Goal: Transaction & Acquisition: Purchase product/service

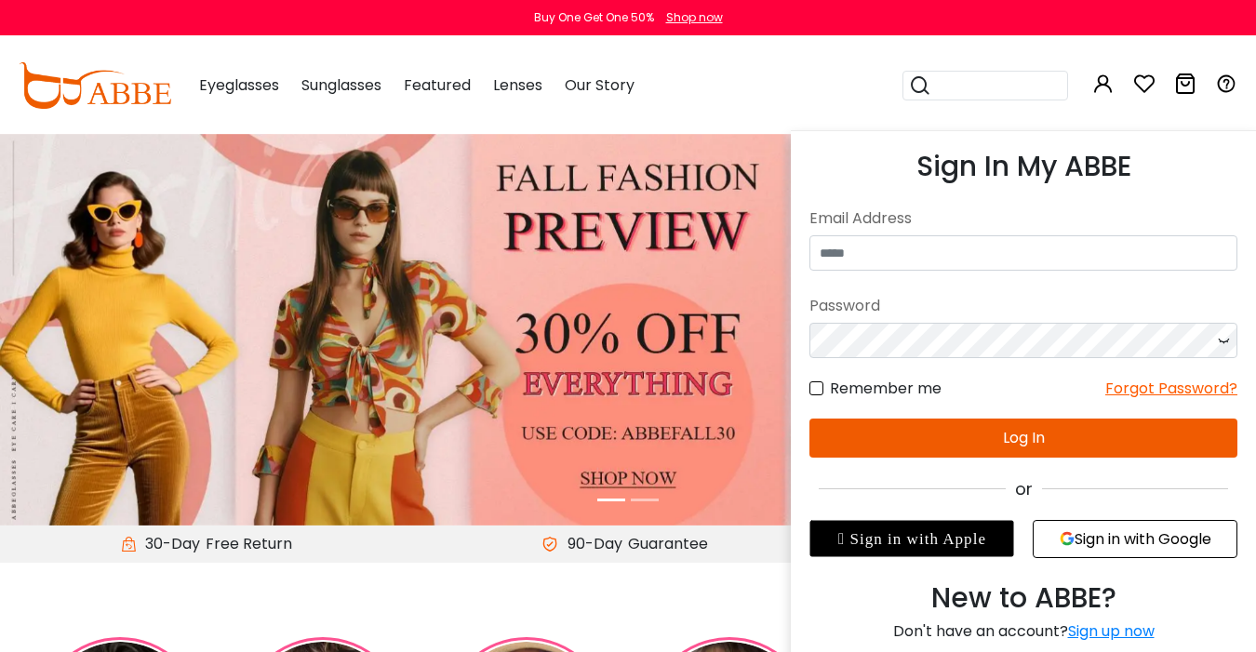
click at [1100, 83] on icon at bounding box center [1103, 84] width 22 height 22
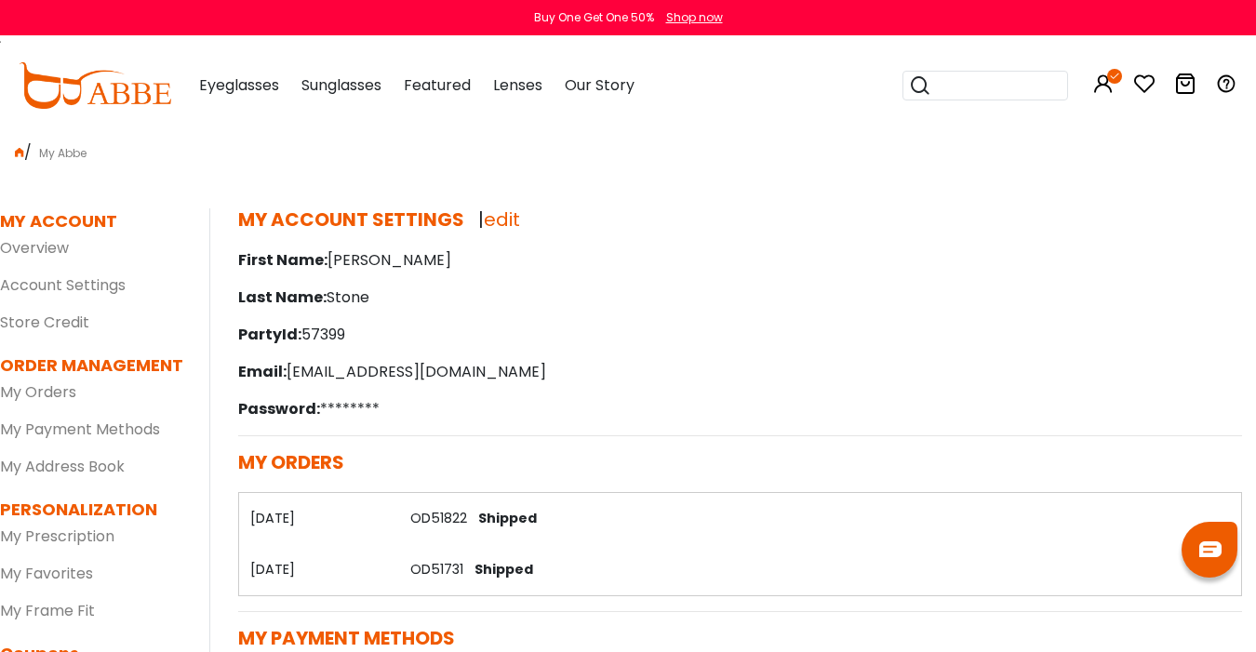
click at [1064, 51] on div "Popular Searches round Sunglasses aviator clear tortoise cat Recommended Laya $…" at bounding box center [988, 85] width 171 height 97
click at [428, 520] on link "OD51822" at bounding box center [438, 518] width 57 height 19
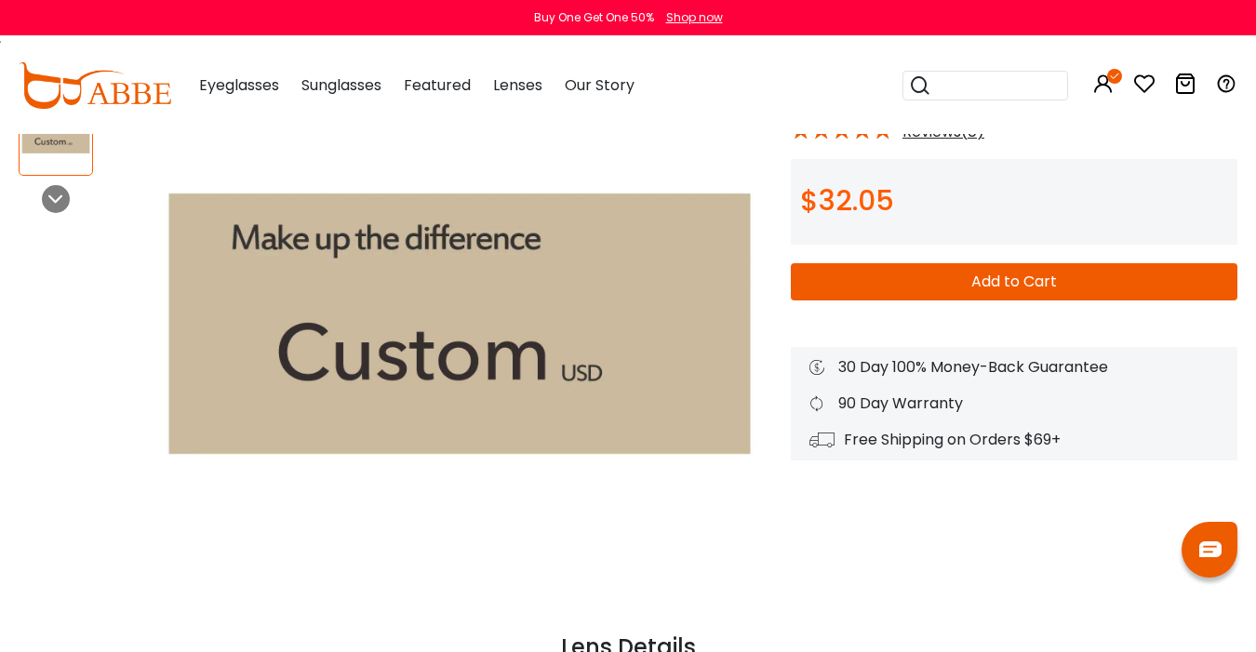
scroll to position [147, 0]
click at [844, 285] on button "Add to Cart" at bounding box center [1014, 282] width 447 height 37
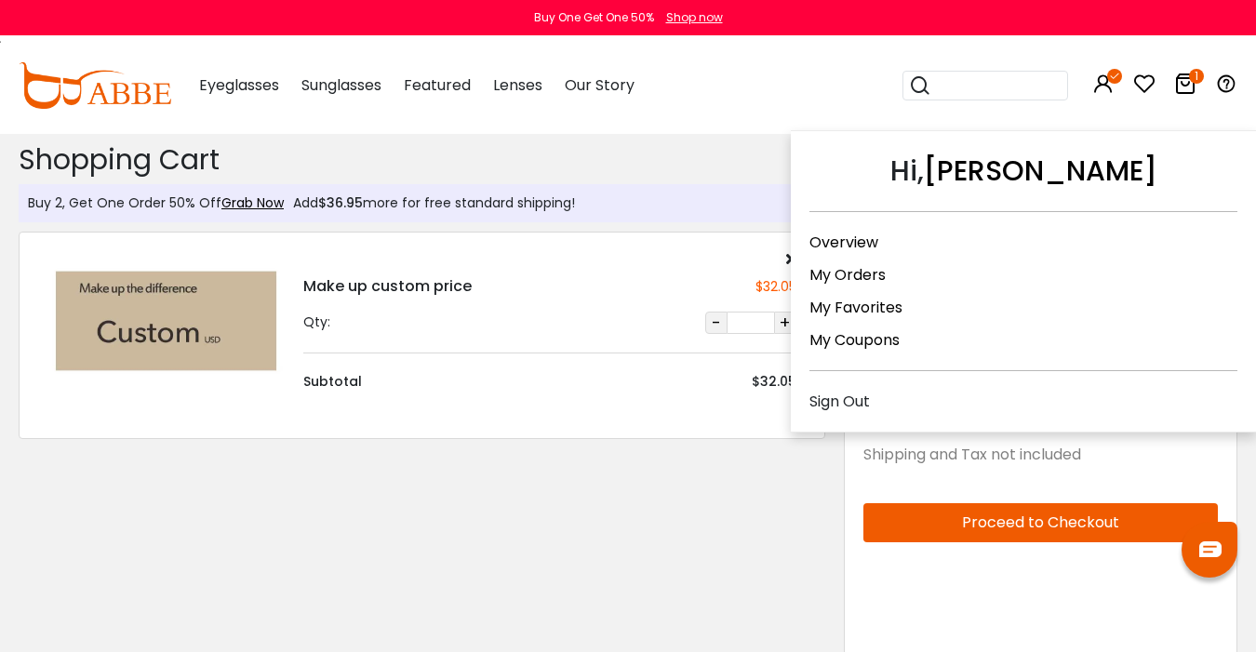
click at [1102, 76] on icon at bounding box center [1103, 84] width 22 height 22
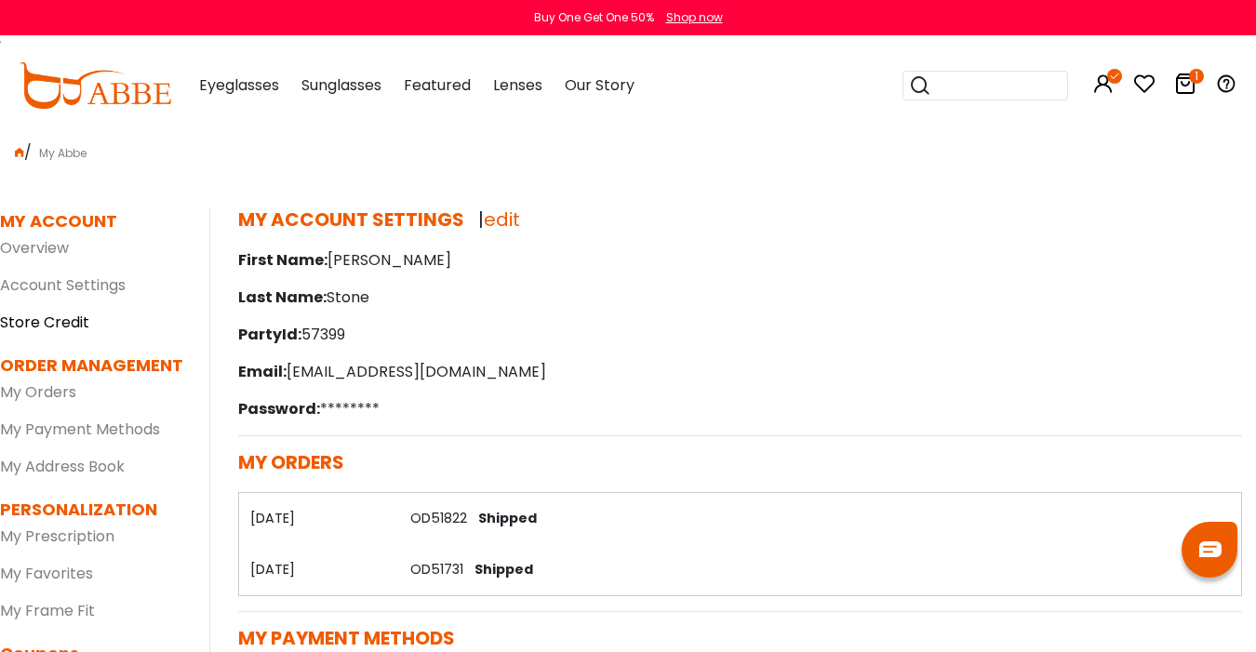
click at [53, 318] on link "Store Credit" at bounding box center [44, 322] width 89 height 21
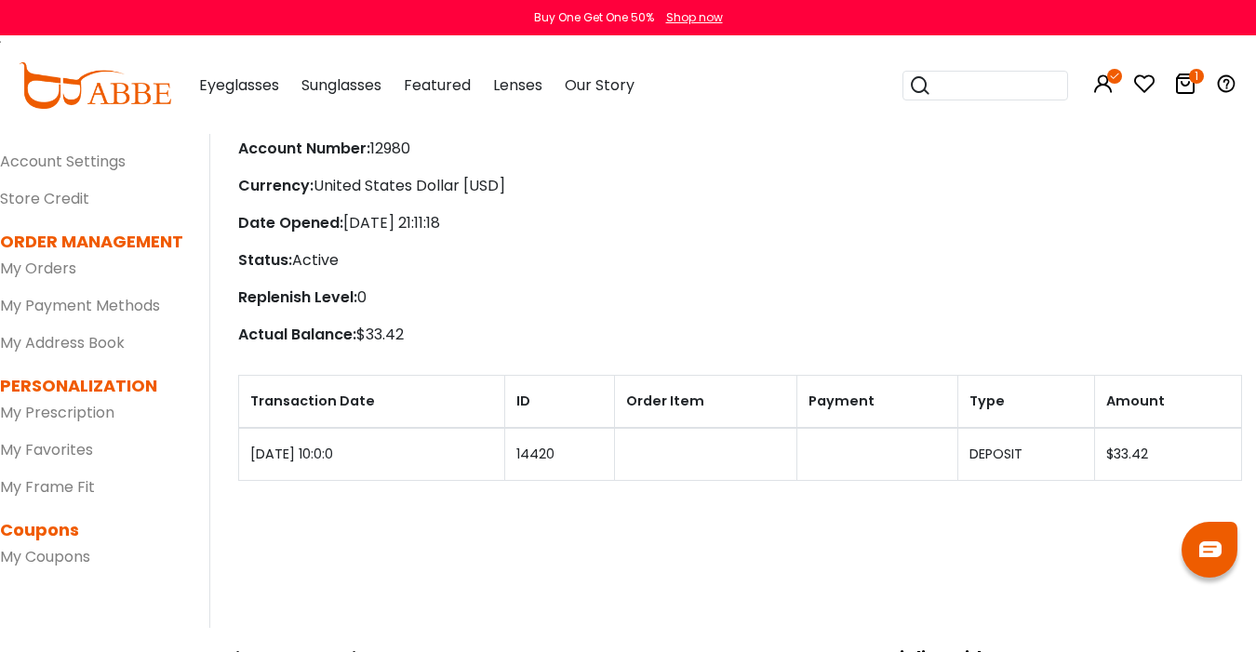
scroll to position [119, 0]
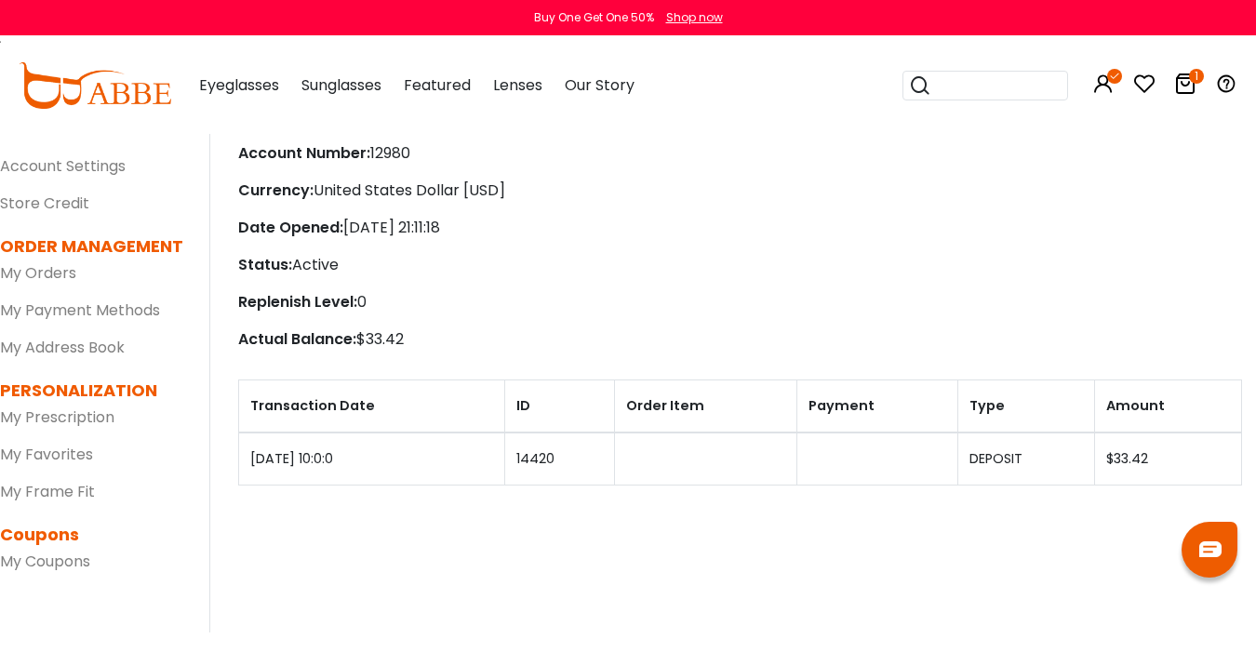
click at [1196, 83] on icon "1" at bounding box center [1196, 76] width 15 height 15
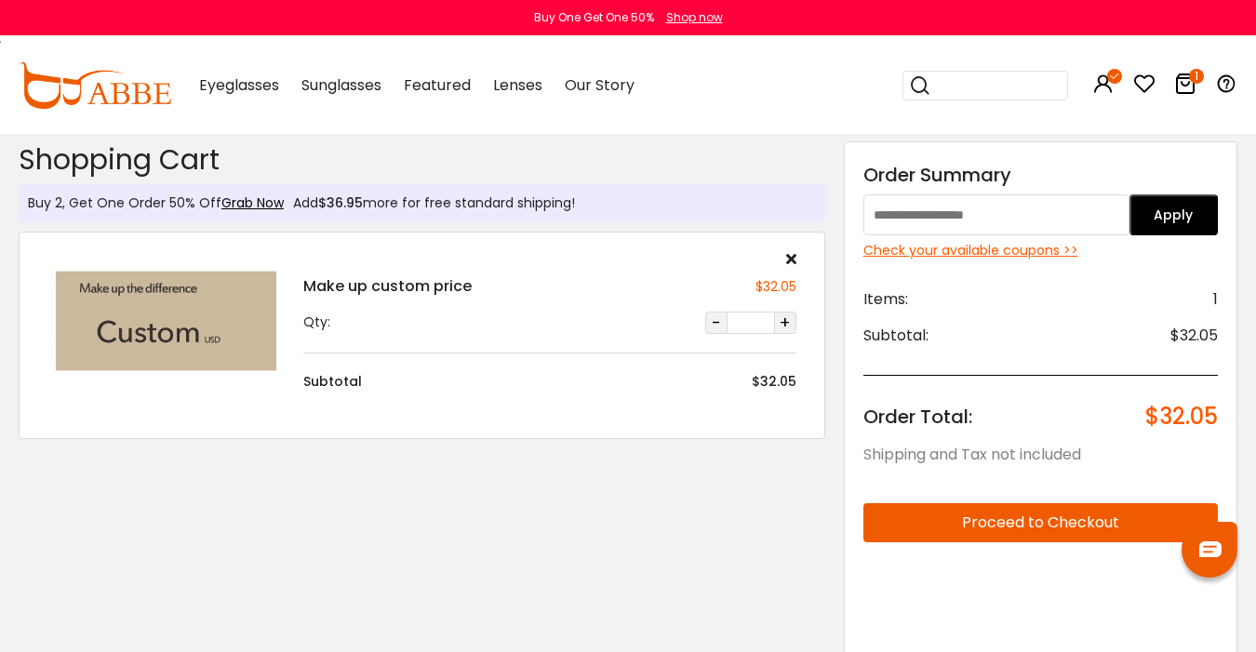
click at [787, 259] on icon at bounding box center [791, 258] width 10 height 15
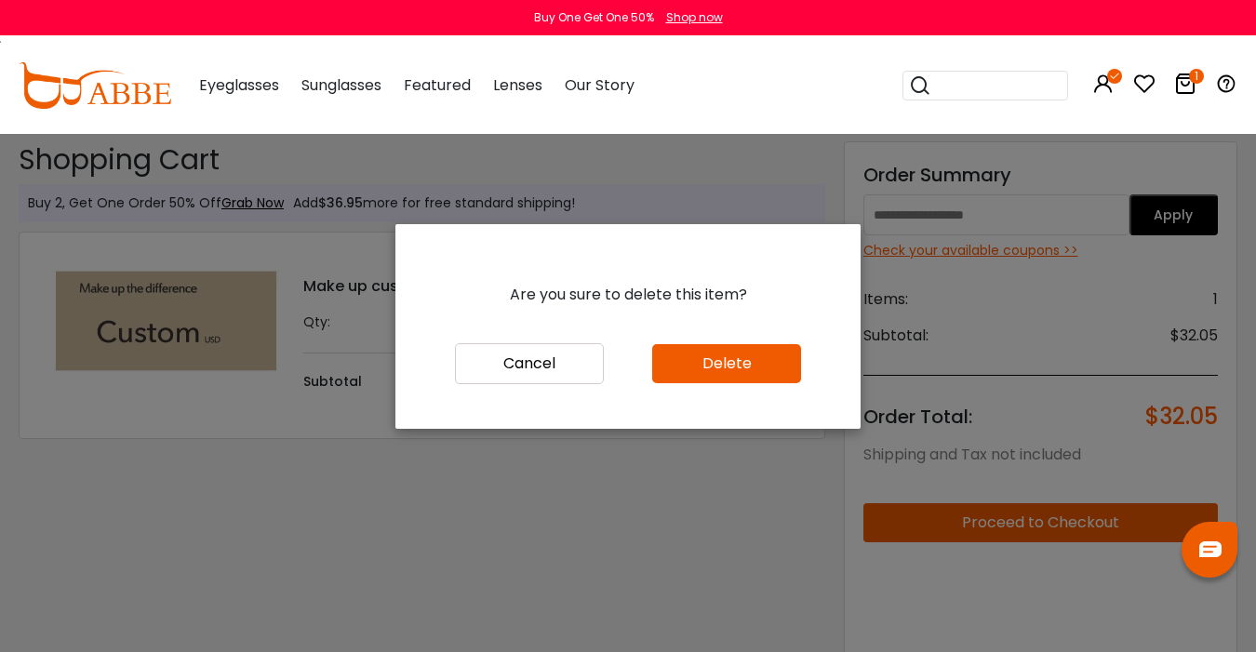
click at [691, 365] on button "Delete" at bounding box center [726, 363] width 149 height 39
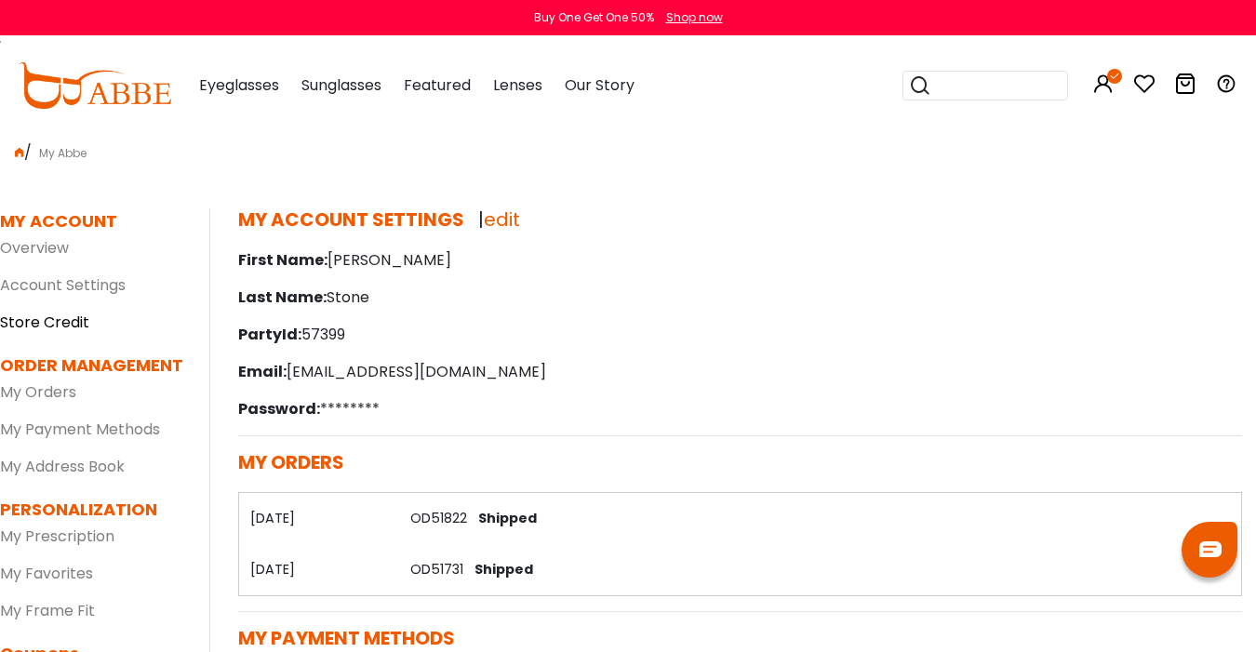
click at [79, 315] on link "Store Credit" at bounding box center [44, 322] width 89 height 21
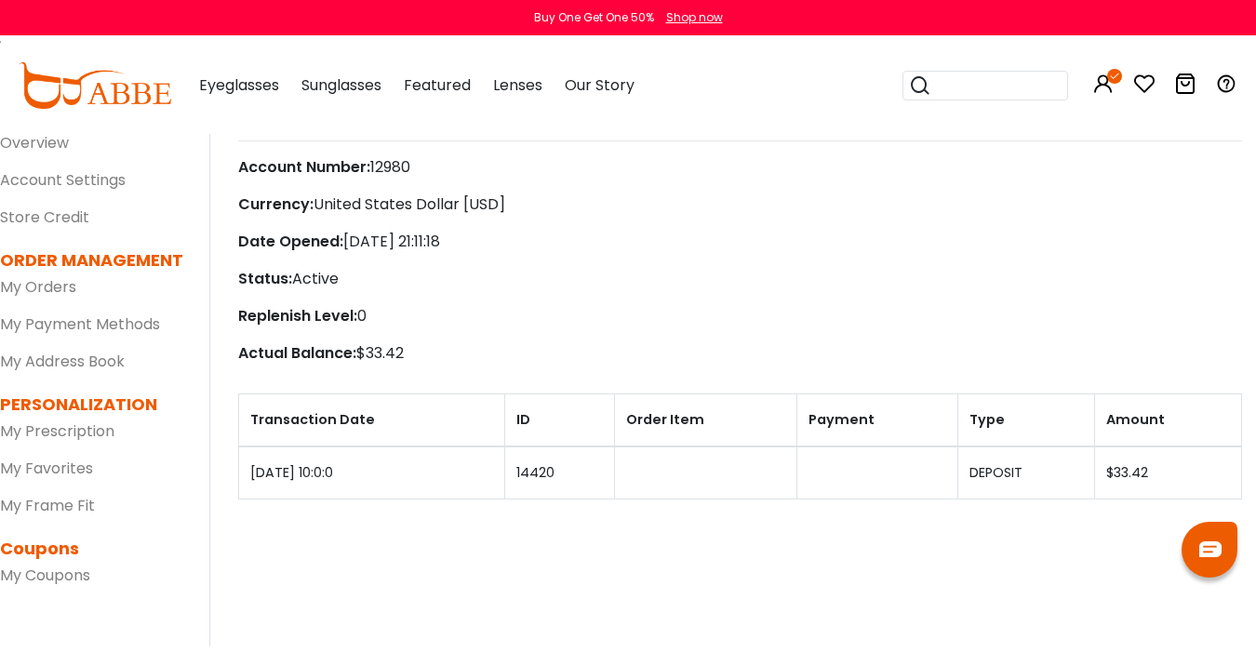
scroll to position [97, 0]
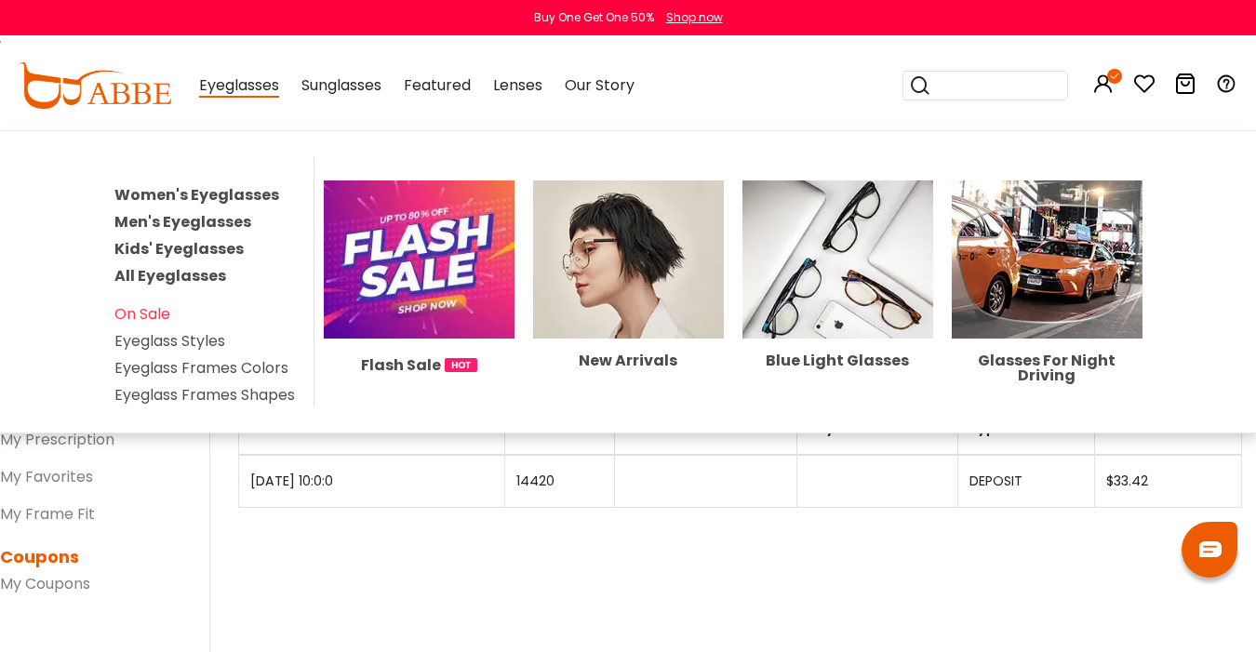
click at [273, 86] on span "Eyeglasses" at bounding box center [239, 85] width 80 height 23
click at [219, 83] on span "Eyeglasses" at bounding box center [239, 85] width 80 height 23
click at [183, 196] on link "Women's Eyeglasses" at bounding box center [196, 194] width 165 height 21
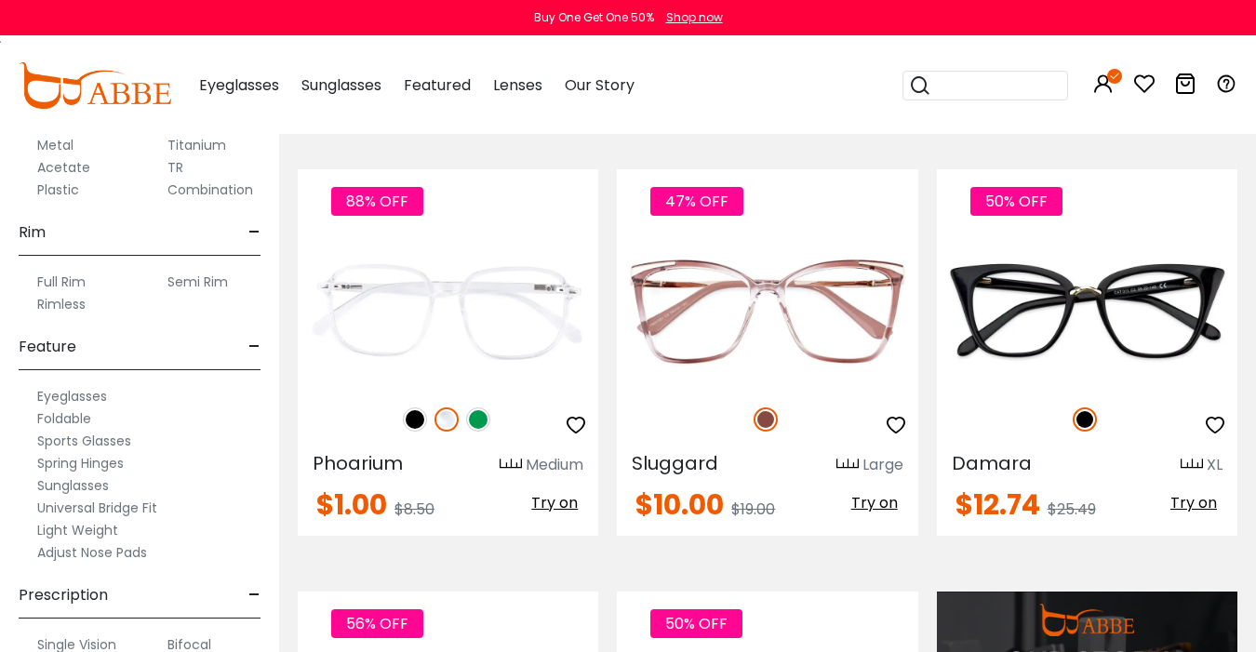
scroll to position [971, 0]
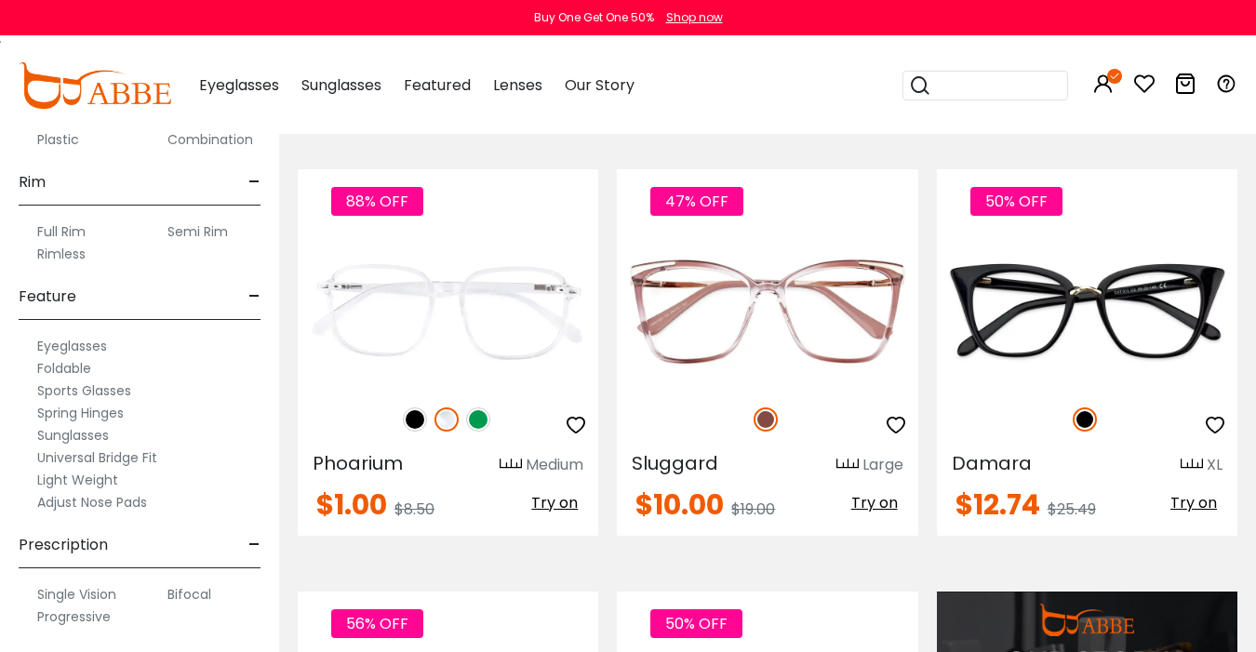
click at [55, 231] on label "Full Rim" at bounding box center [61, 232] width 48 height 22
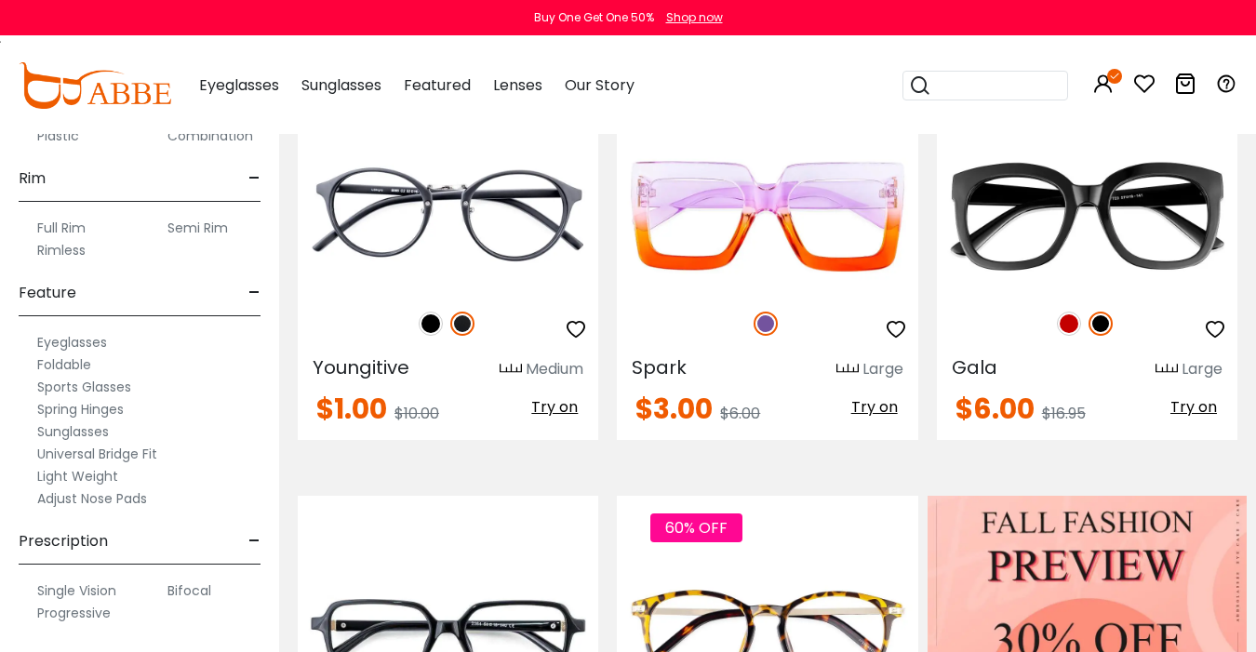
scroll to position [478, 0]
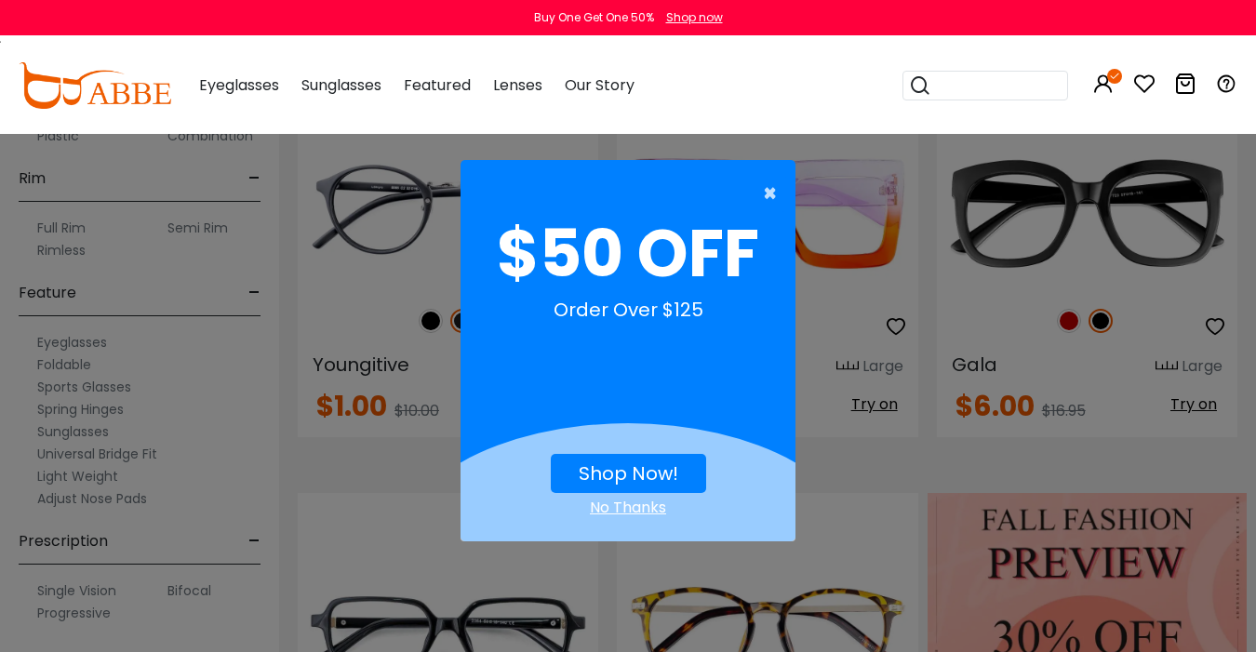
click at [769, 193] on span "×" at bounding box center [774, 193] width 23 height 37
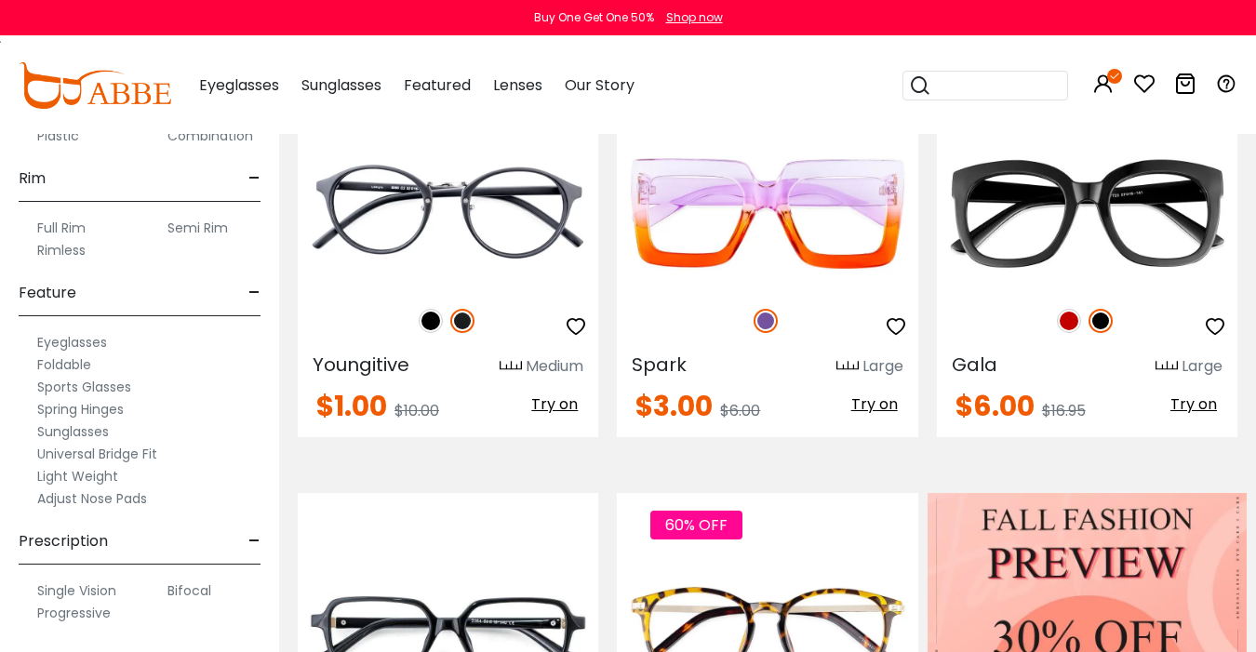
click at [79, 496] on label "Adjust Nose Pads" at bounding box center [92, 499] width 110 height 22
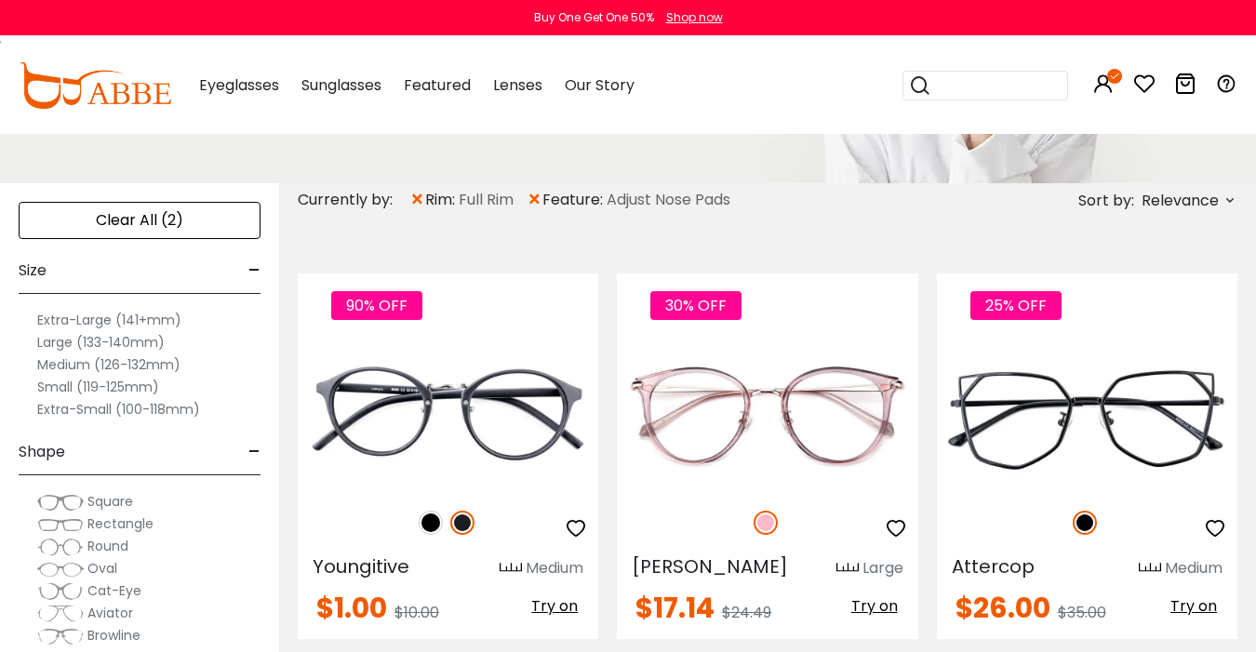
scroll to position [274, 0]
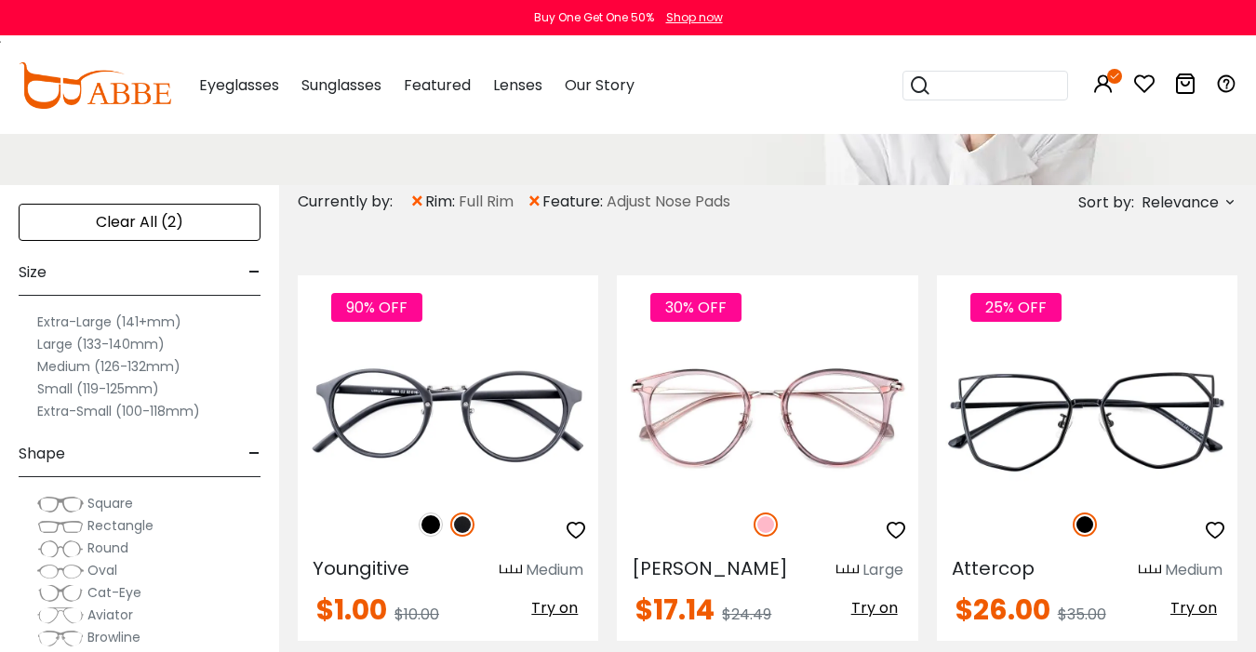
click at [54, 343] on label "Large (133-140mm)" at bounding box center [100, 344] width 127 height 22
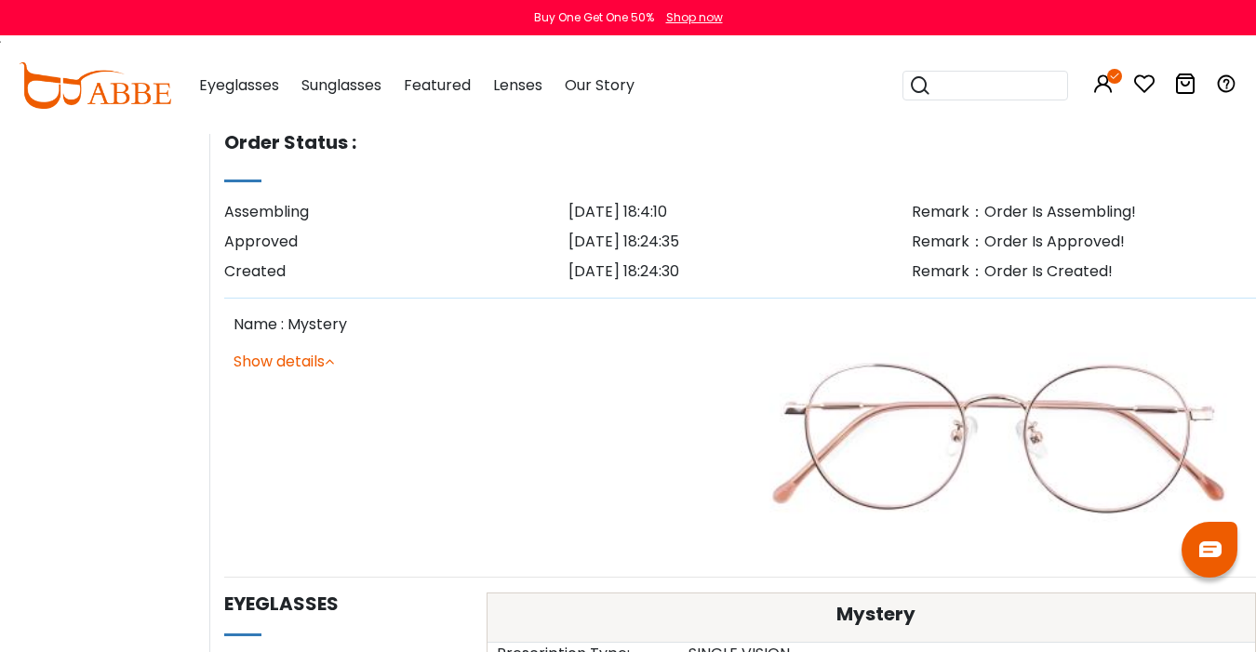
scroll to position [431, 0]
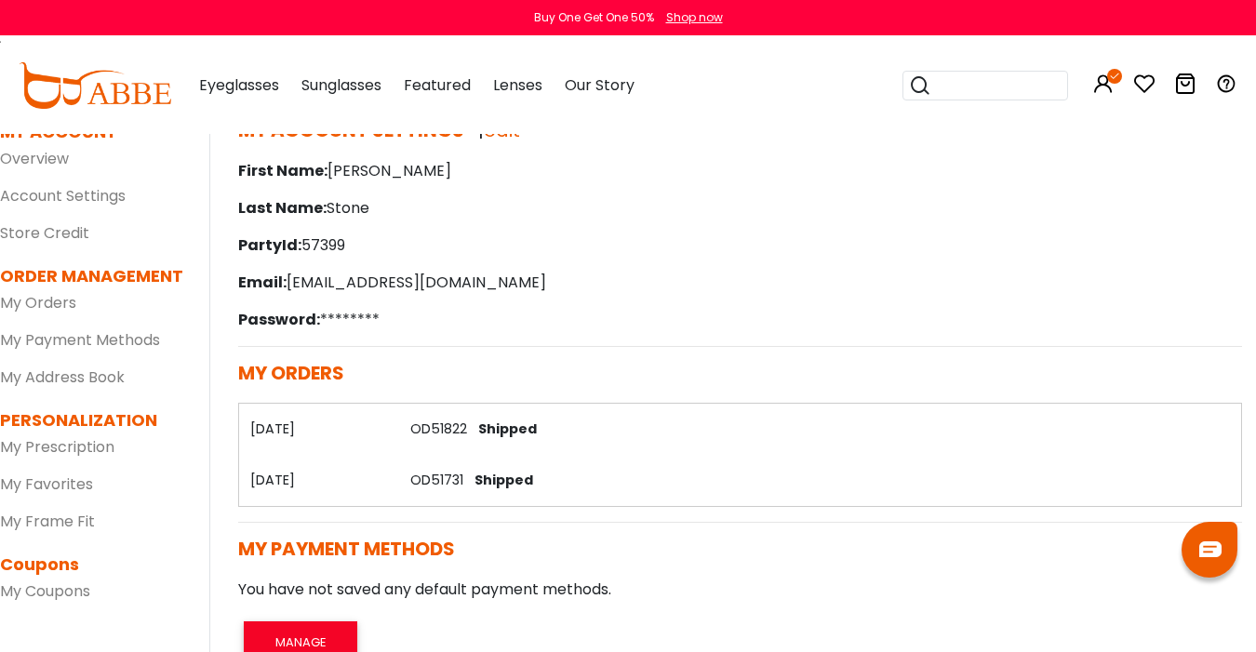
scroll to position [91, 0]
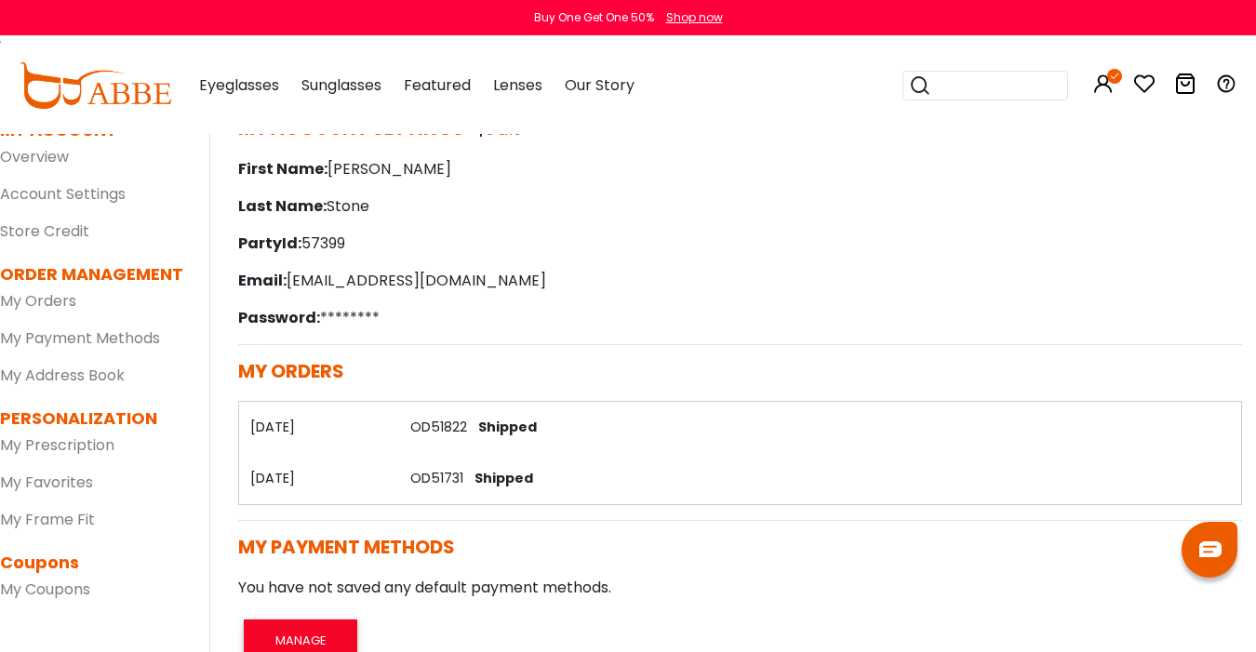
click at [435, 481] on link "OD51731" at bounding box center [436, 478] width 53 height 19
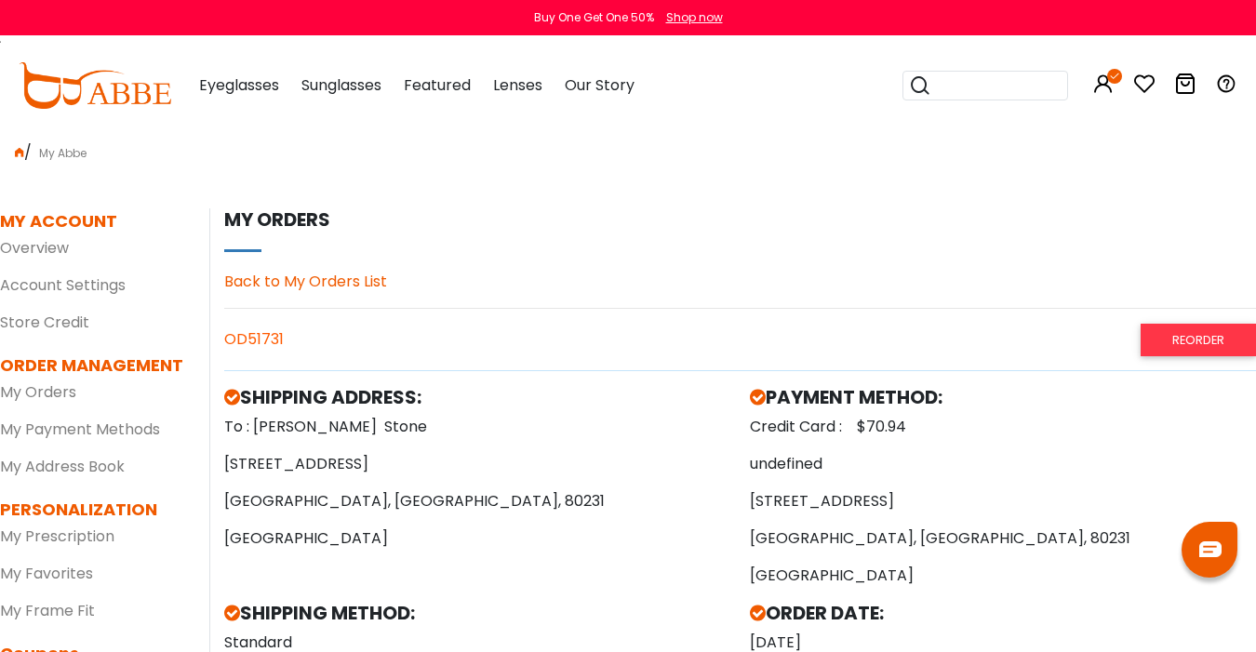
click at [334, 277] on link "Back to My Orders List" at bounding box center [305, 281] width 163 height 21
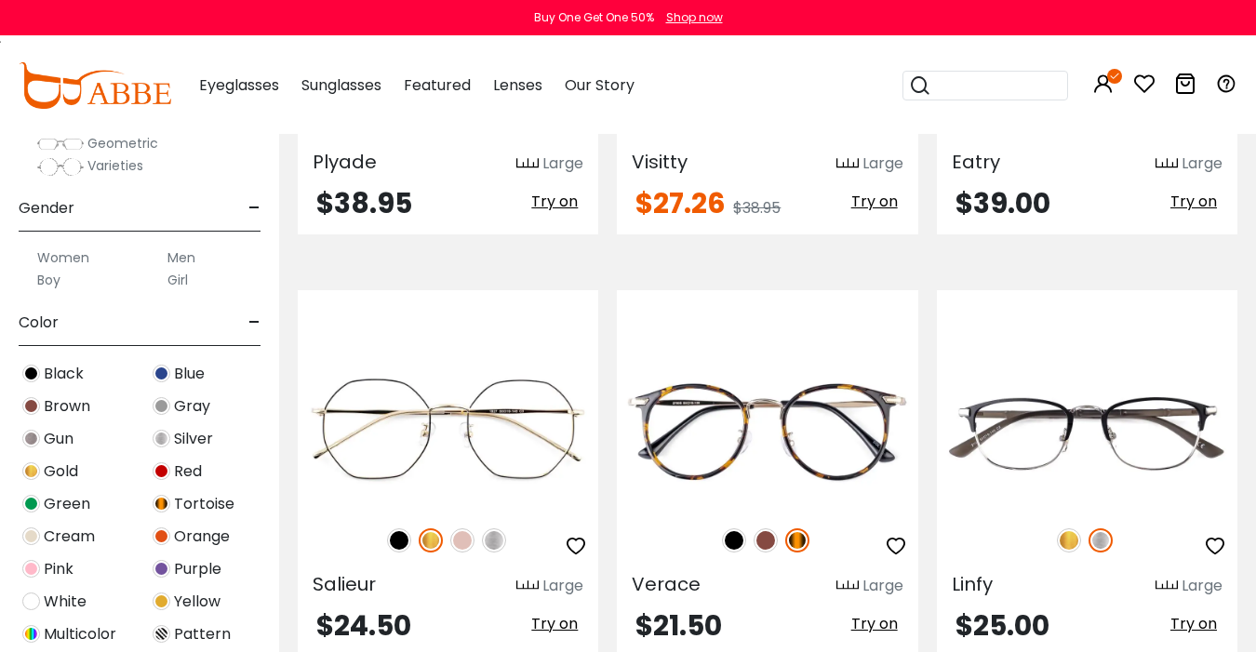
scroll to position [5445, 0]
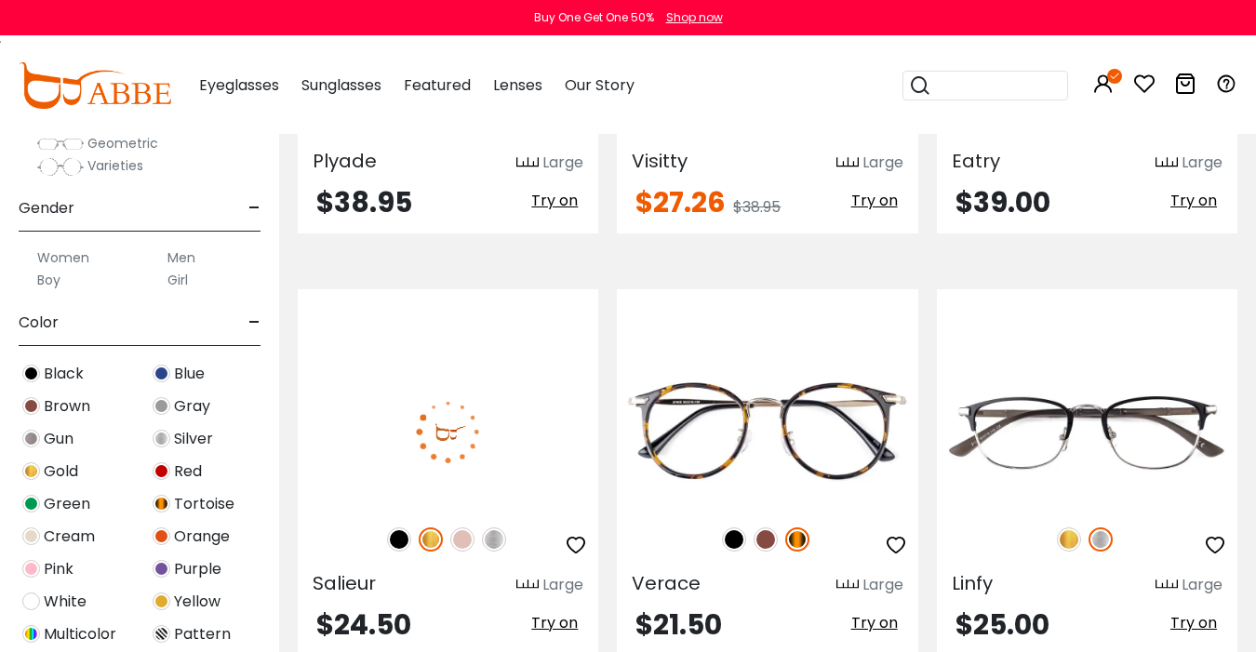
click at [463, 528] on img at bounding box center [462, 540] width 24 height 24
click at [574, 534] on icon "button" at bounding box center [576, 545] width 22 height 22
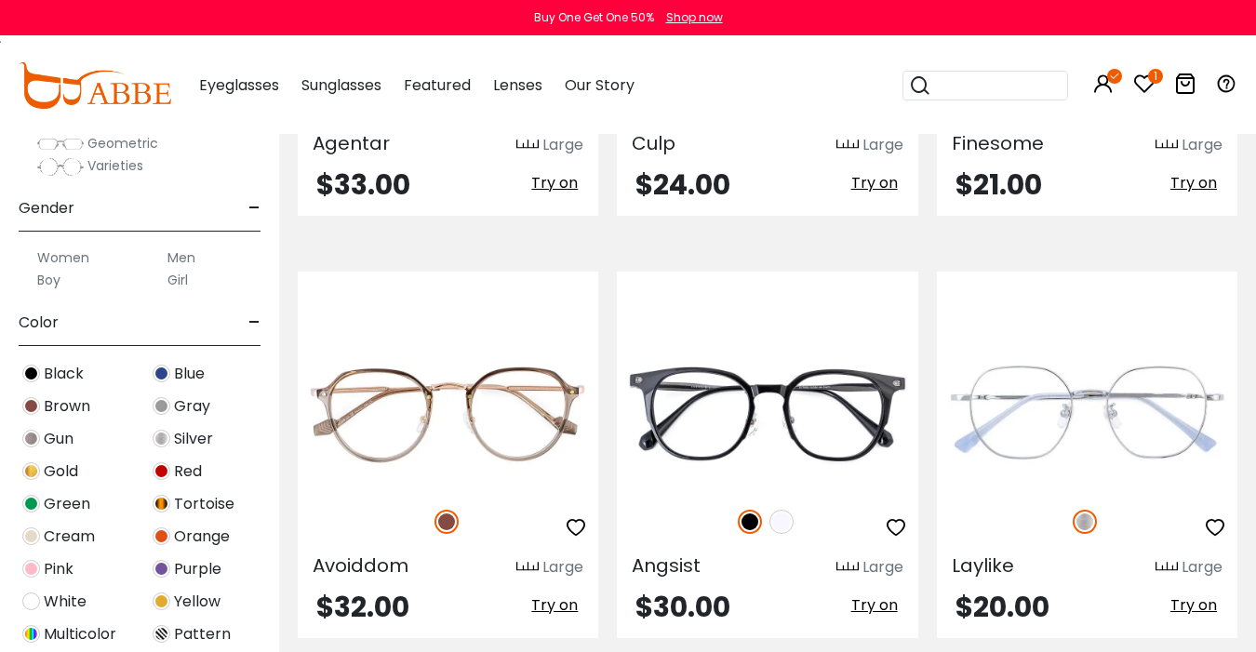
scroll to position [7153, 0]
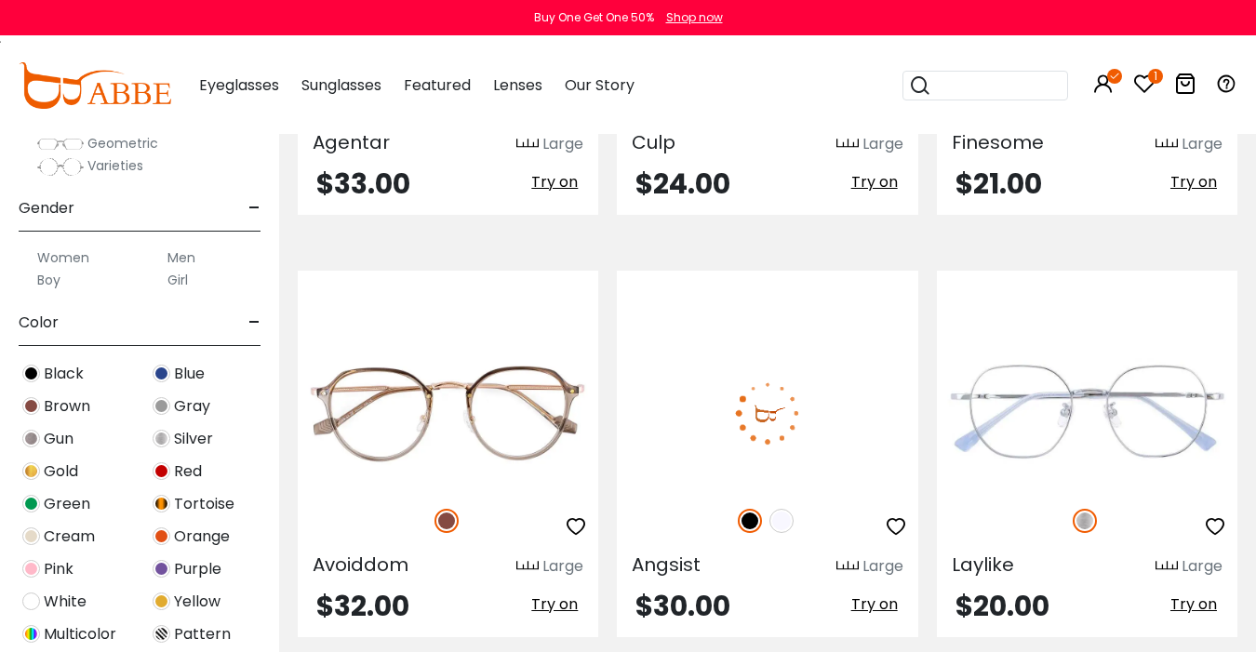
click at [777, 509] on img at bounding box center [782, 521] width 24 height 24
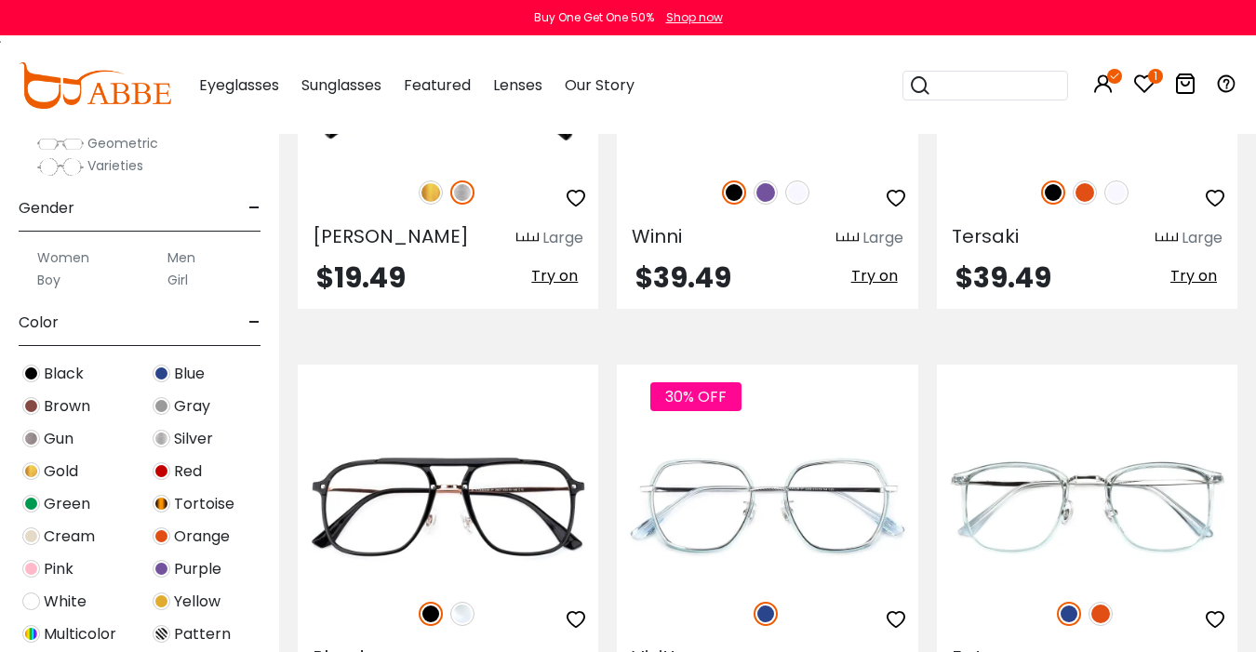
scroll to position [4947, 0]
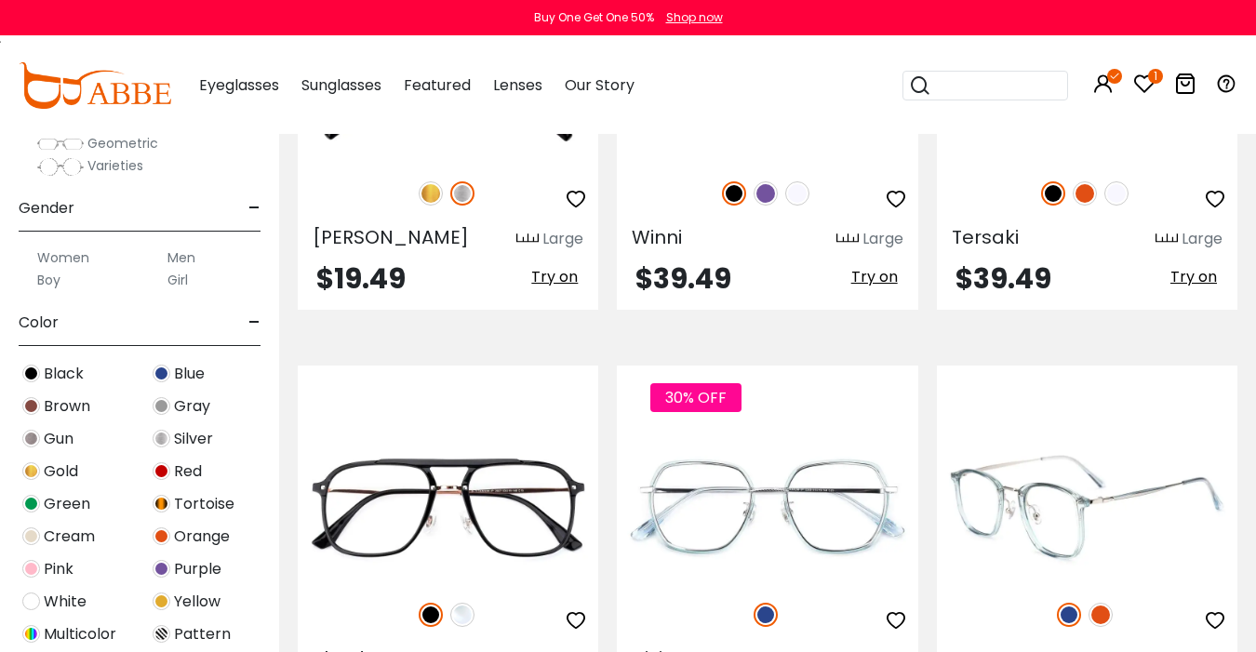
click at [1104, 603] on img at bounding box center [1101, 615] width 24 height 24
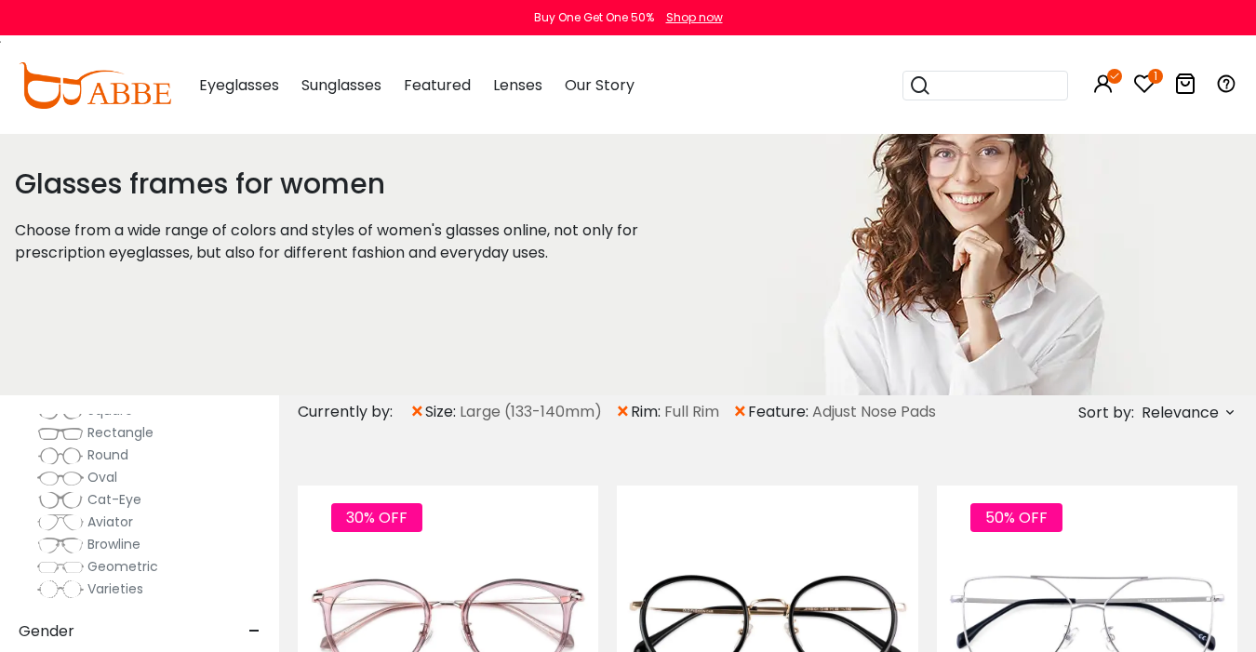
scroll to position [0, 0]
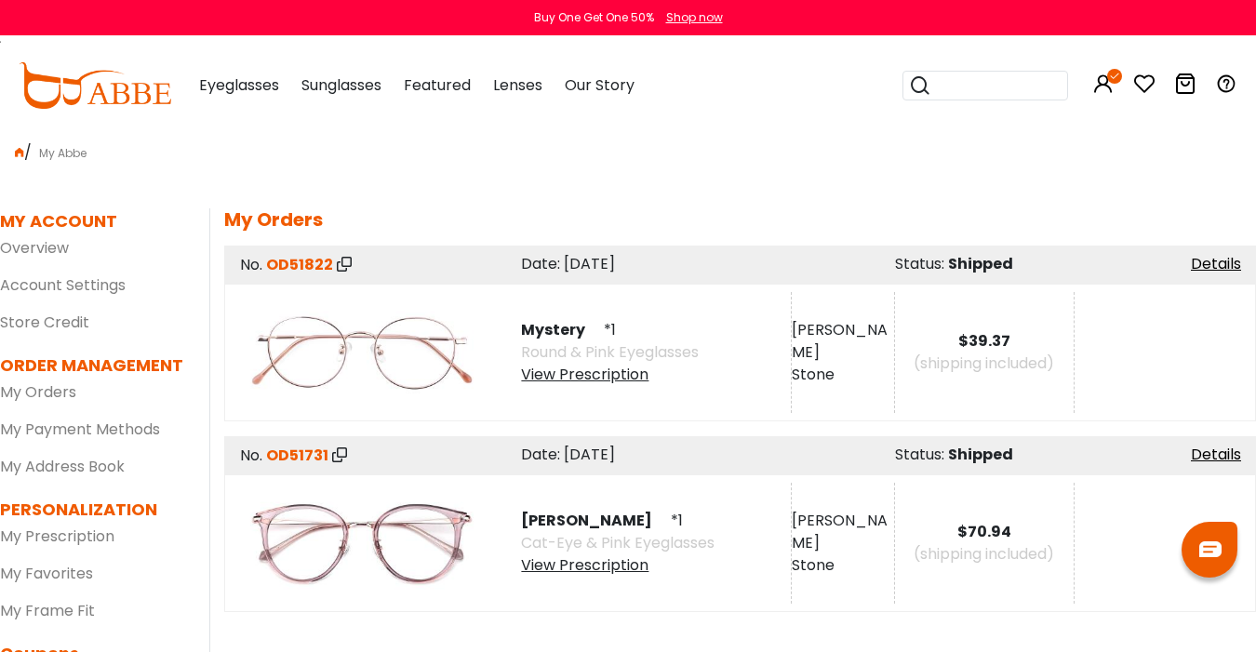
scroll to position [0, 19]
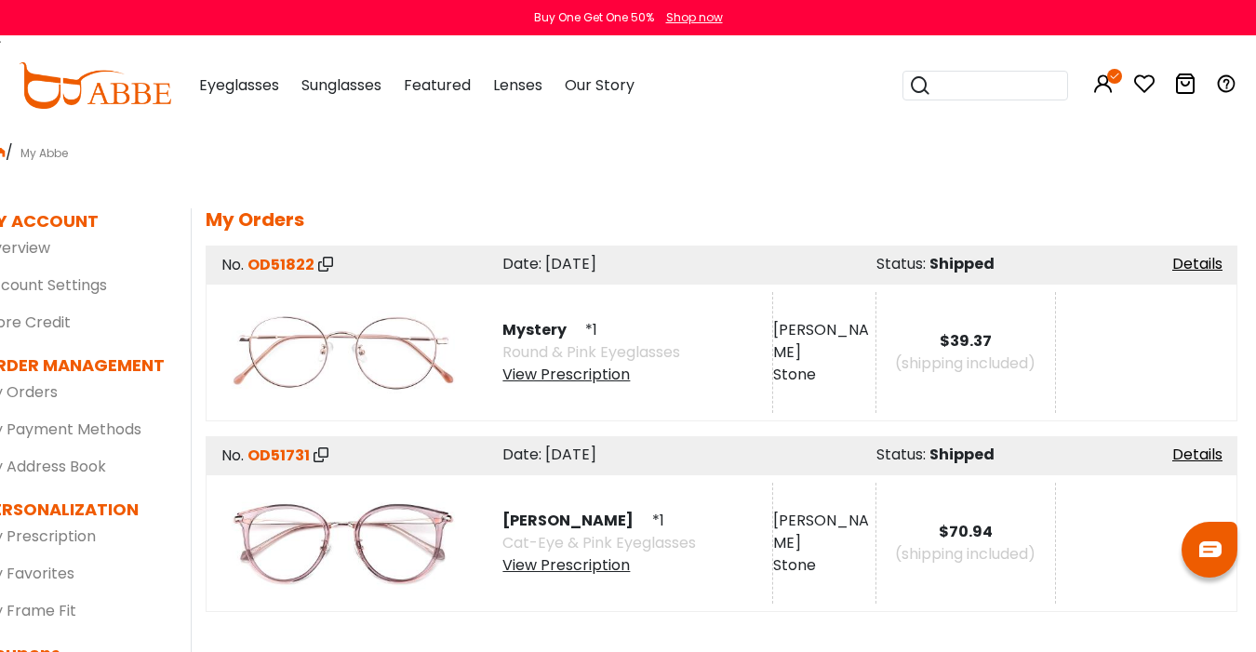
click at [522, 377] on div "View Prescription" at bounding box center [591, 375] width 178 height 22
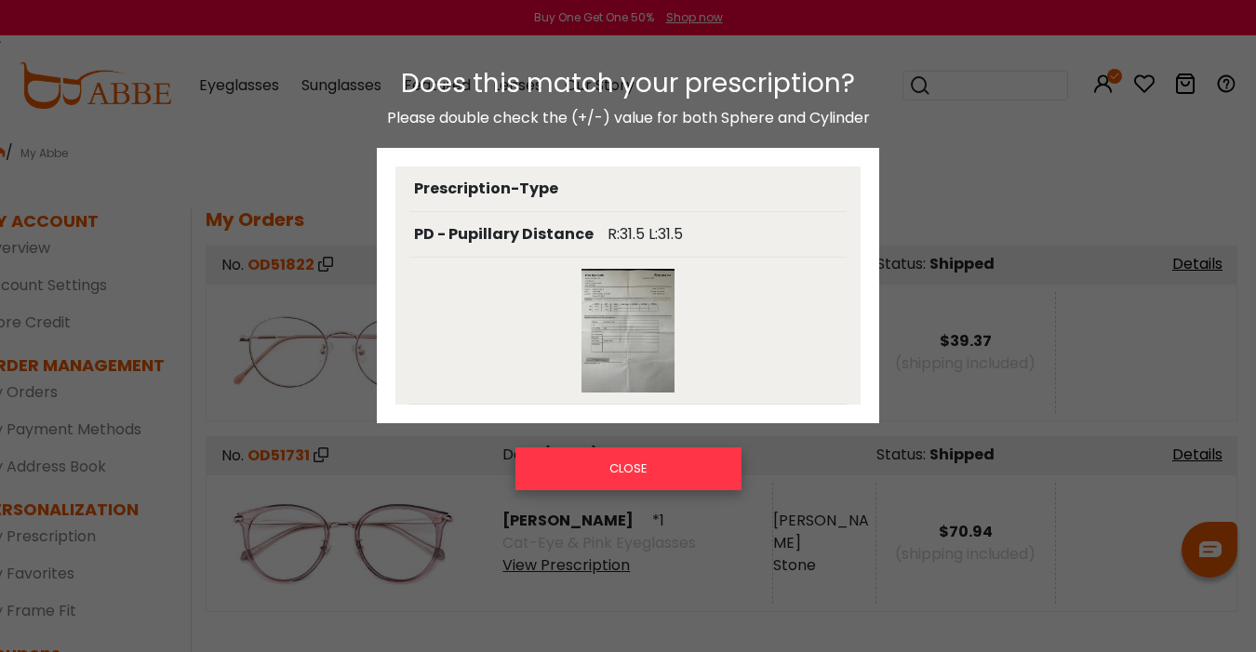
click at [542, 473] on button "CLOSE" at bounding box center [628, 469] width 226 height 43
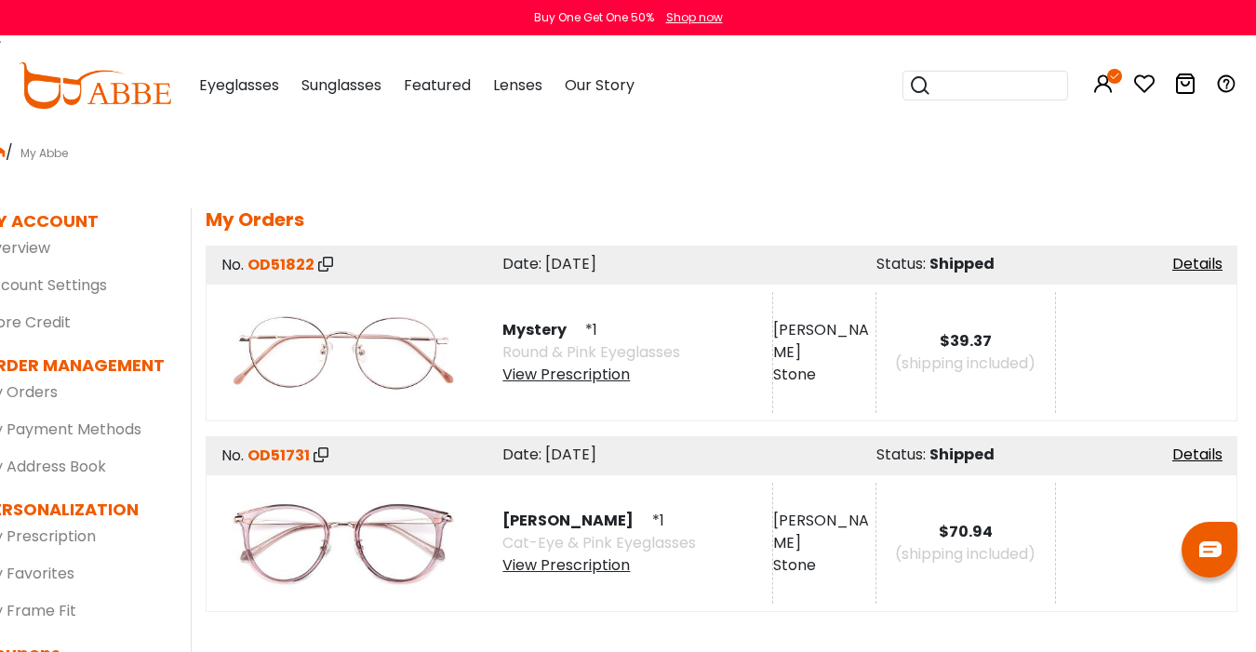
click at [342, 361] on img at bounding box center [343, 352] width 242 height 121
click at [341, 324] on img at bounding box center [343, 352] width 242 height 121
click at [536, 329] on span "Mystery" at bounding box center [541, 329] width 79 height 21
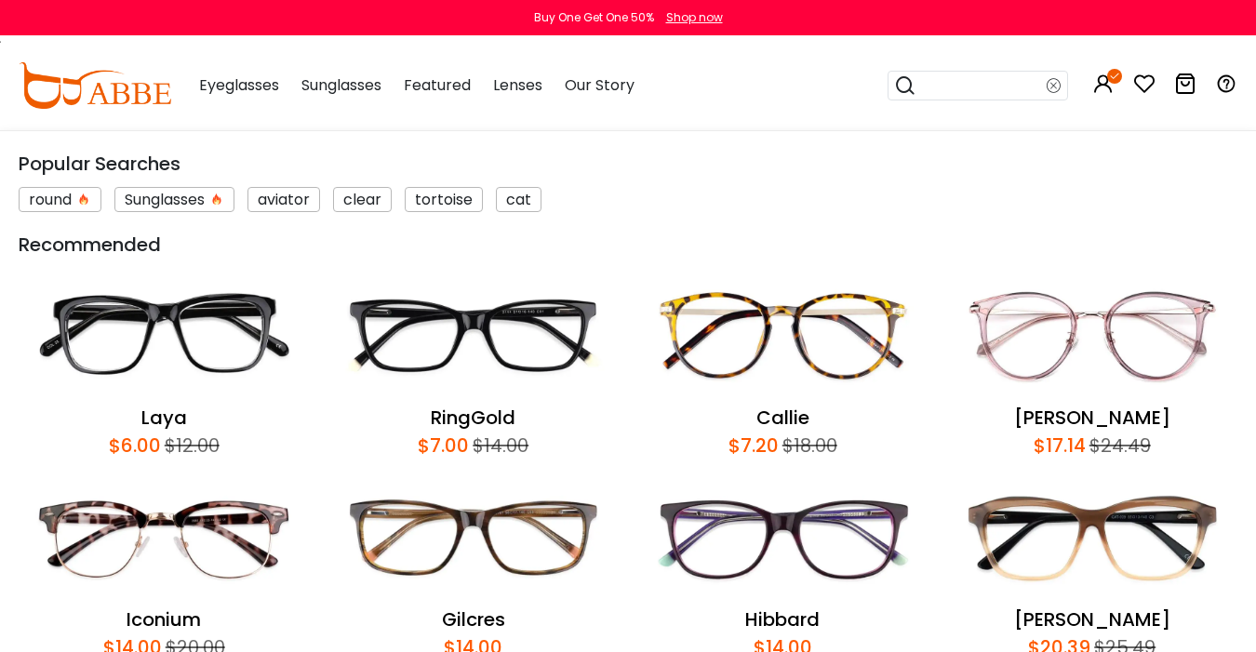
click at [974, 75] on input "search" at bounding box center [982, 86] width 130 height 28
type input "******"
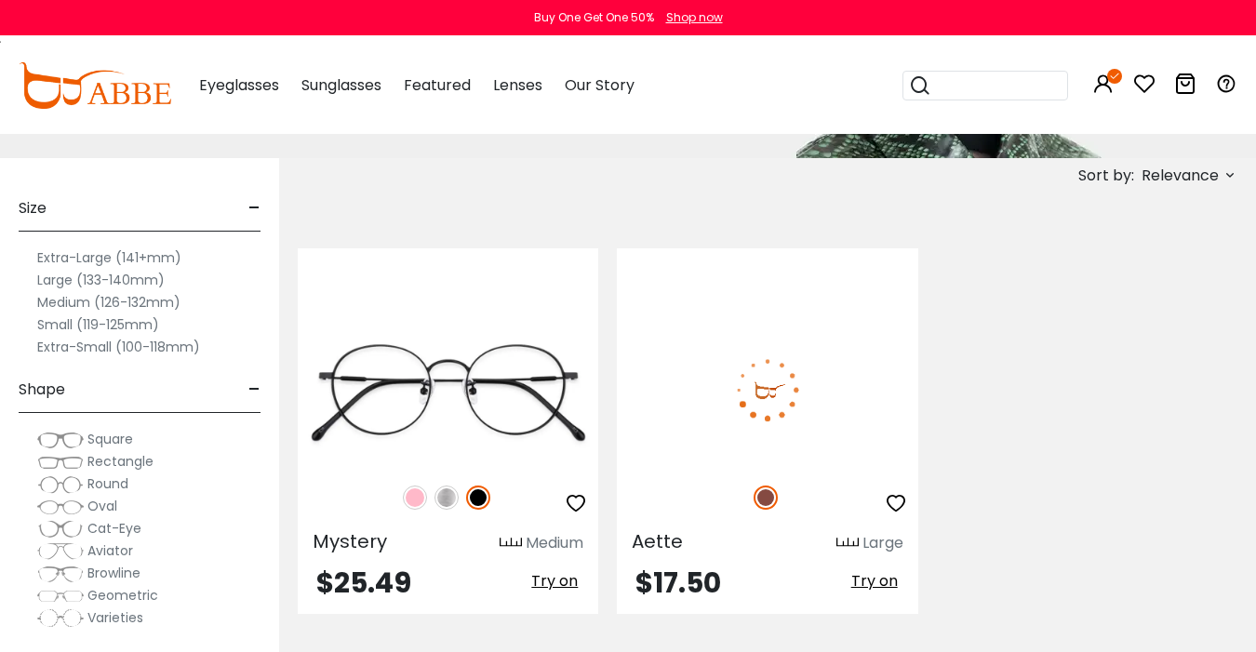
scroll to position [329, 0]
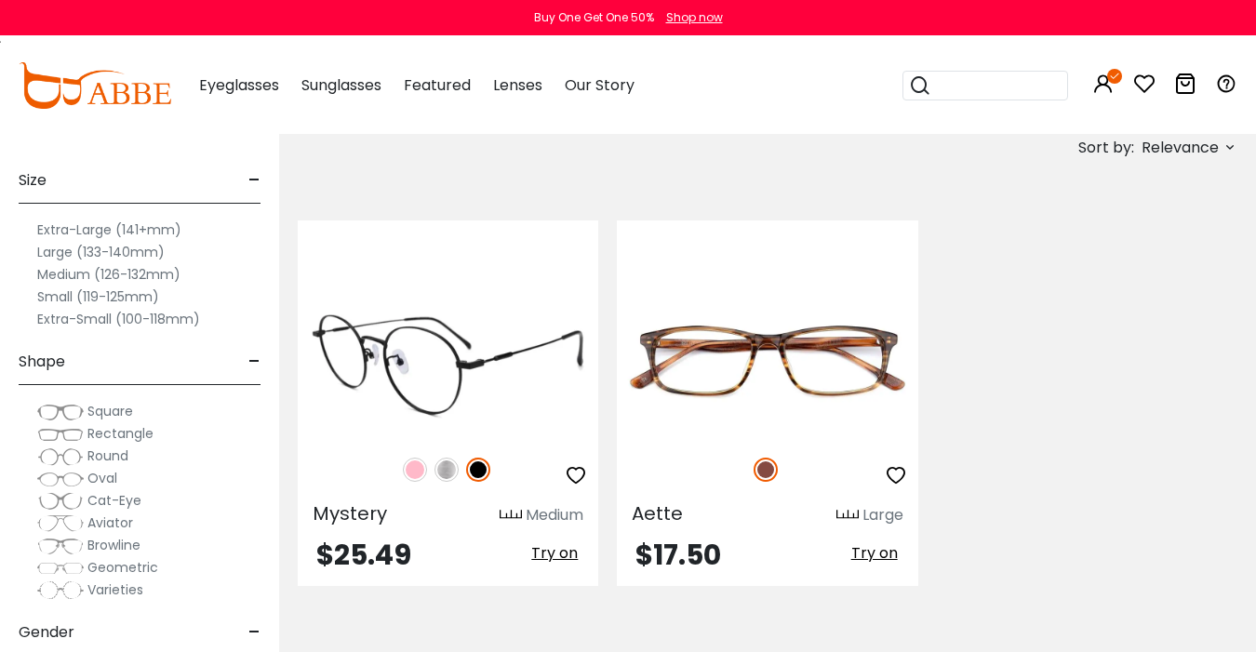
click at [419, 475] on img at bounding box center [415, 470] width 24 height 24
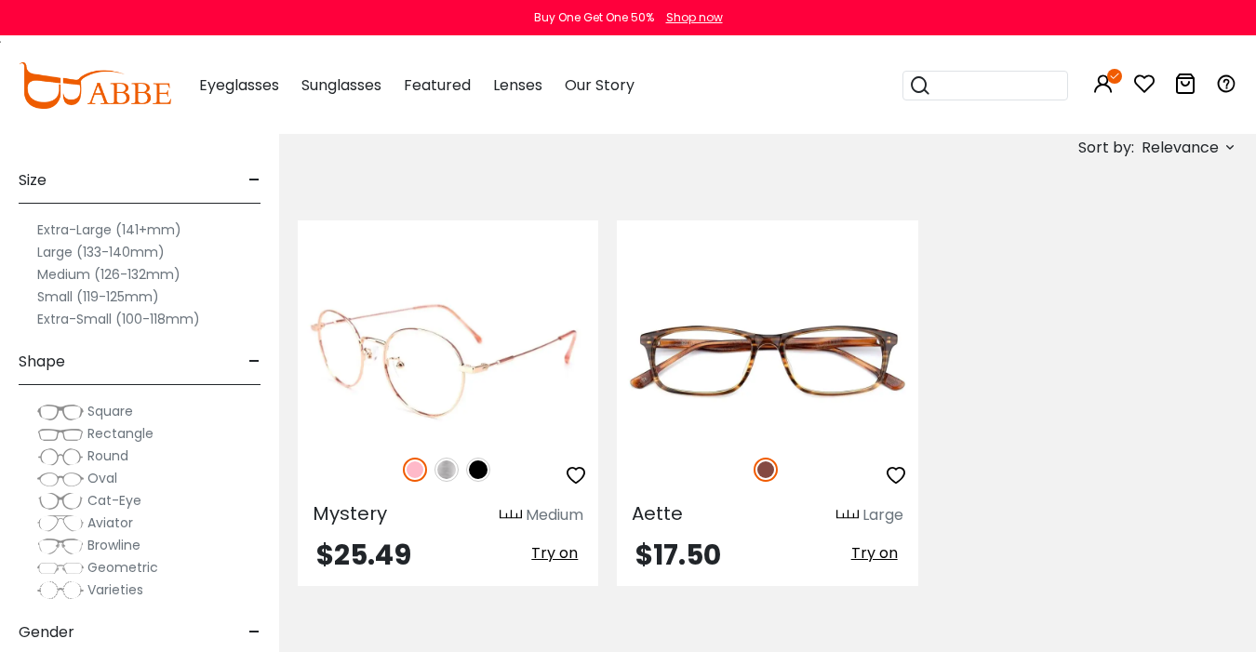
click at [479, 379] on img at bounding box center [448, 363] width 301 height 151
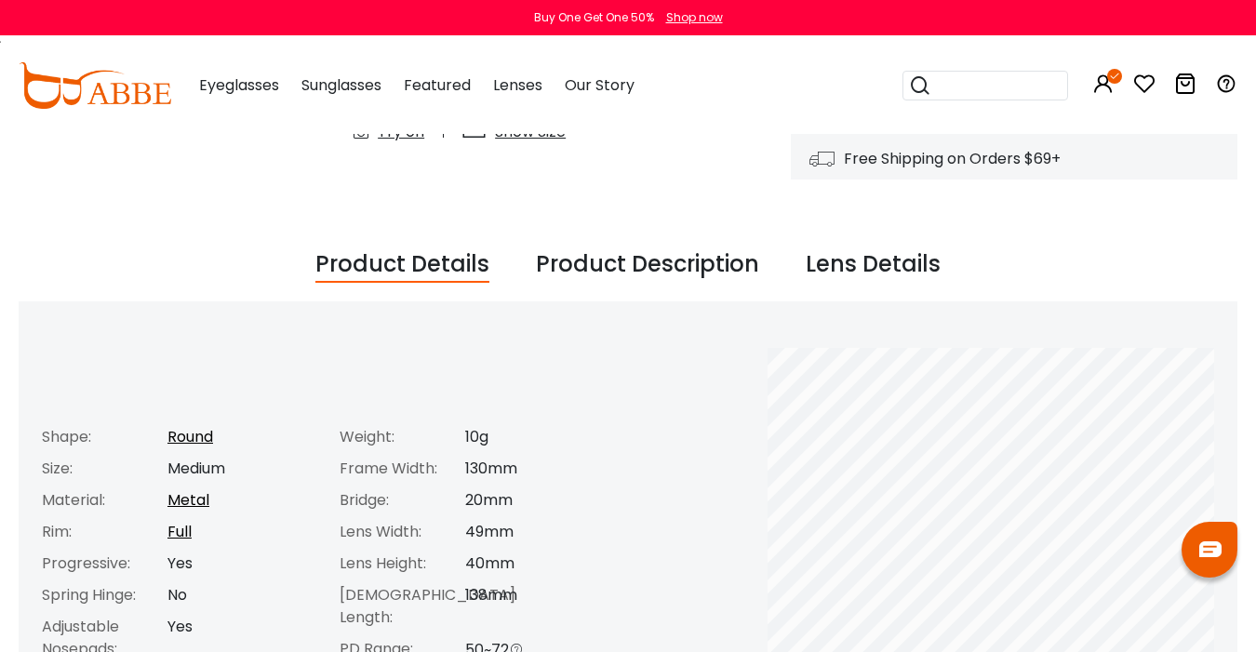
scroll to position [659, 0]
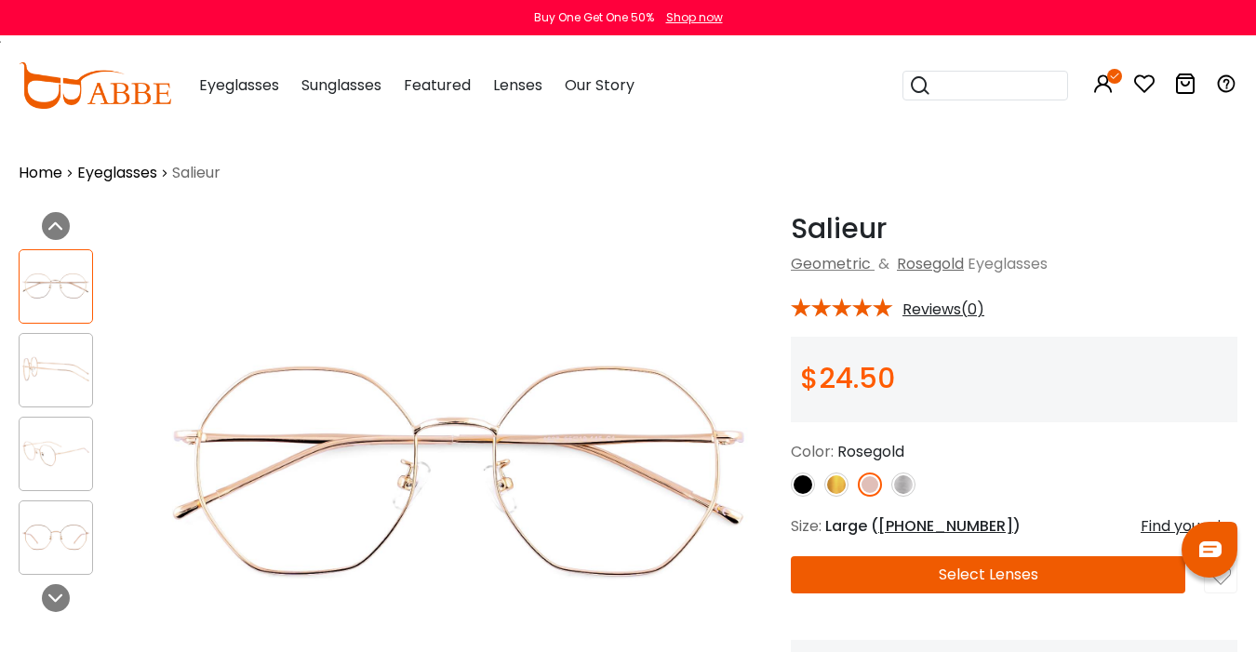
click at [28, 368] on img at bounding box center [56, 370] width 73 height 36
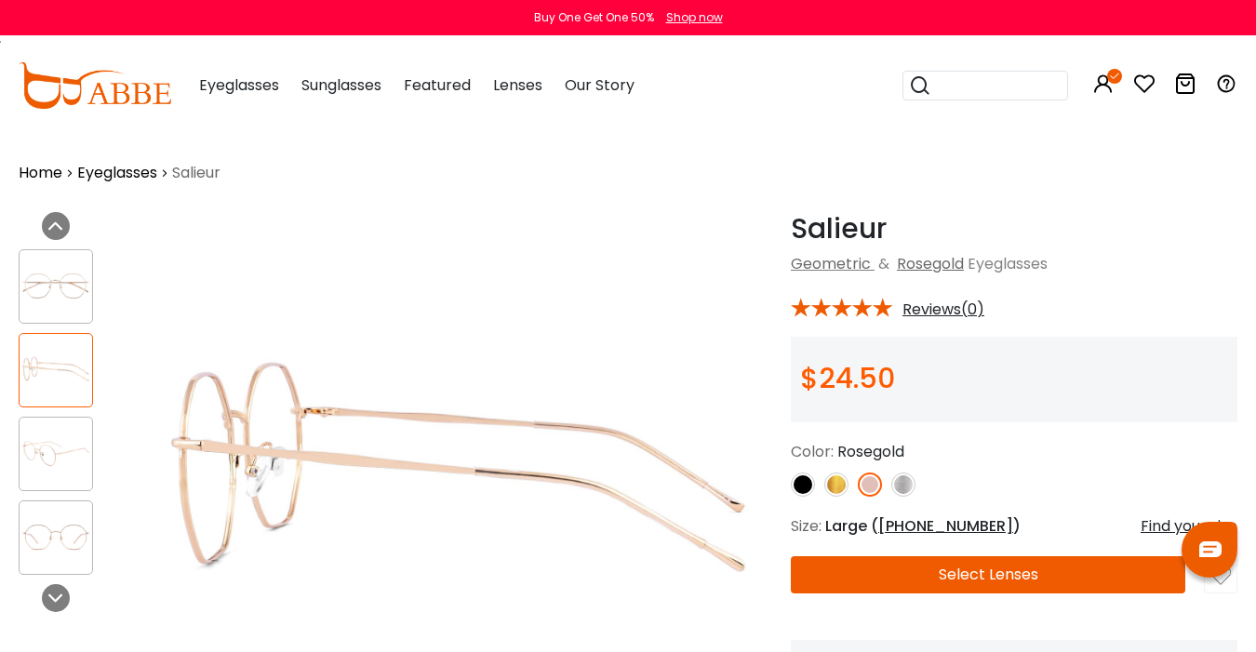
click at [39, 431] on div at bounding box center [56, 454] width 74 height 74
click at [53, 479] on div at bounding box center [56, 454] width 74 height 74
click at [67, 451] on img at bounding box center [56, 453] width 73 height 36
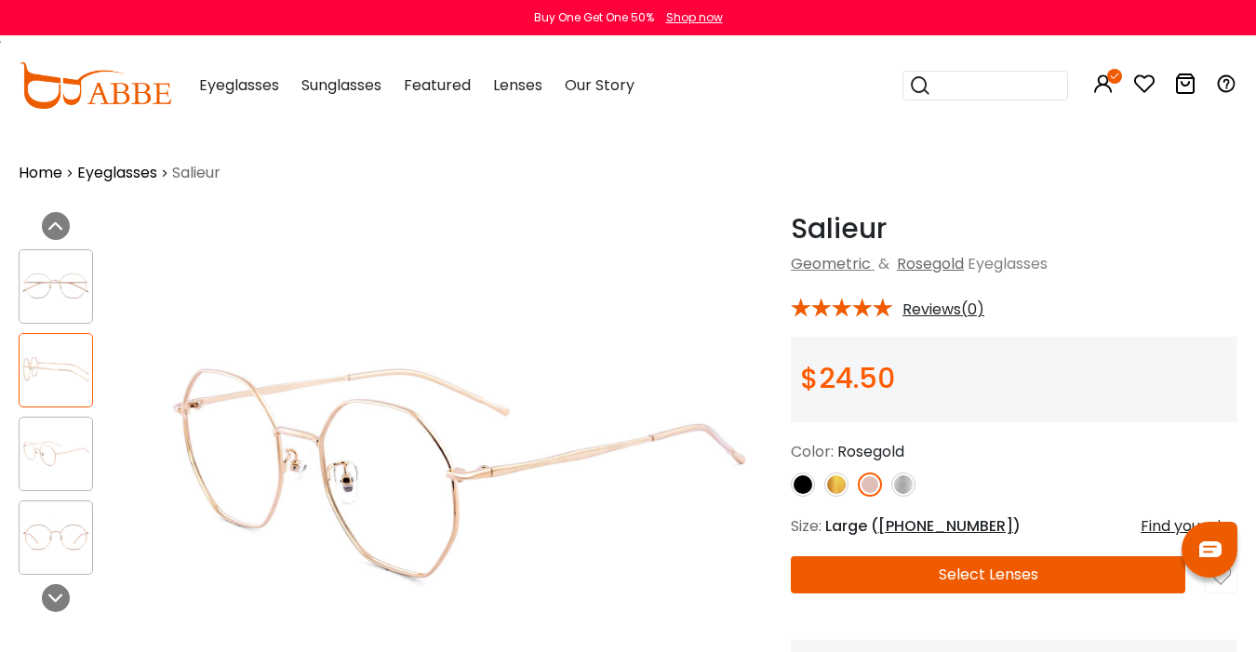
click at [64, 529] on img at bounding box center [56, 537] width 73 height 36
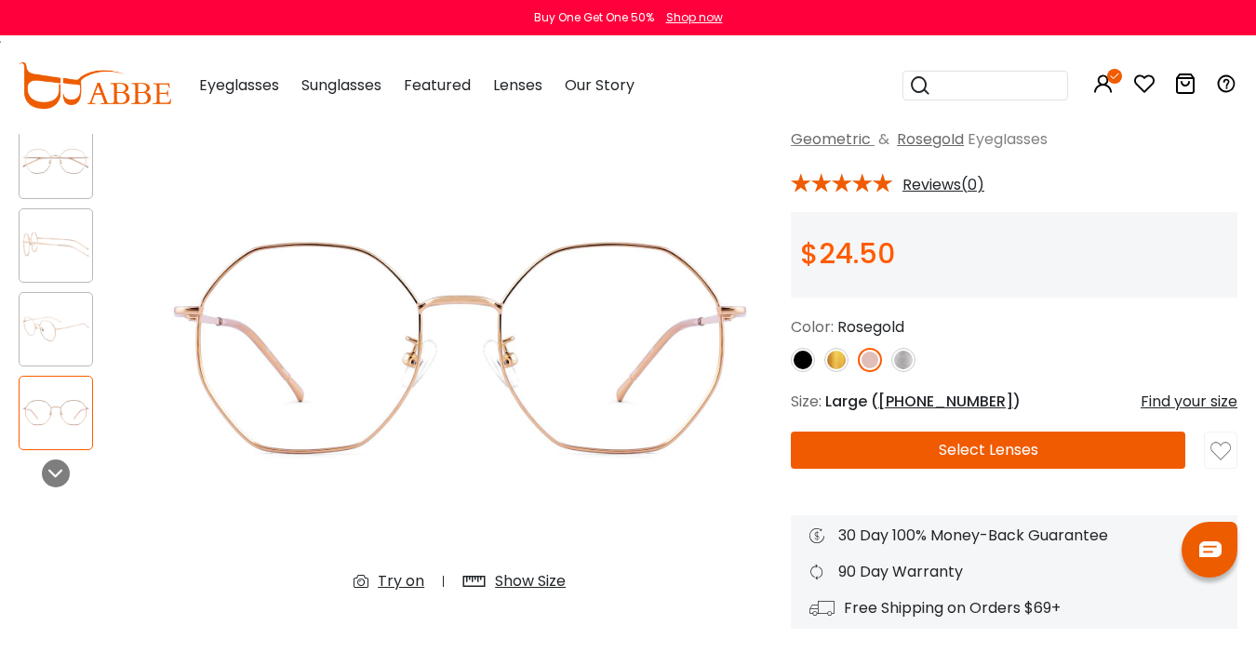
scroll to position [123, 0]
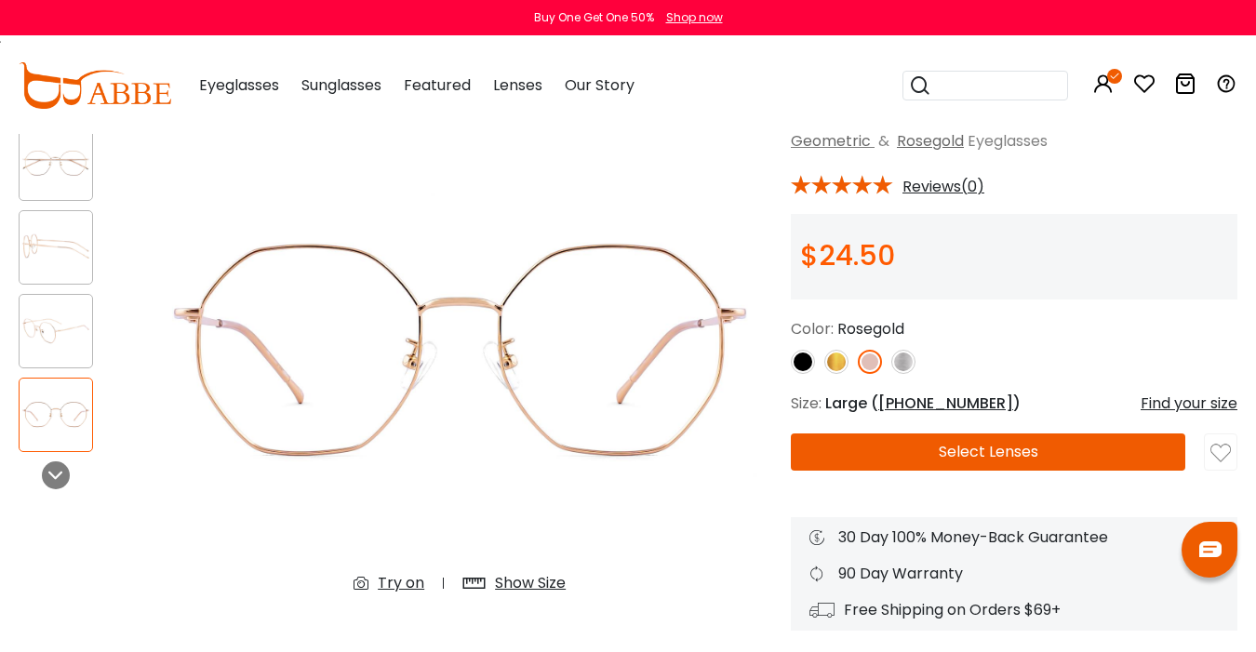
click at [797, 365] on img at bounding box center [803, 362] width 24 height 24
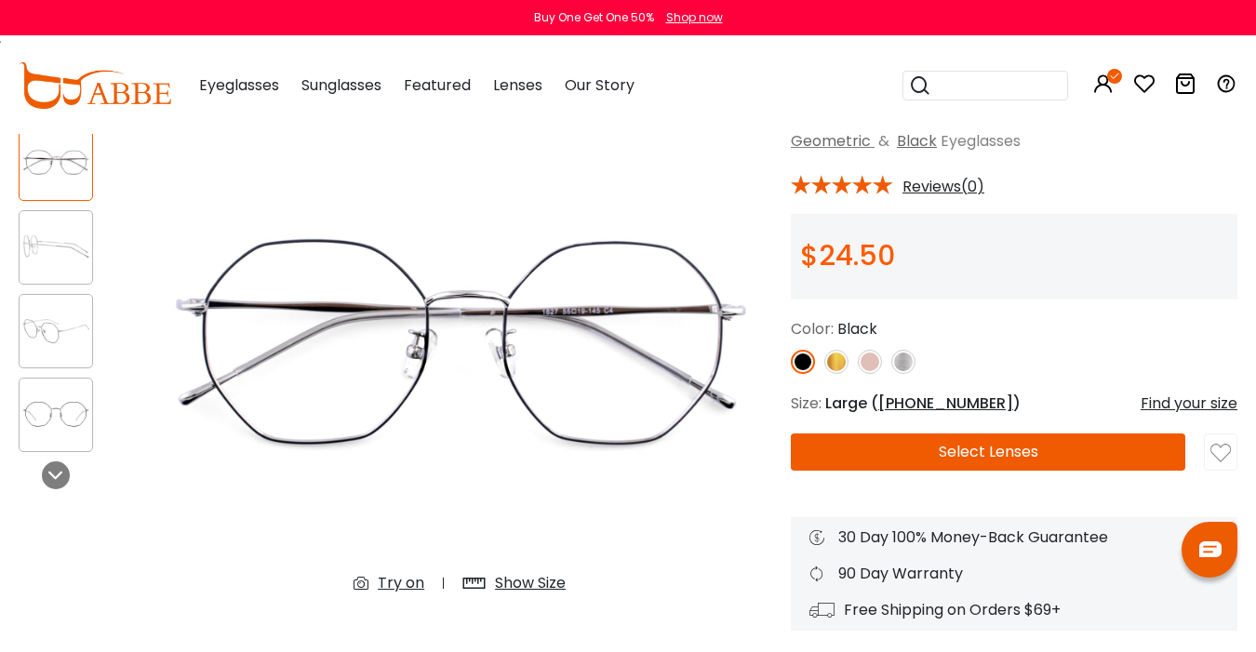
click at [832, 367] on img at bounding box center [836, 362] width 24 height 24
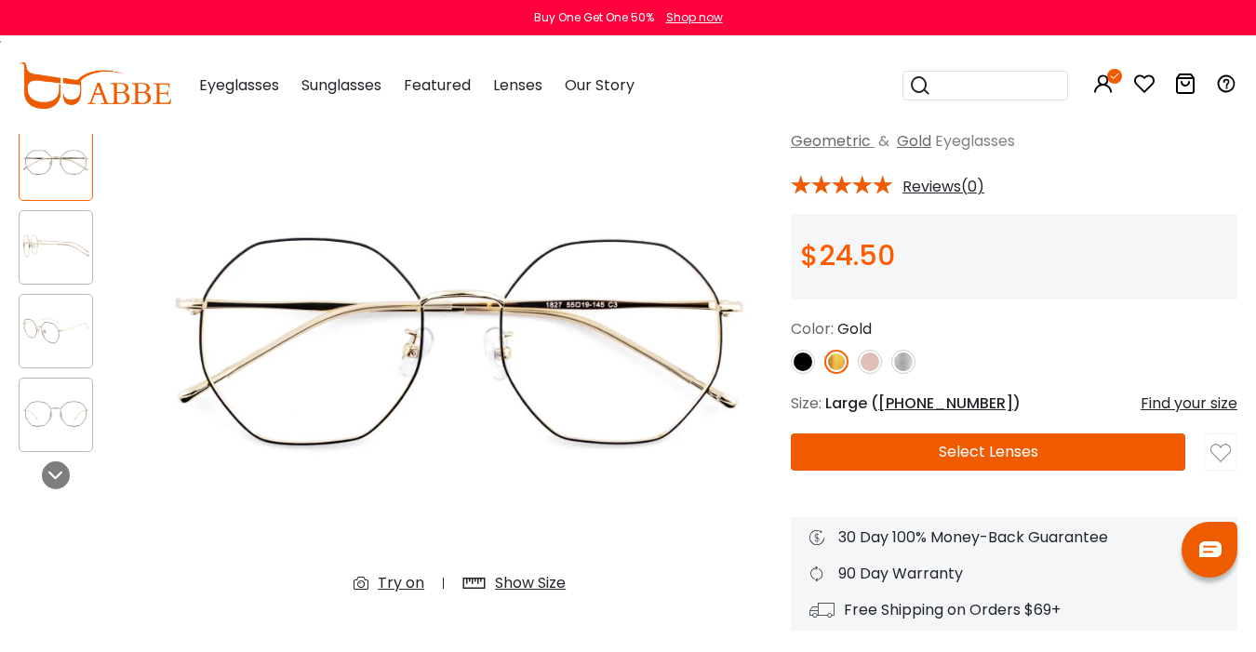
click at [871, 363] on img at bounding box center [870, 362] width 24 height 24
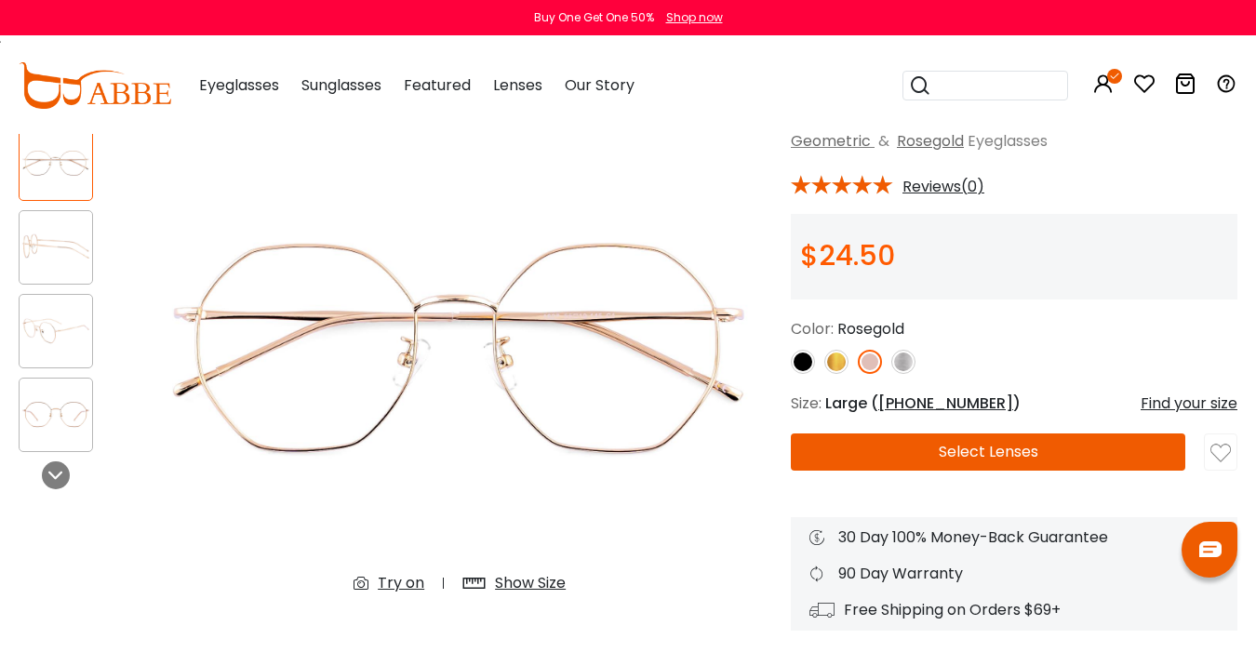
click at [910, 362] on img at bounding box center [903, 362] width 24 height 24
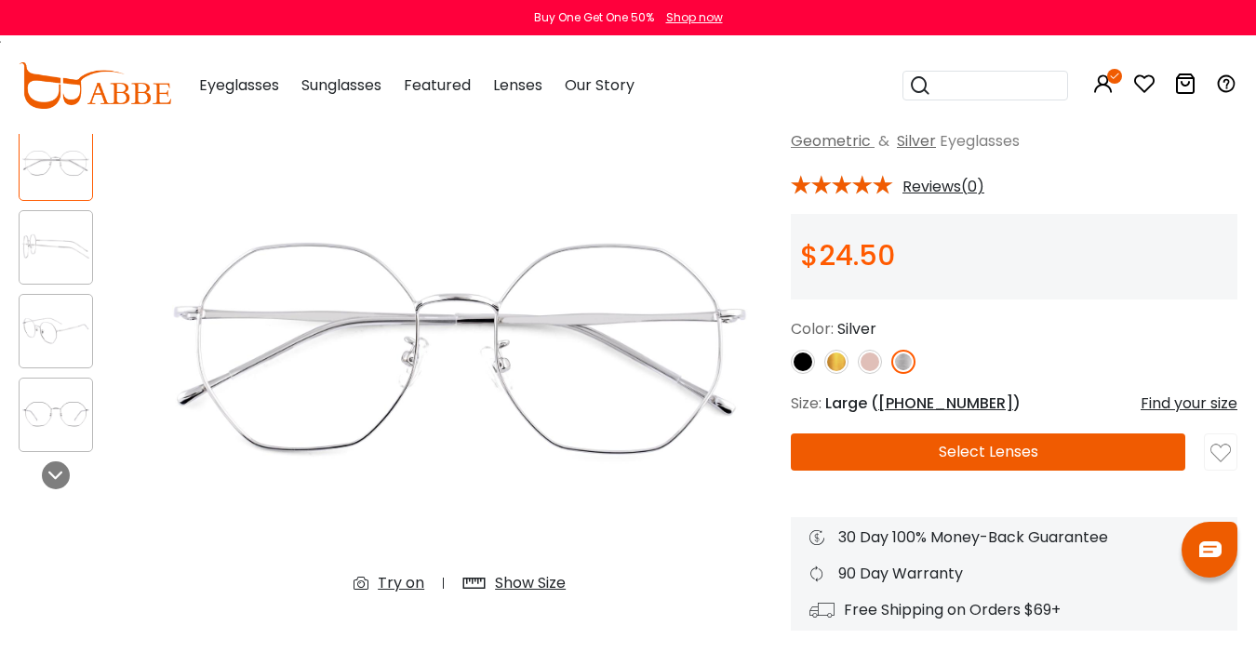
click at [864, 362] on img at bounding box center [870, 362] width 24 height 24
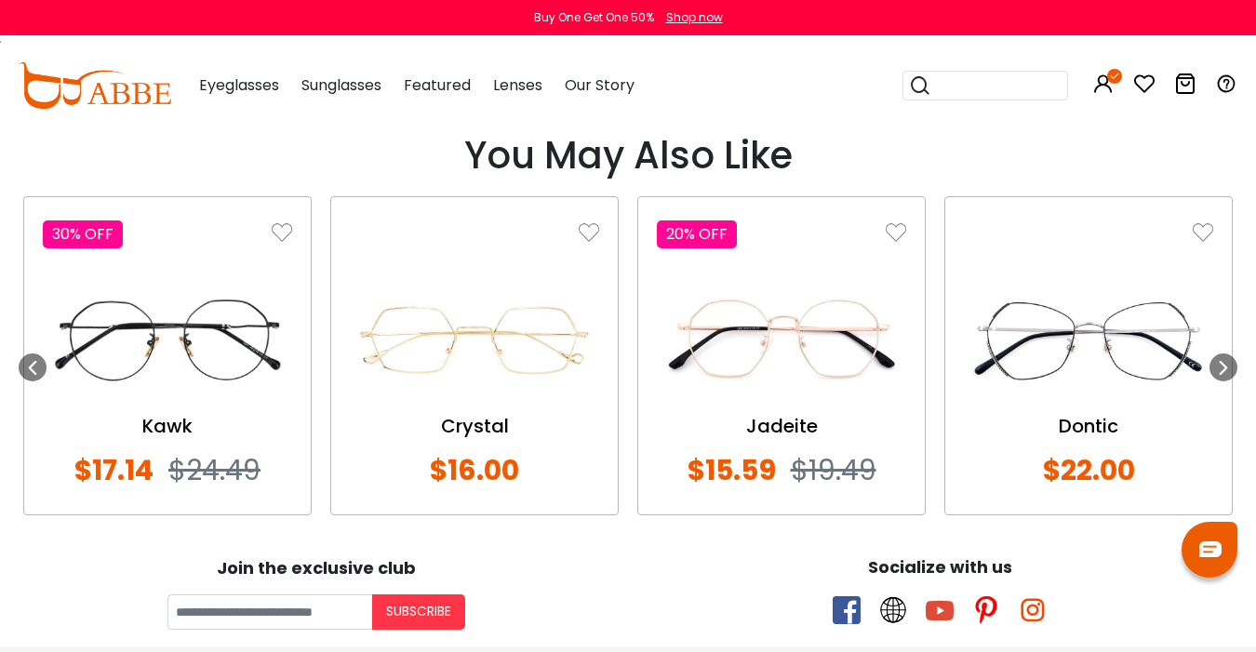
scroll to position [1453, 0]
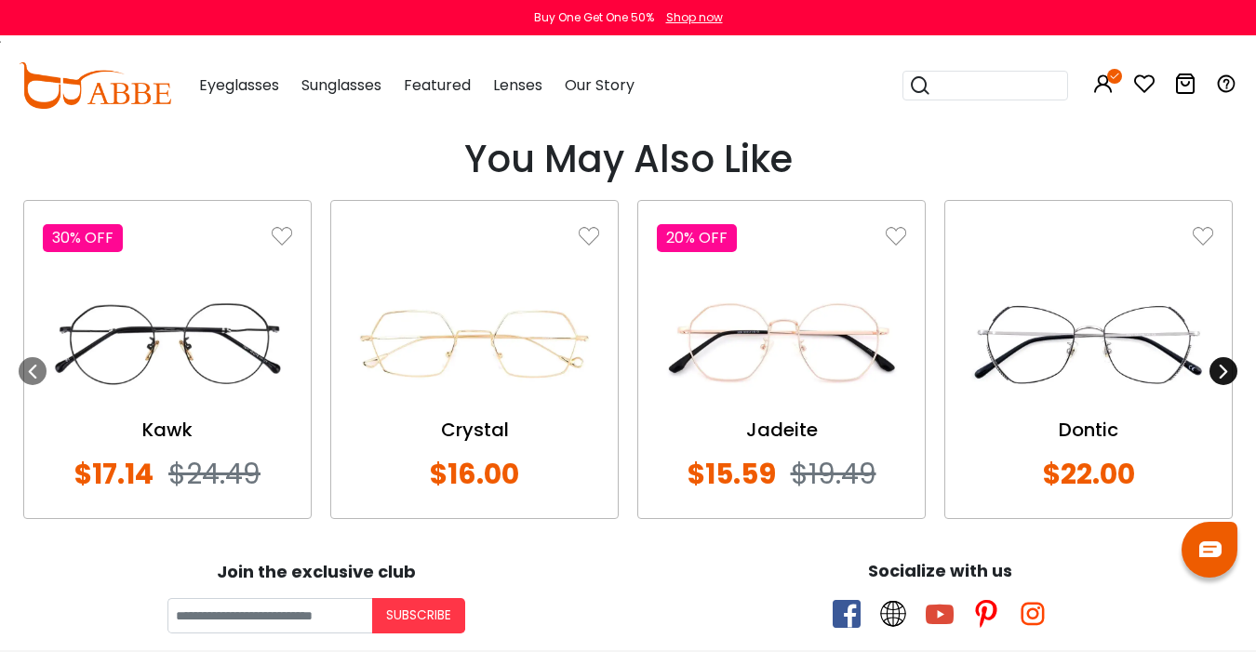
click at [1229, 368] on icon at bounding box center [1223, 371] width 15 height 15
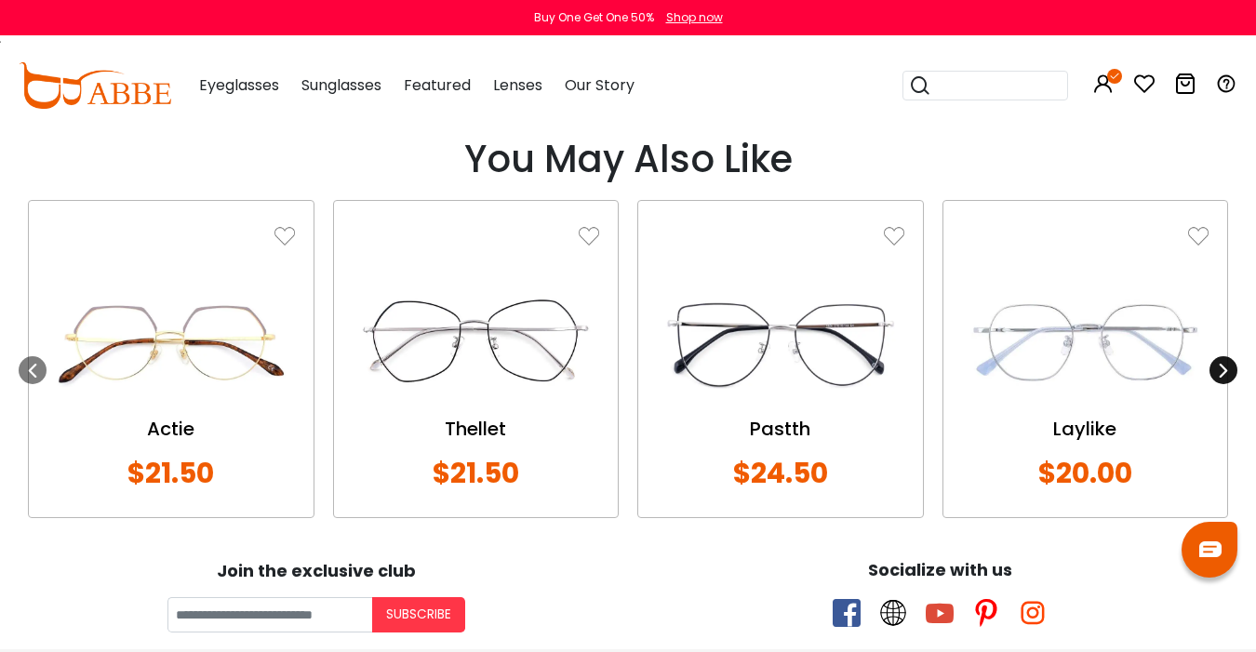
click at [1219, 375] on icon at bounding box center [1223, 370] width 15 height 15
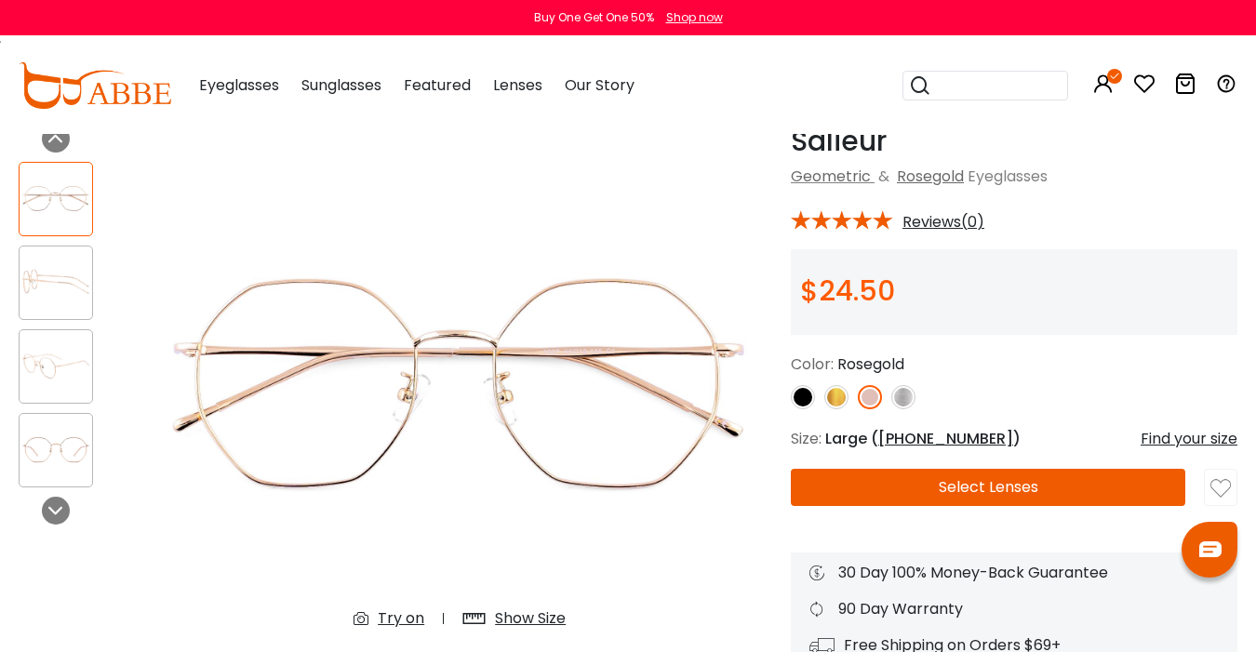
scroll to position [99, 0]
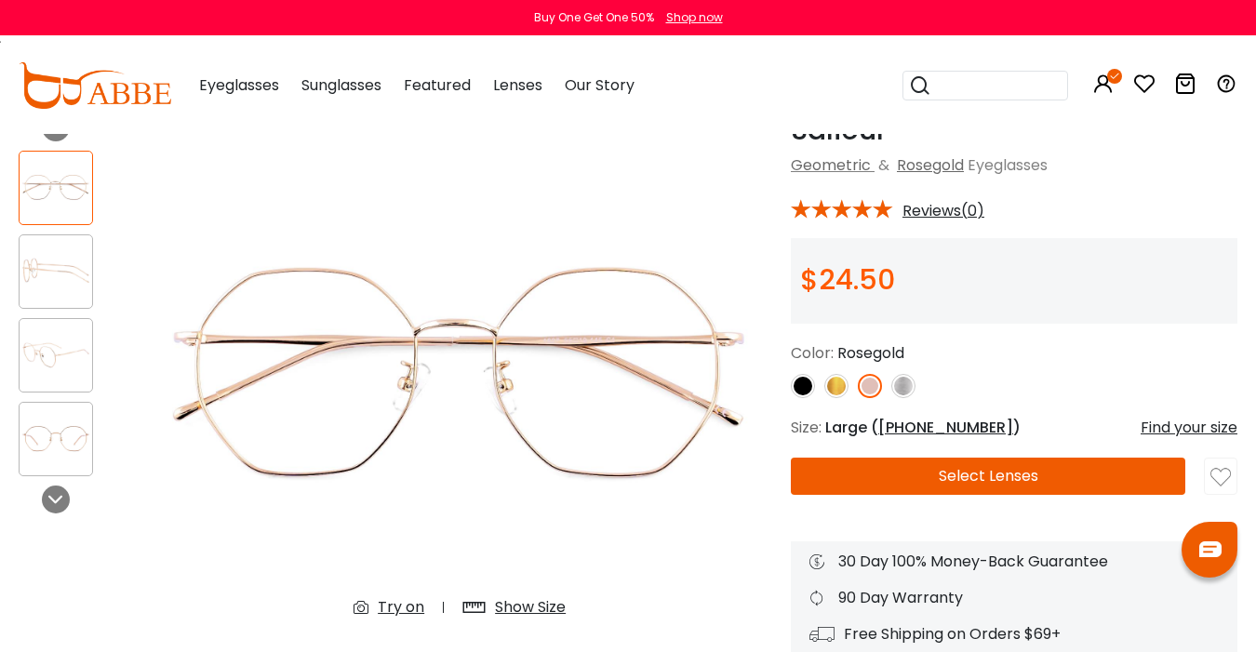
click at [864, 471] on button "Select Lenses" at bounding box center [988, 476] width 395 height 37
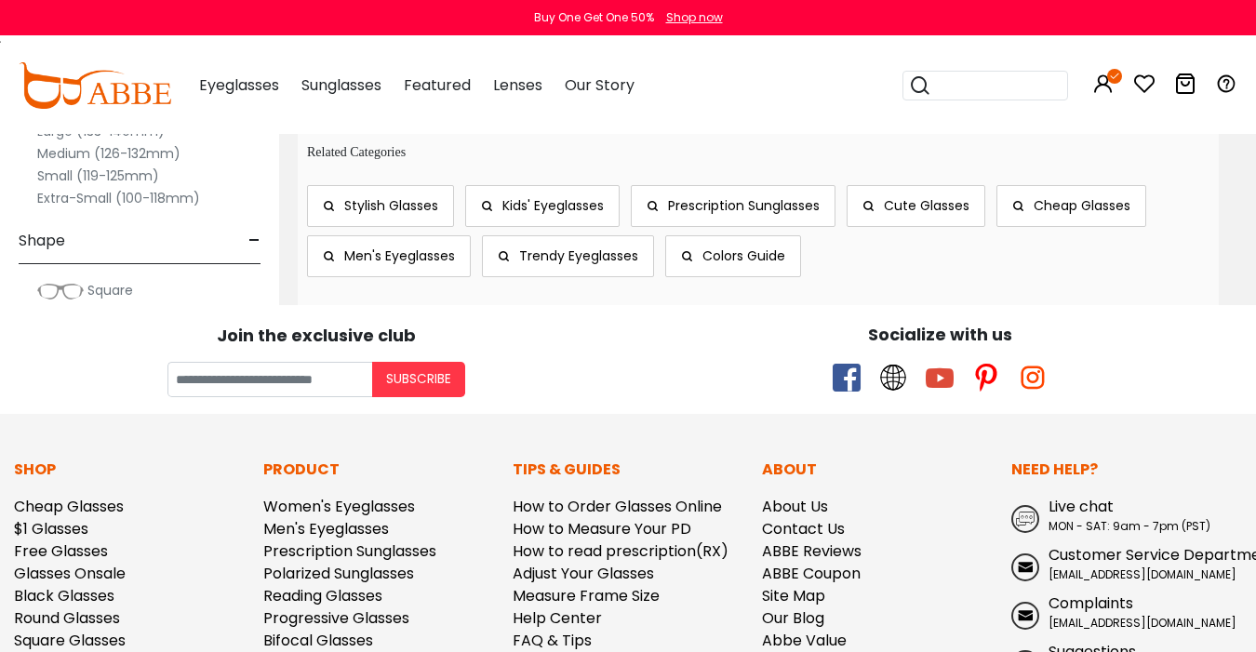
scroll to position [9508, 0]
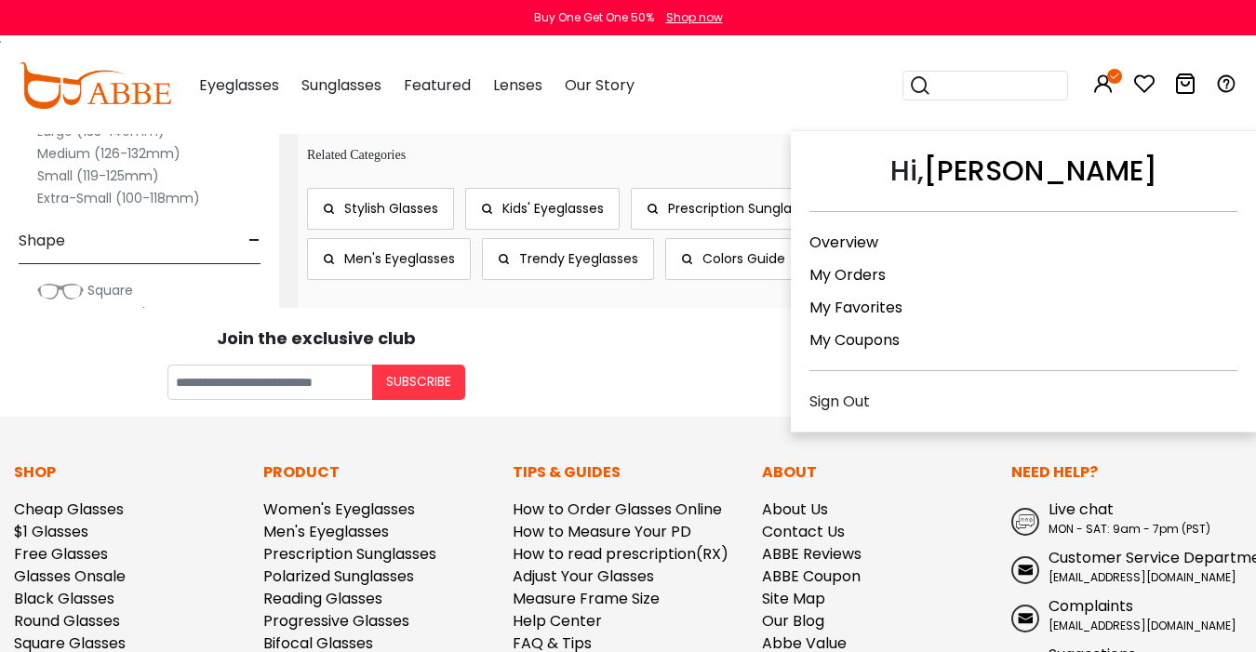
click at [1112, 86] on icon at bounding box center [1103, 84] width 22 height 22
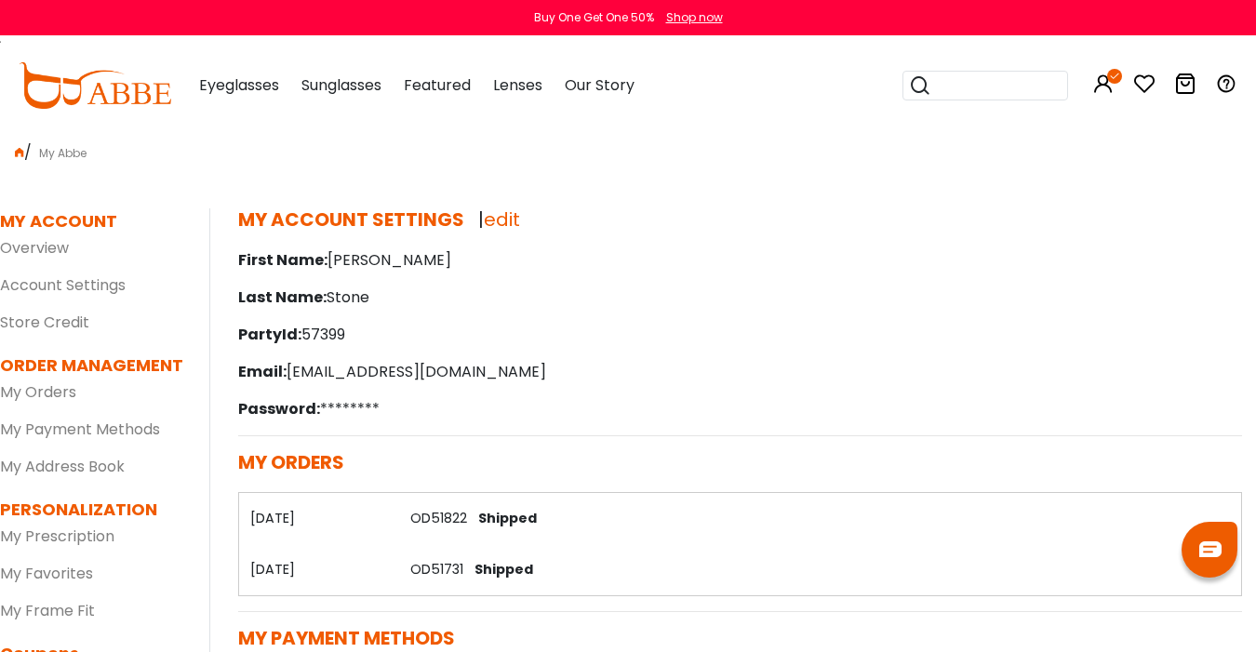
click at [423, 572] on link "OD51731" at bounding box center [436, 569] width 53 height 19
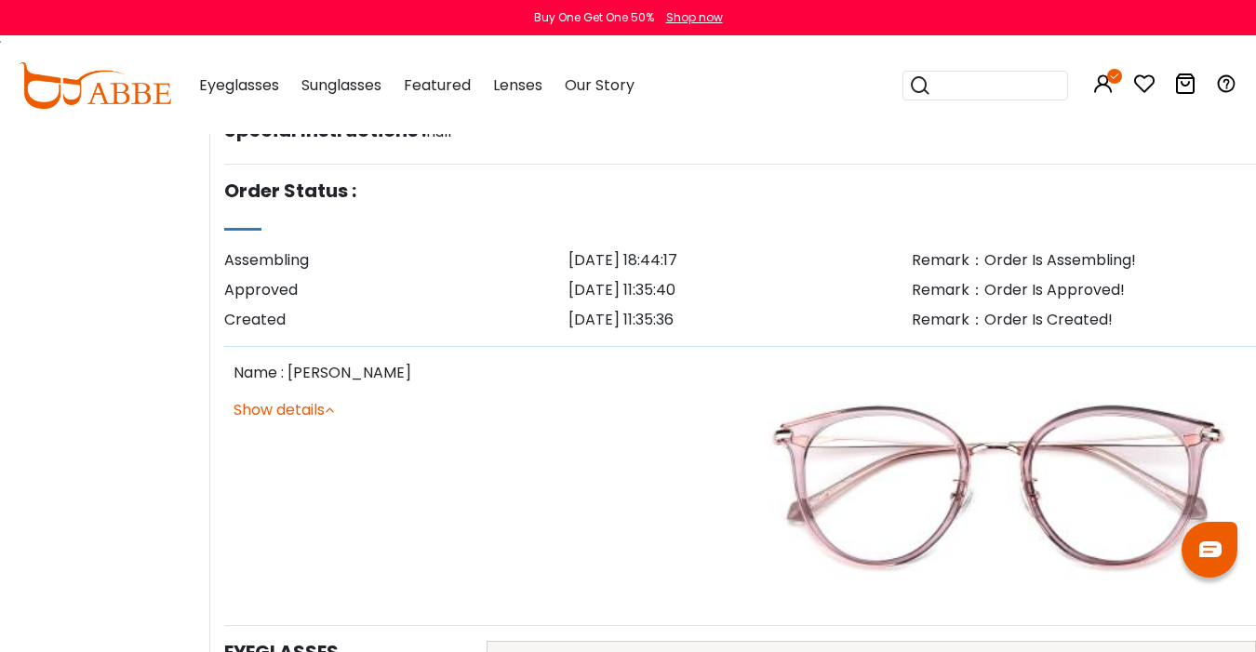
scroll to position [569, 0]
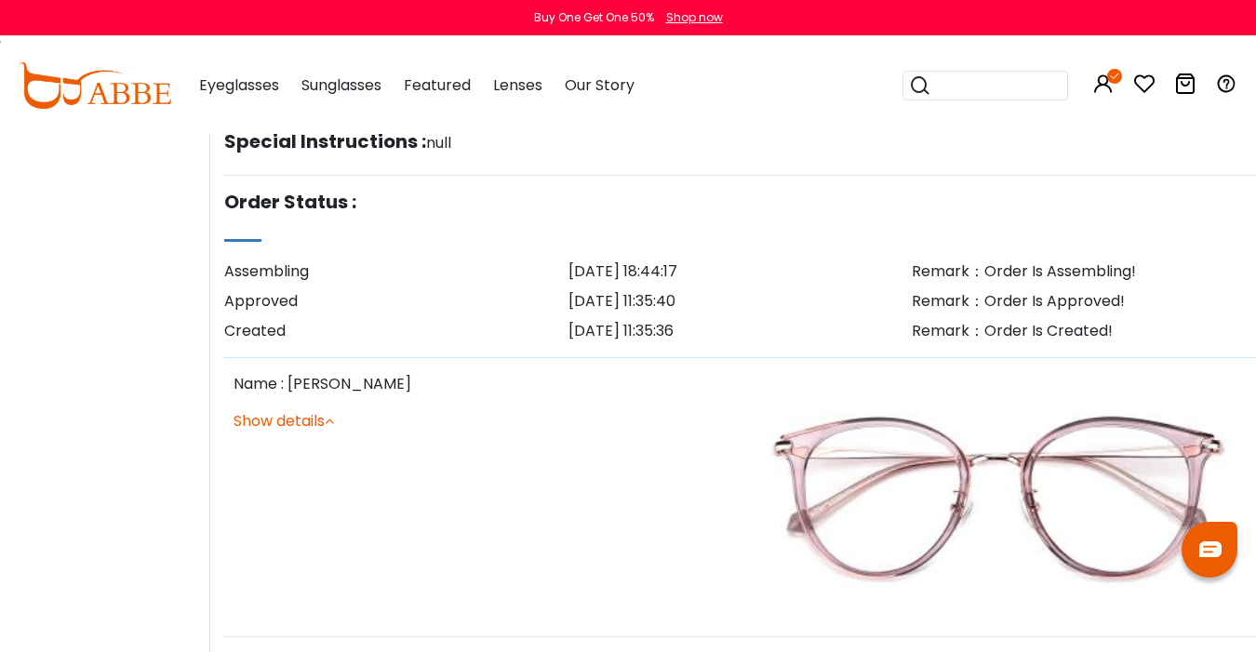
click at [316, 422] on link "Show details" at bounding box center [284, 420] width 100 height 21
click at [1001, 428] on img at bounding box center [999, 497] width 498 height 248
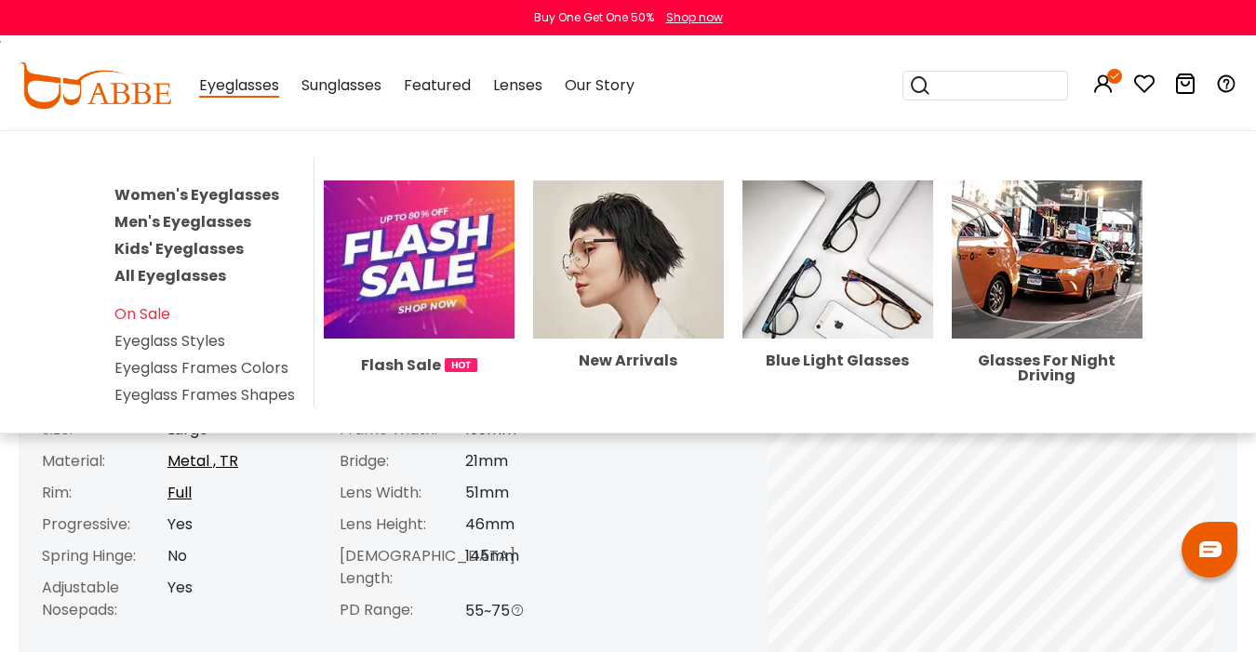
scroll to position [619, 0]
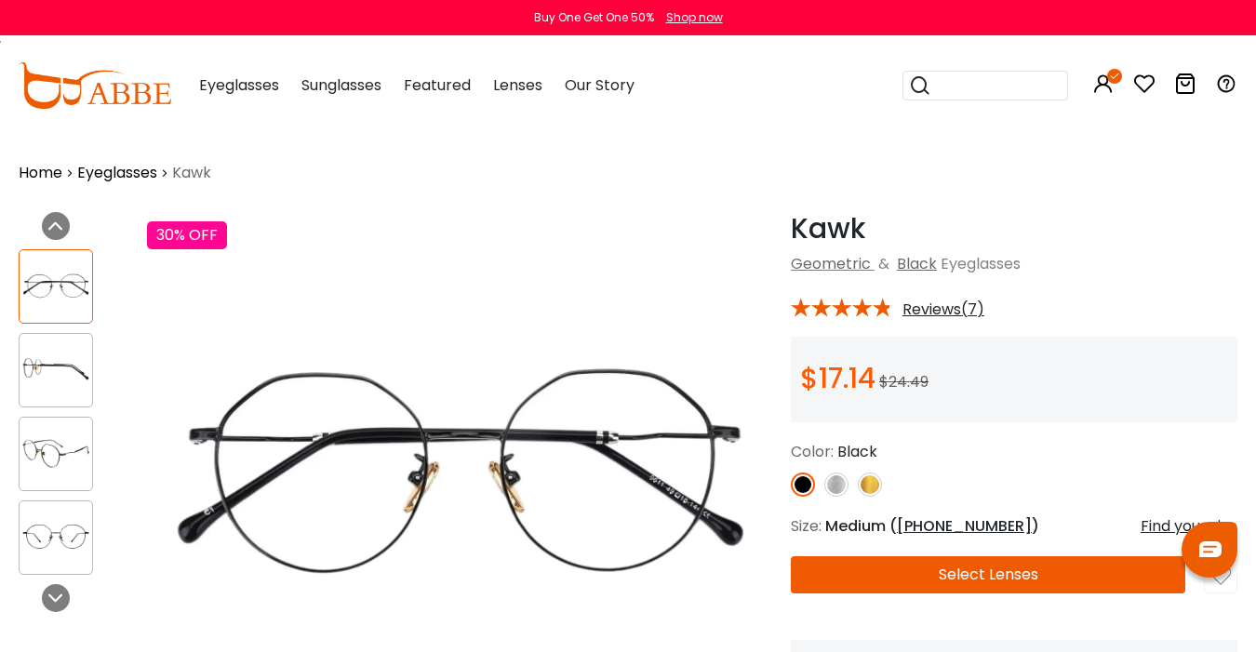
click at [833, 488] on img at bounding box center [836, 485] width 24 height 24
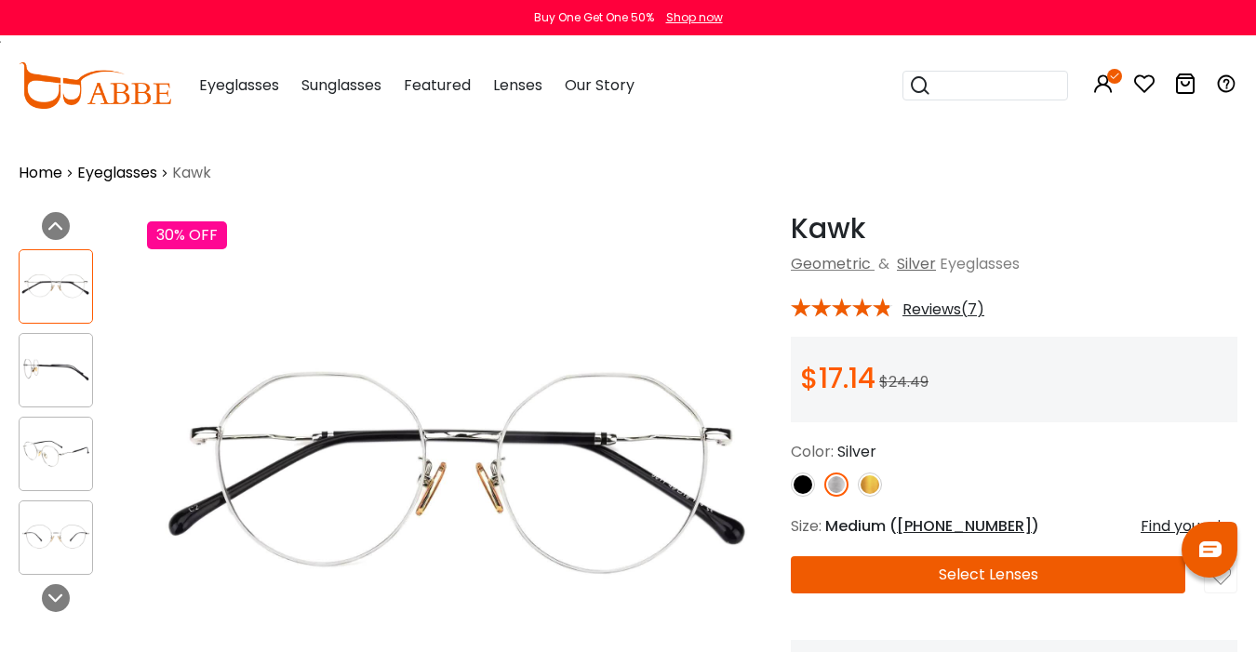
click at [875, 488] on img at bounding box center [870, 485] width 24 height 24
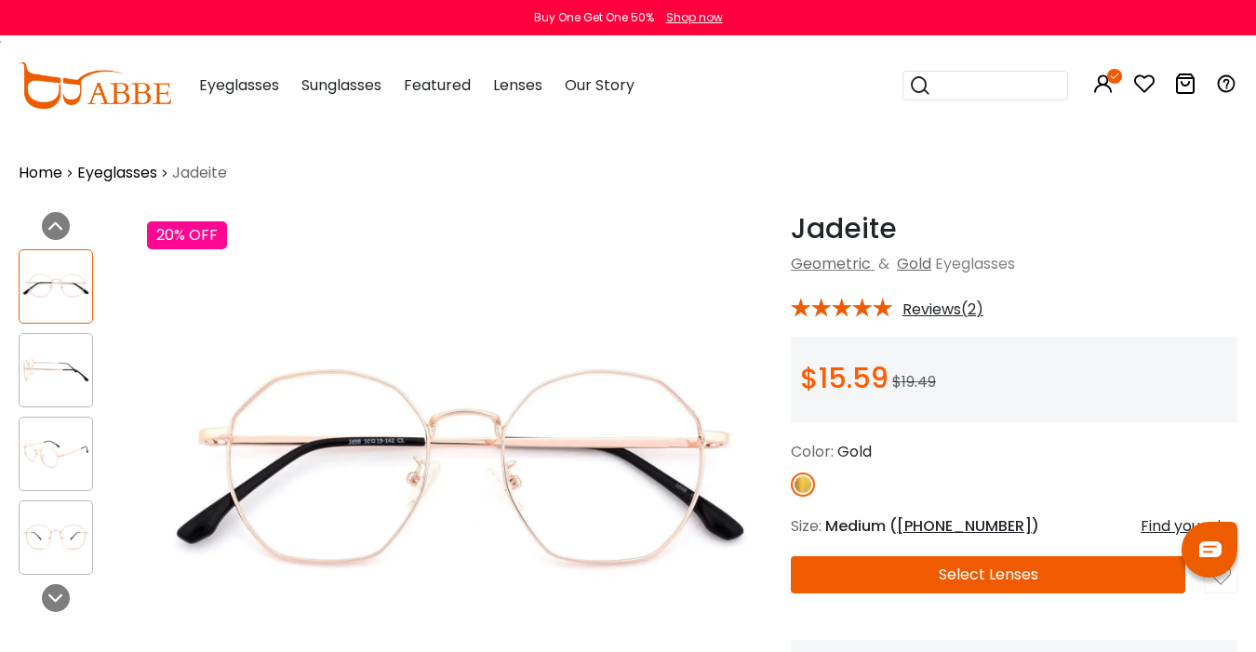
click at [56, 355] on img at bounding box center [56, 370] width 73 height 36
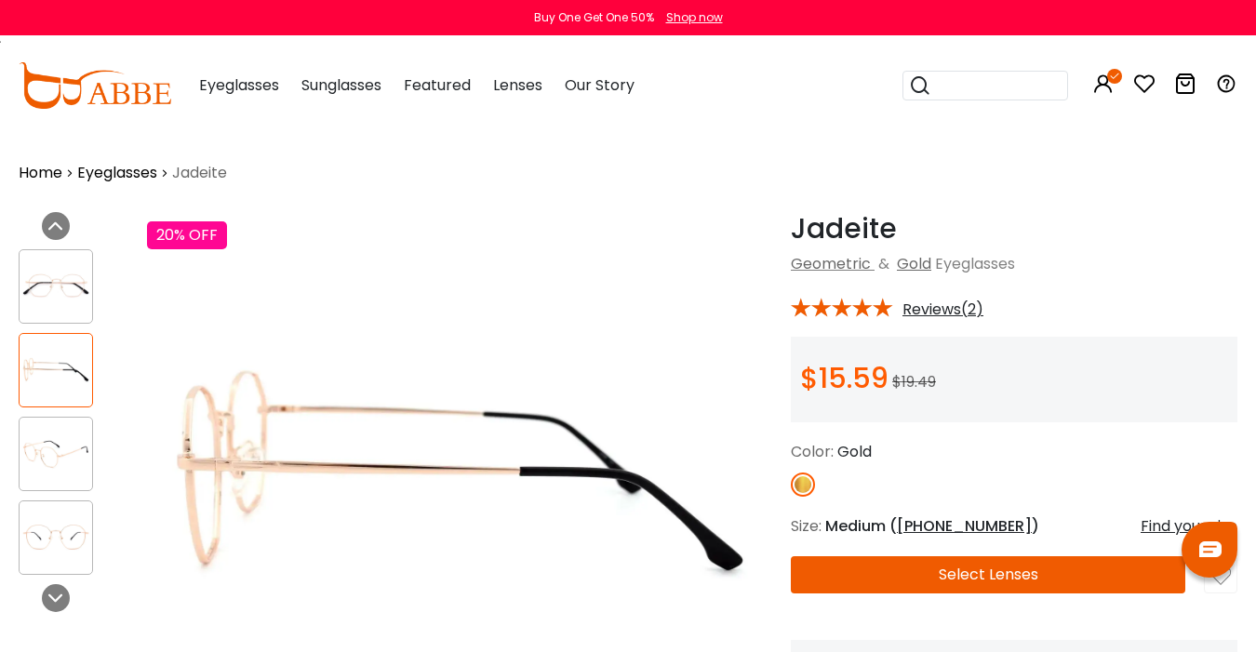
click at [40, 461] on img at bounding box center [56, 453] width 73 height 36
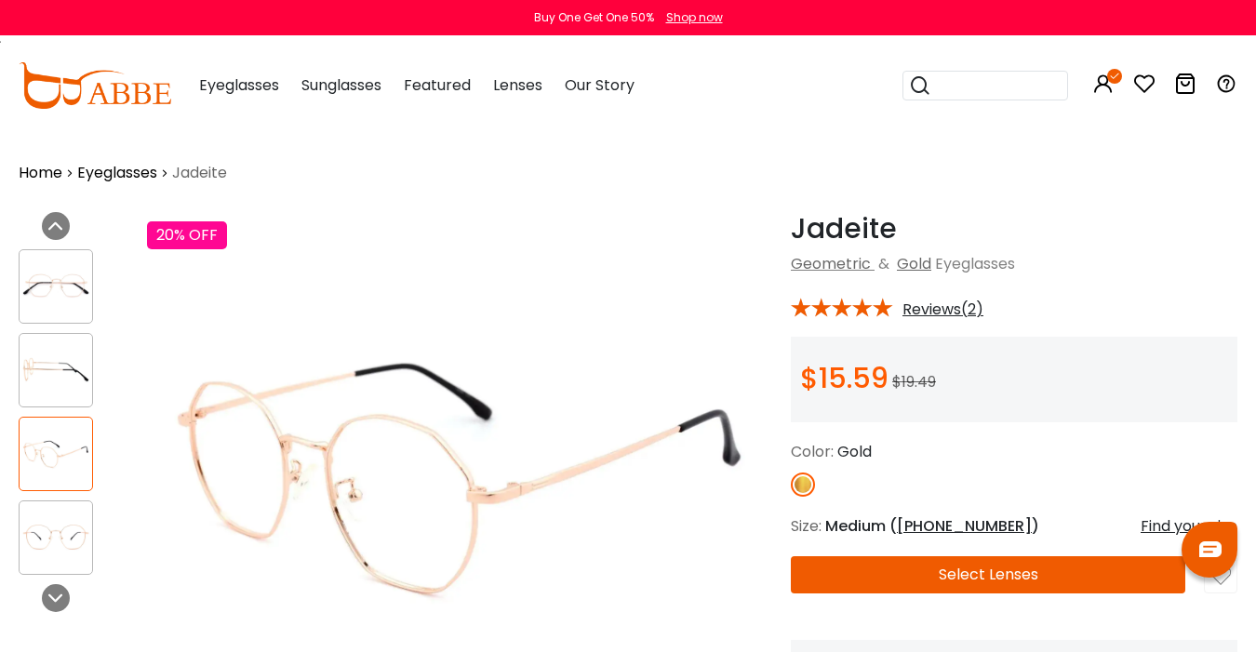
click at [37, 528] on img at bounding box center [56, 537] width 73 height 36
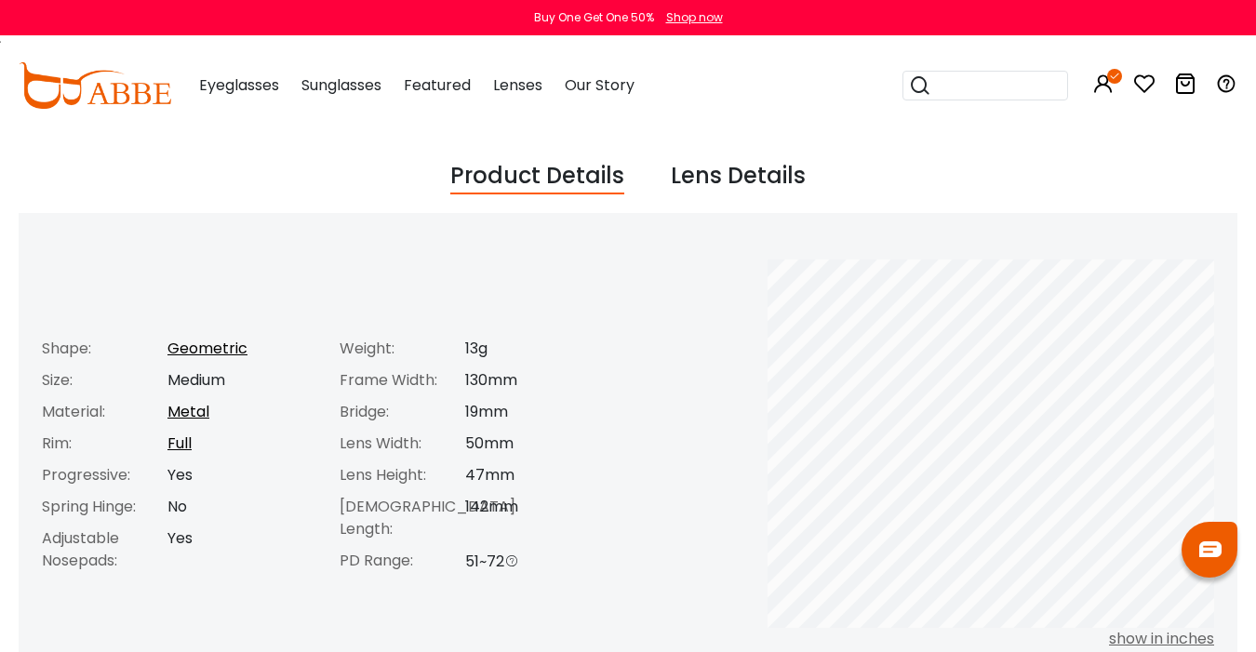
scroll to position [675, 0]
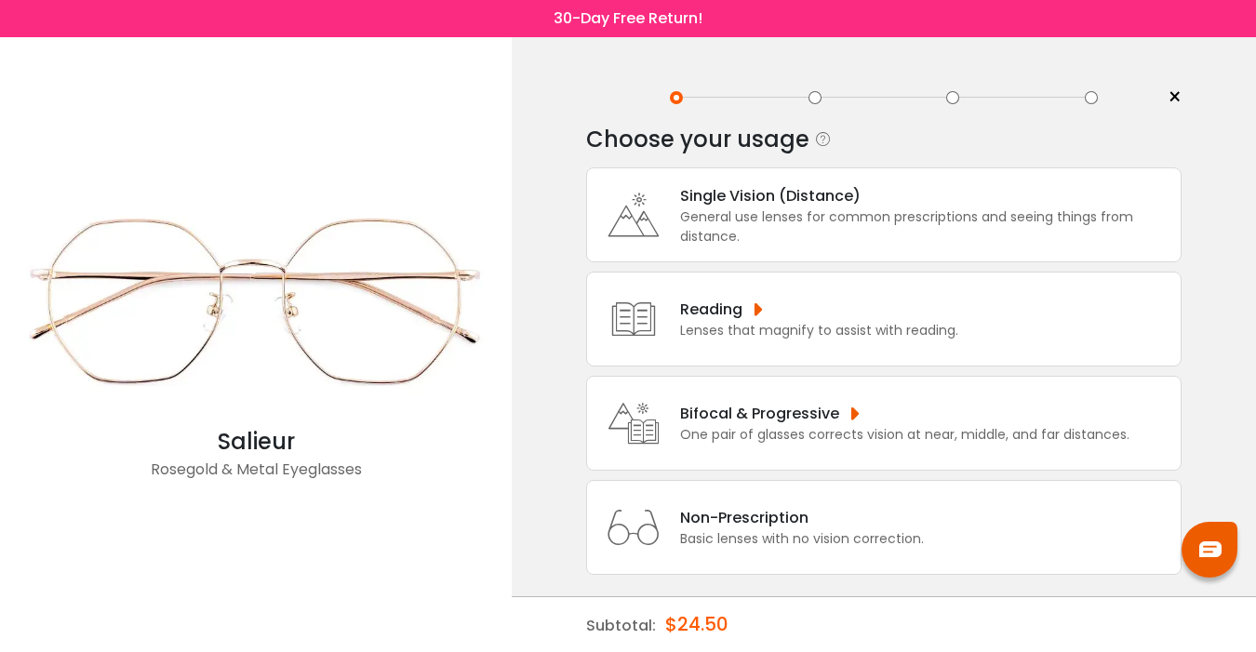
click at [844, 198] on div "Single Vision (Distance)" at bounding box center [925, 195] width 491 height 23
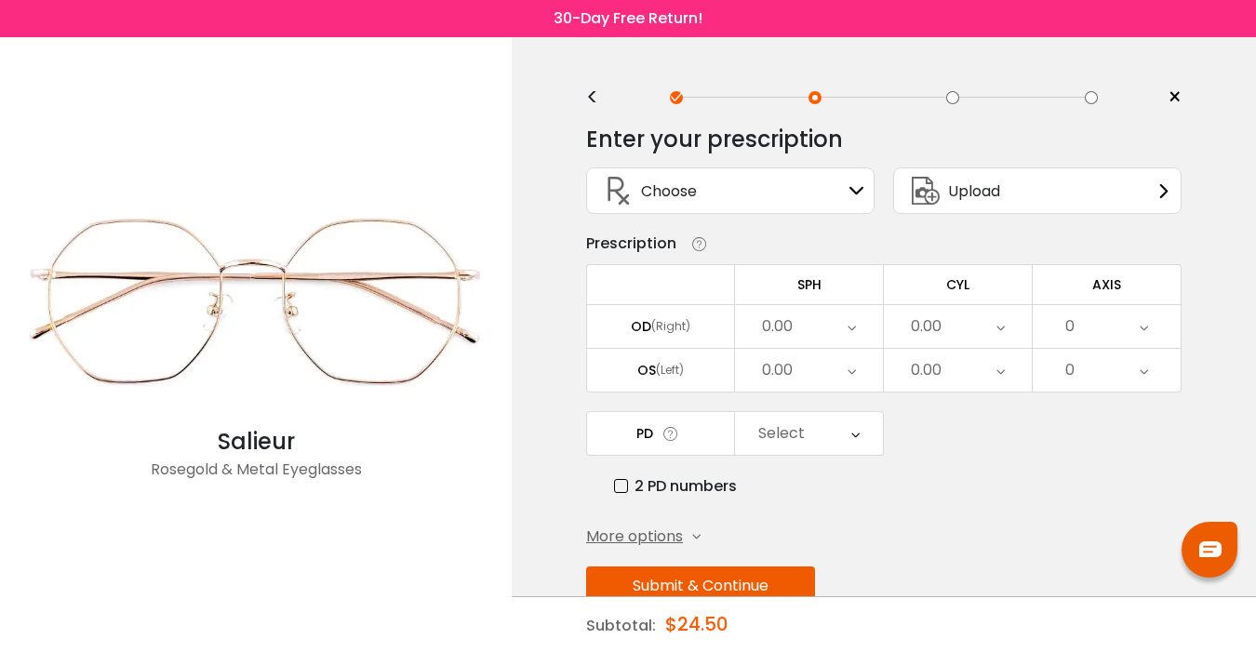
click at [844, 198] on div "Choose Sign In" at bounding box center [730, 190] width 268 height 45
click at [859, 197] on icon at bounding box center [857, 190] width 15 height 15
click at [858, 187] on icon at bounding box center [857, 190] width 15 height 15
click at [774, 188] on div "Choose Sign In" at bounding box center [730, 190] width 268 height 45
click at [953, 189] on span "Upload" at bounding box center [974, 191] width 52 height 23
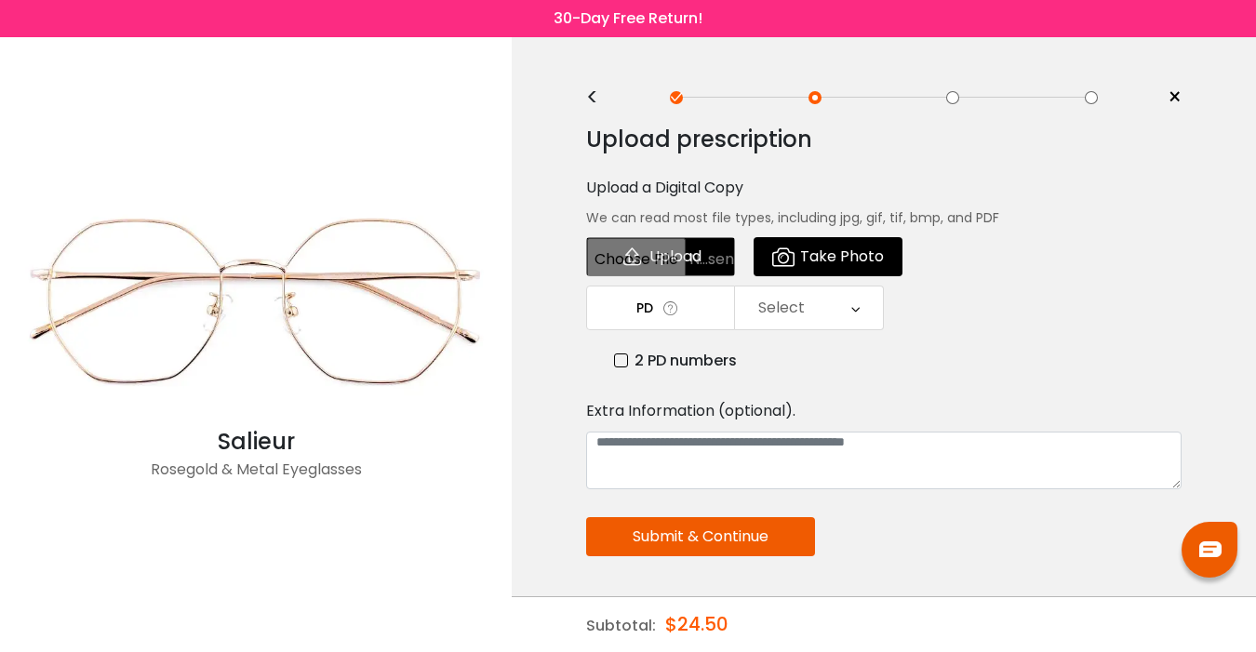
click at [650, 265] on input "file" at bounding box center [660, 256] width 149 height 39
type input "**********"
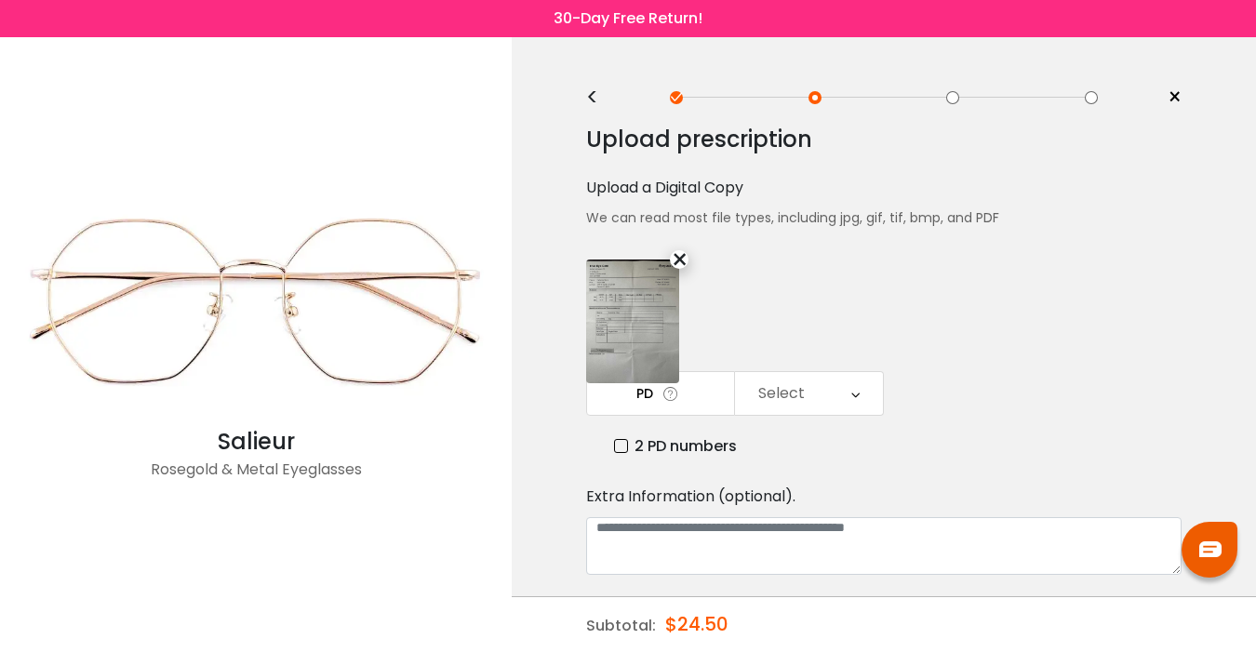
click at [776, 375] on div "Select" at bounding box center [781, 393] width 47 height 37
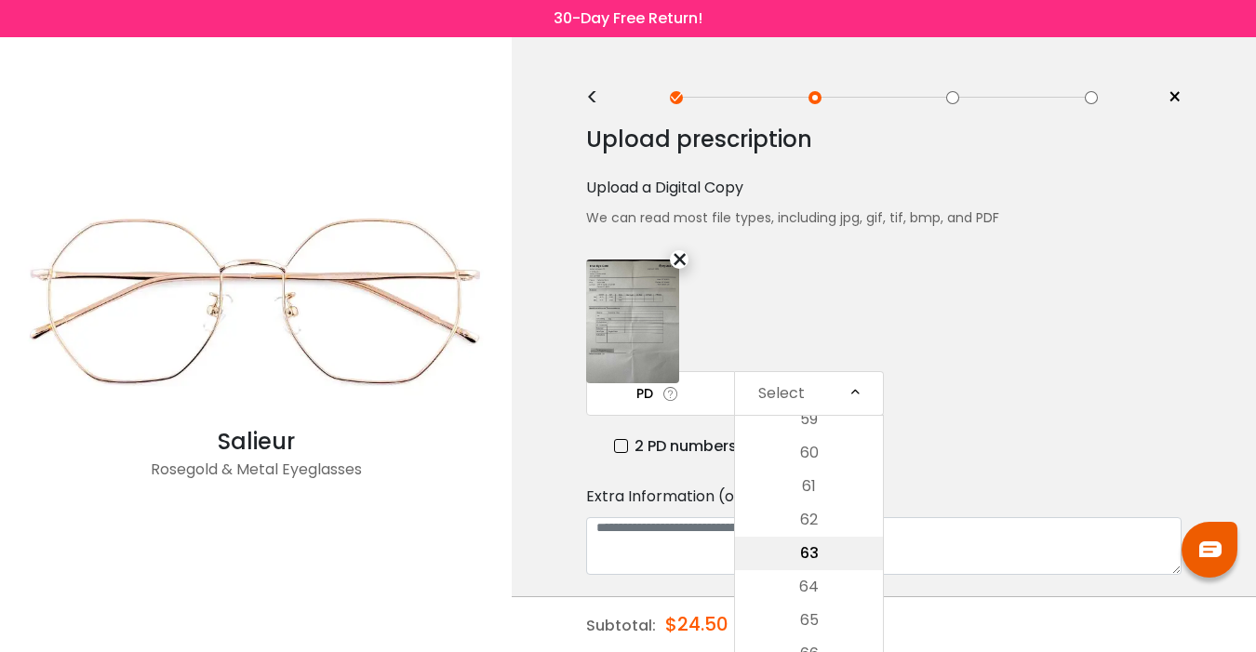
click at [806, 537] on li "63" at bounding box center [809, 553] width 148 height 33
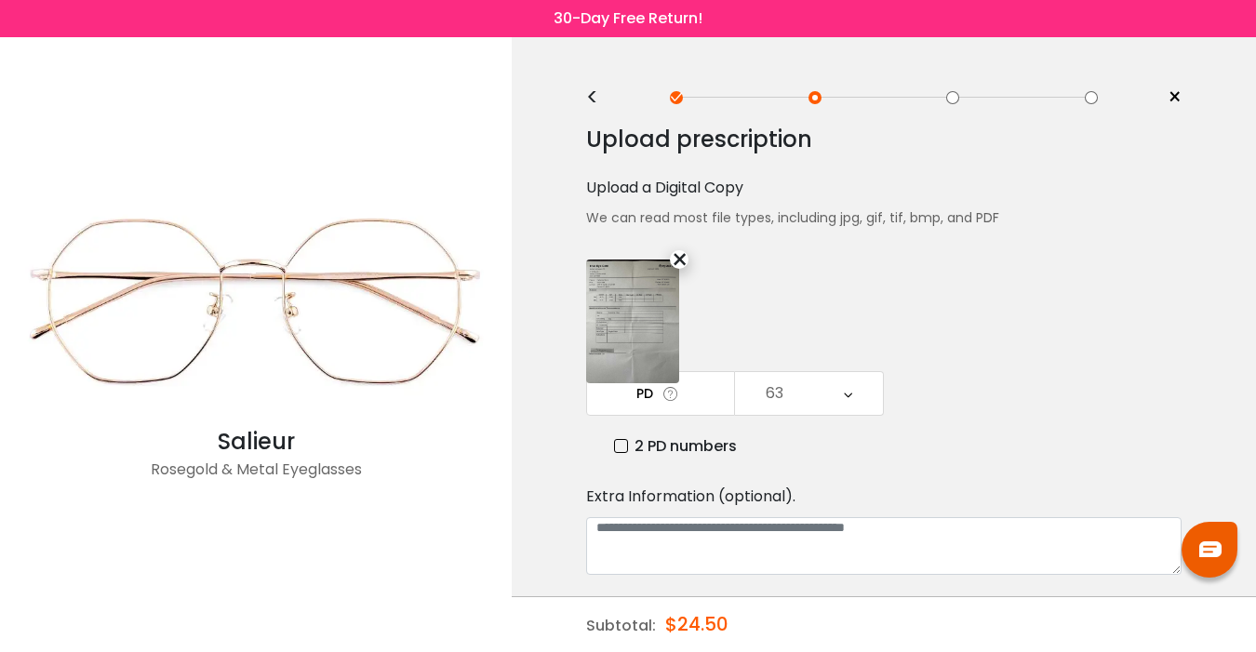
click at [620, 435] on label "2 PD numbers" at bounding box center [675, 446] width 123 height 23
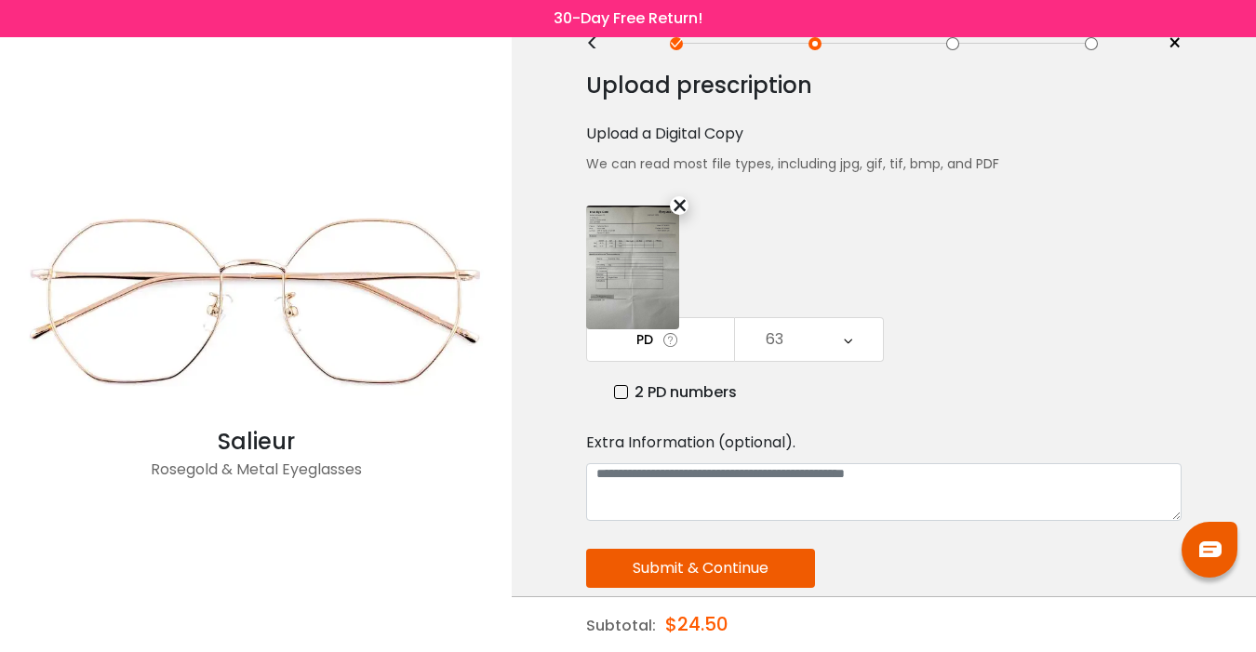
scroll to position [58, 0]
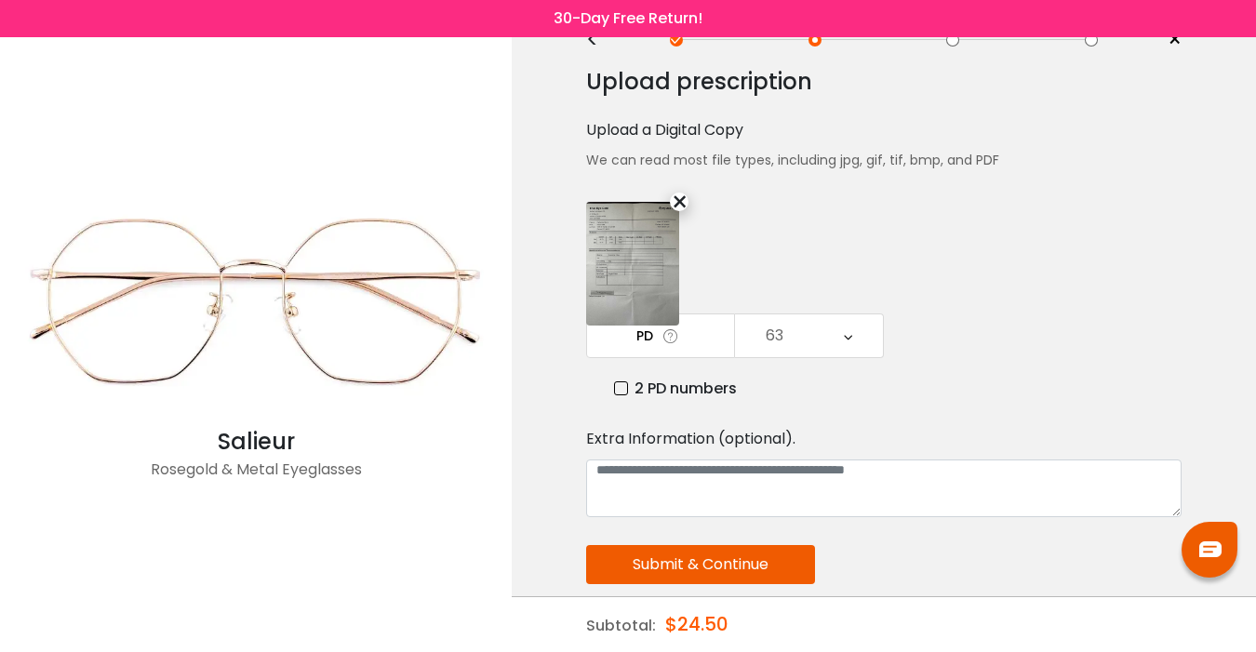
click at [678, 202] on div "×" at bounding box center [679, 202] width 19 height 19
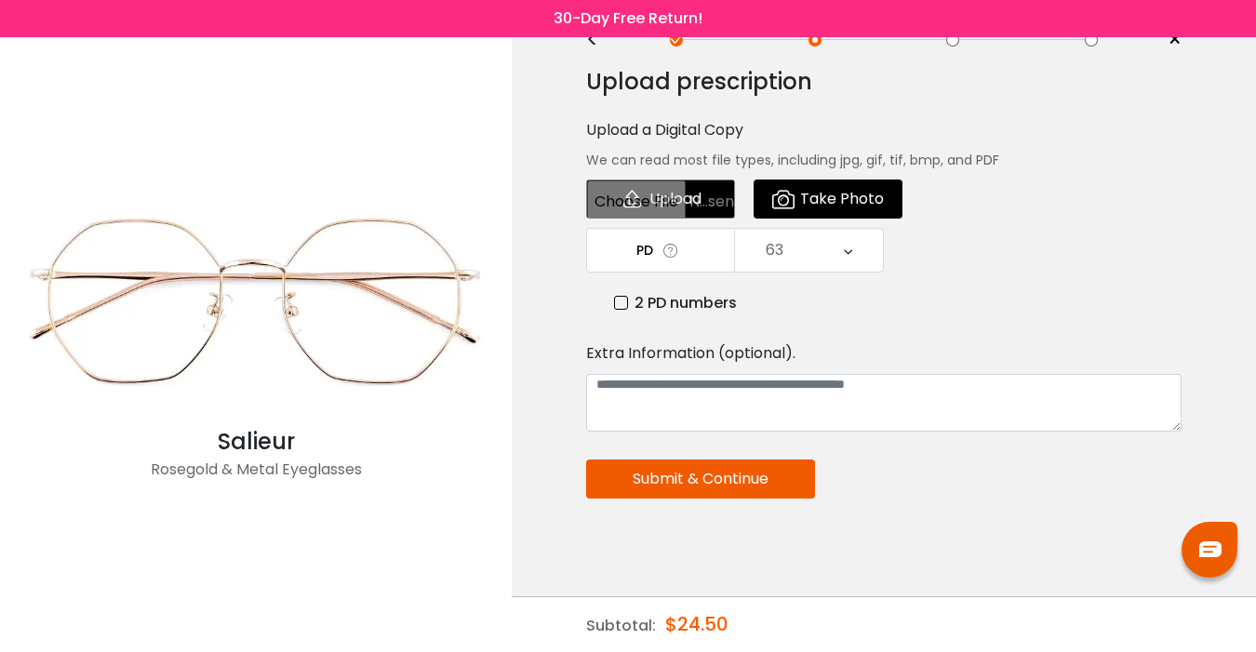
click at [657, 204] on input "file" at bounding box center [660, 199] width 149 height 39
type input "**********"
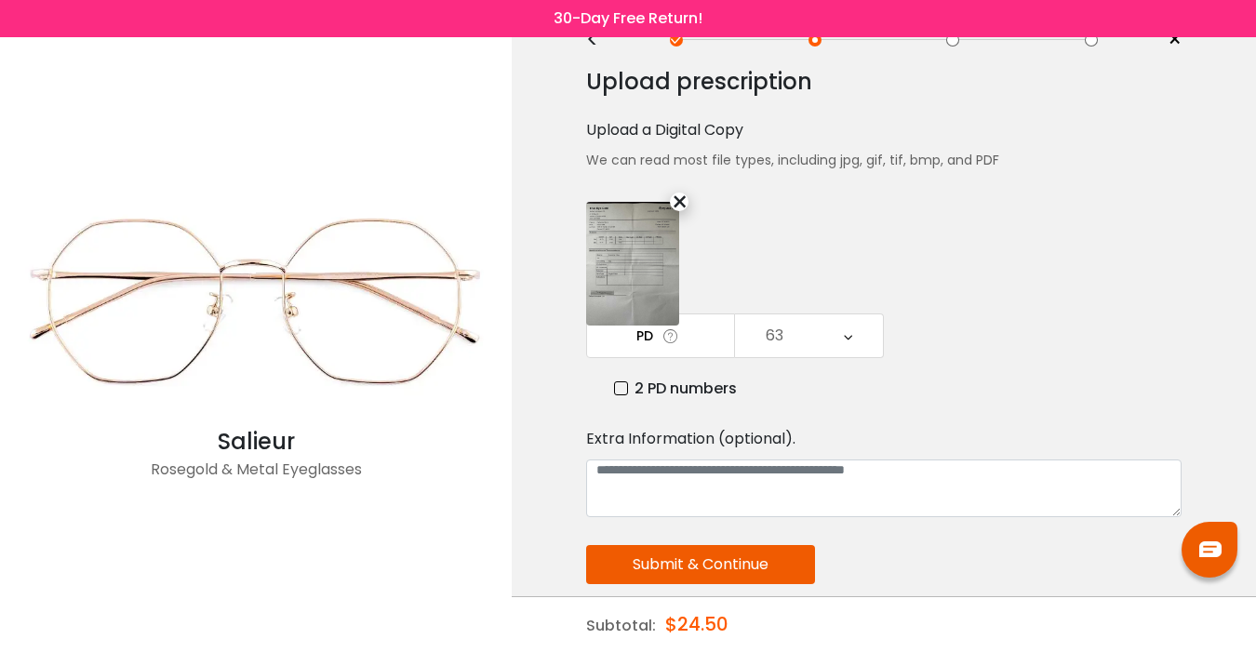
click at [676, 545] on button "Submit & Continue" at bounding box center [700, 564] width 229 height 39
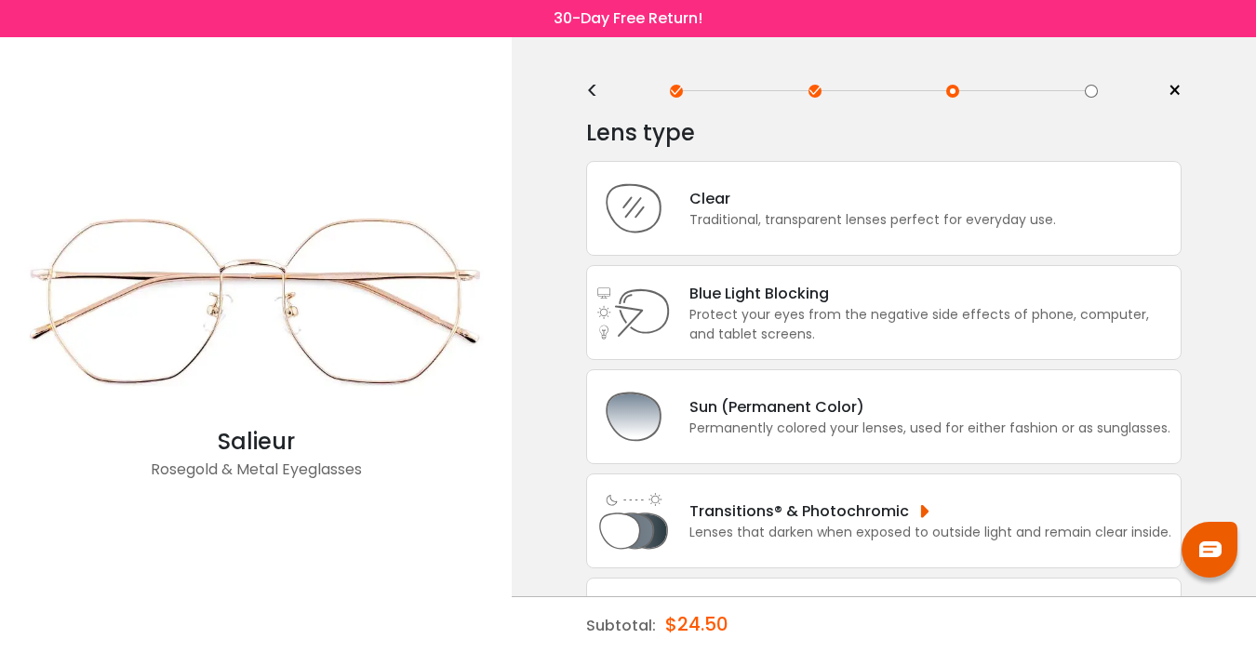
scroll to position [0, 0]
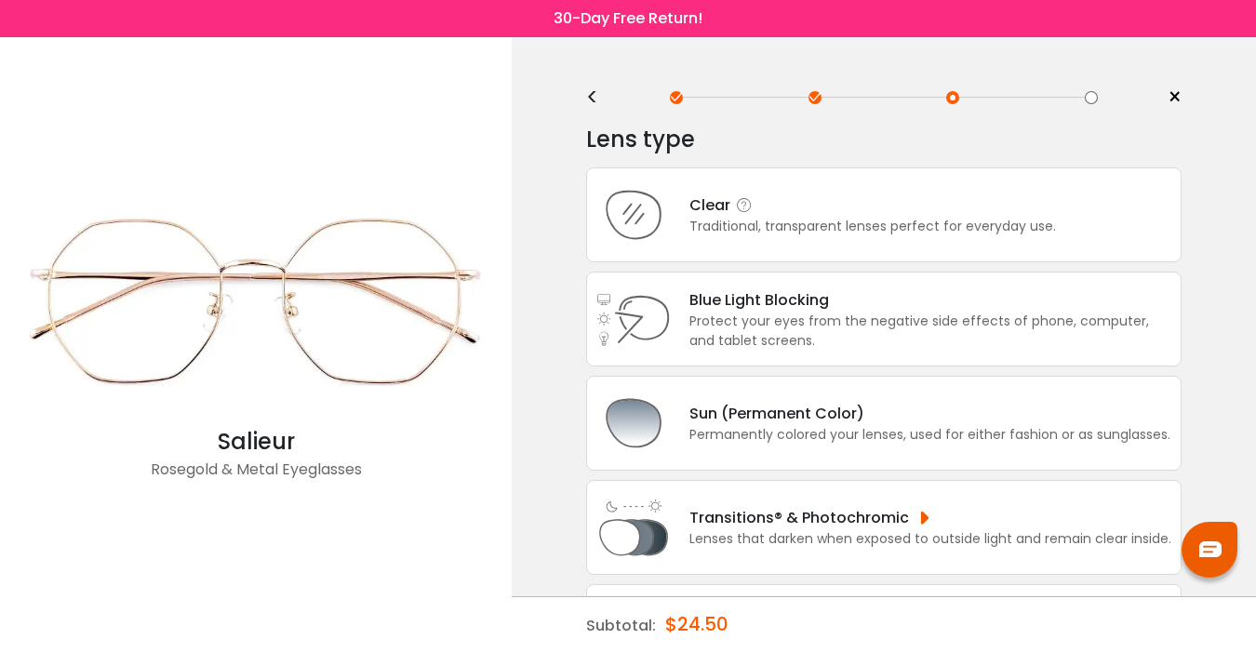
click at [863, 230] on div "Traditional, transparent lenses perfect for everyday use." at bounding box center [872, 227] width 367 height 20
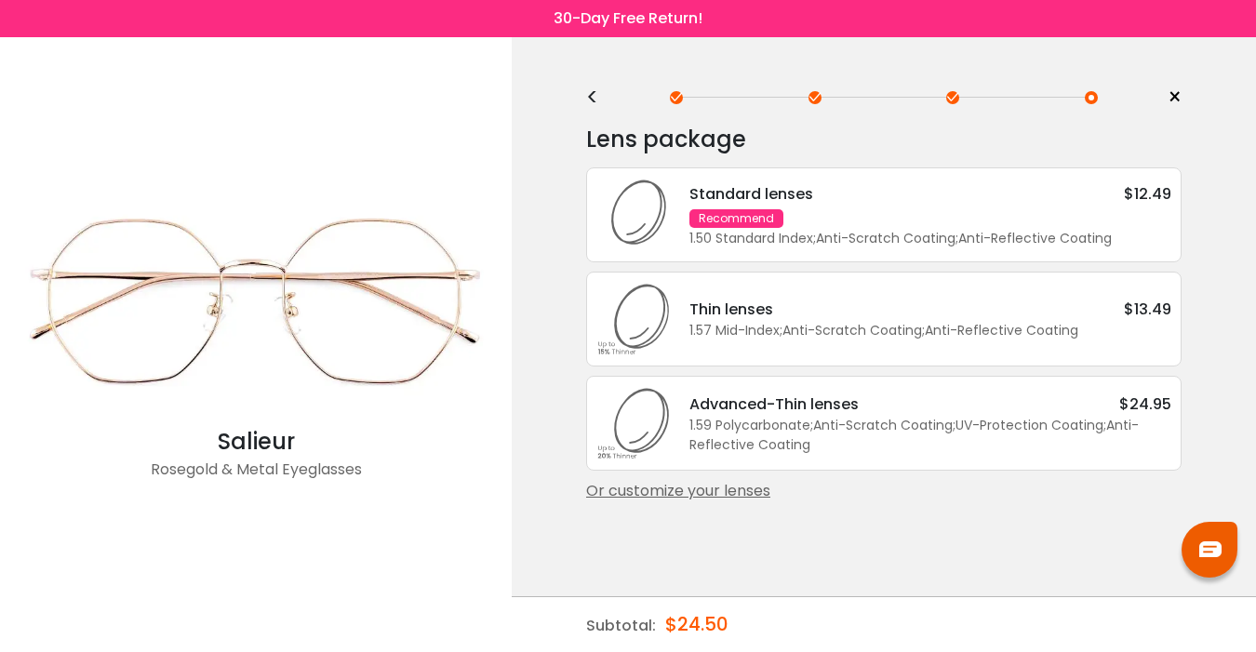
click at [658, 502] on div "Or customize your lenses" at bounding box center [884, 491] width 596 height 22
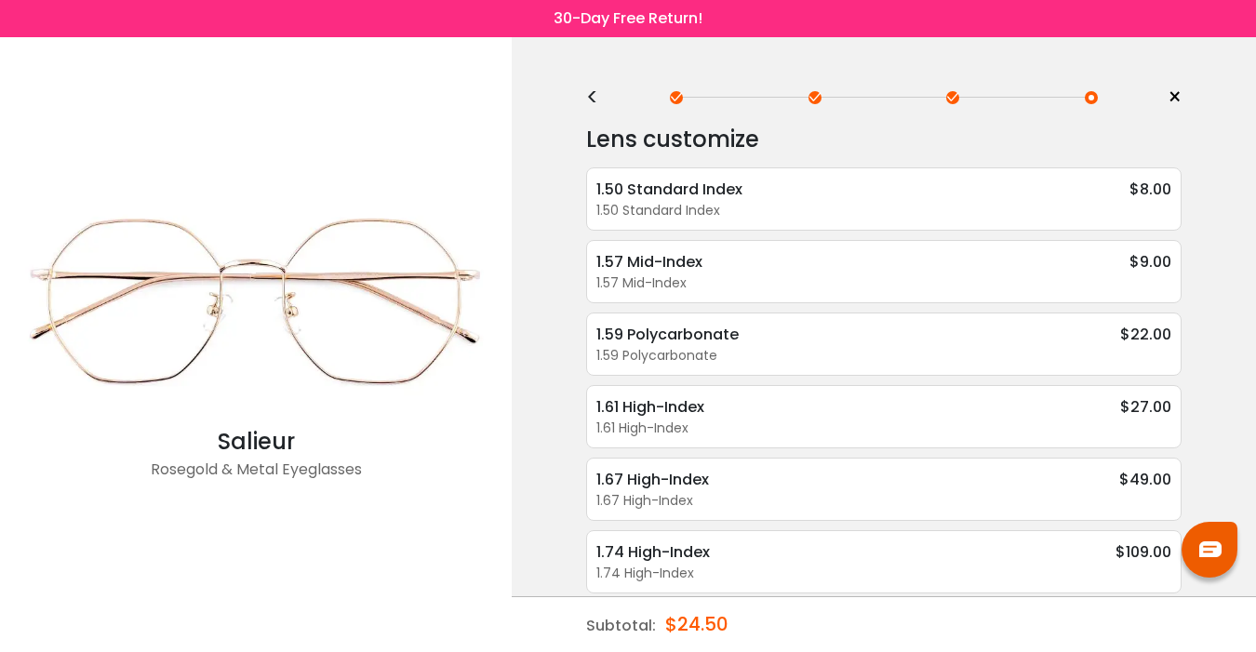
scroll to position [10, 0]
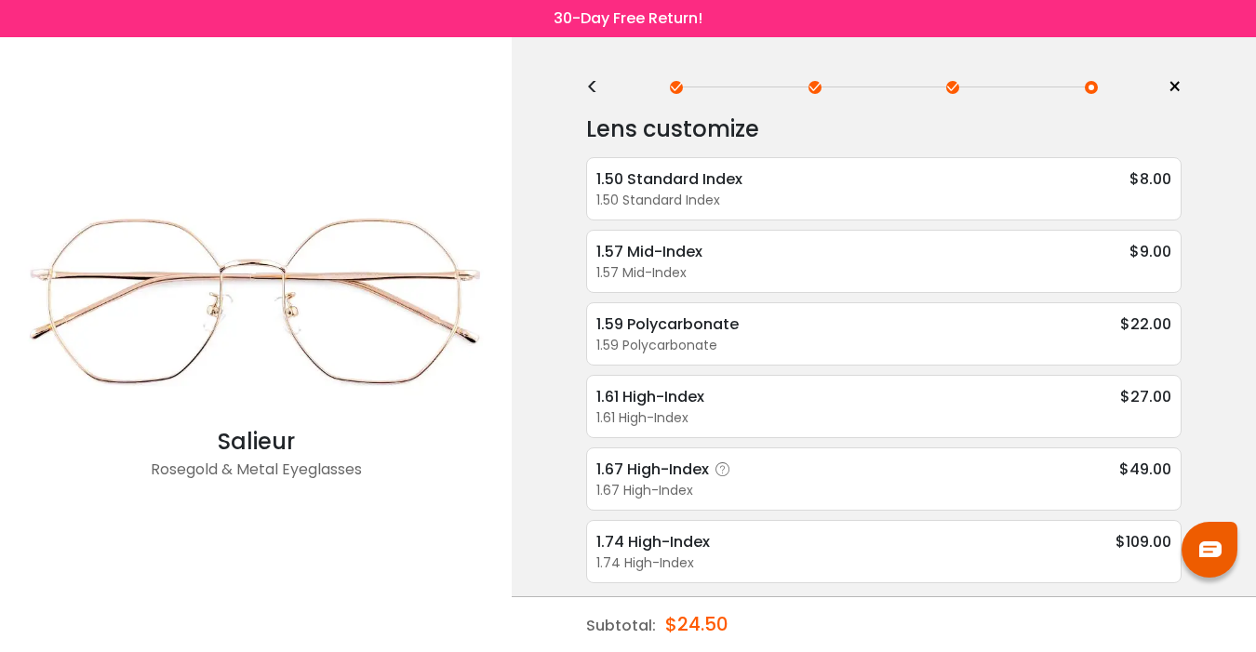
click at [728, 467] on icon at bounding box center [723, 470] width 19 height 19
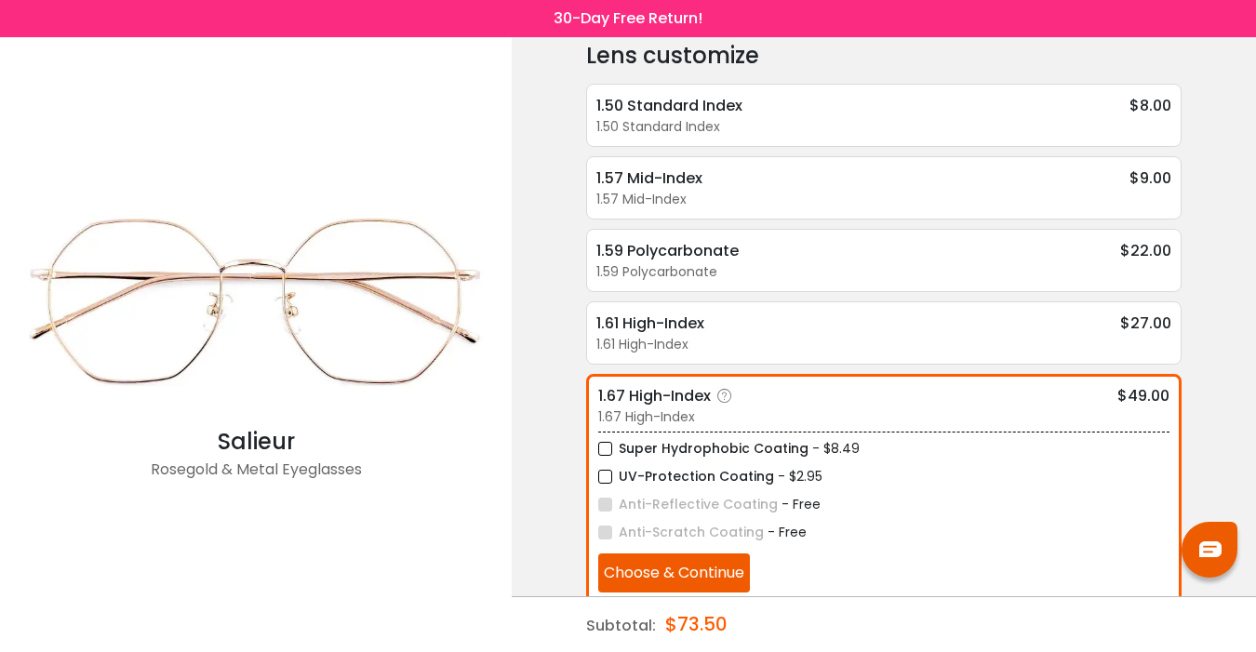
scroll to position [85, 0]
click at [701, 322] on div "1.61 High-Index" at bounding box center [664, 322] width 136 height 23
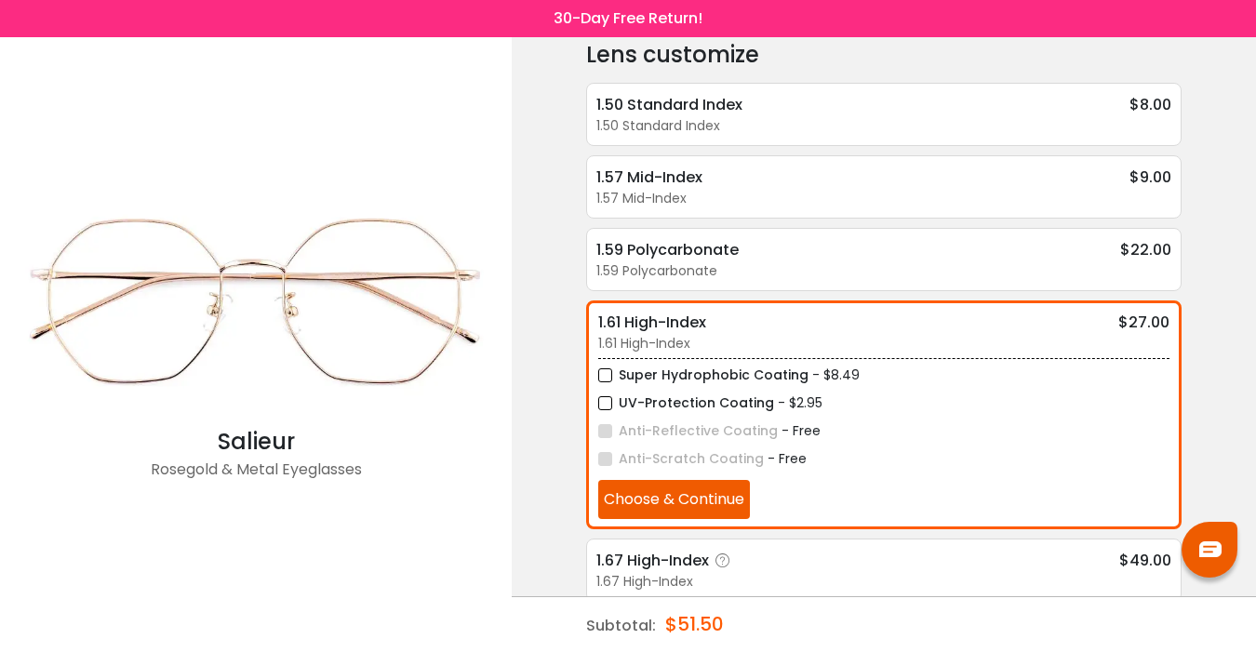
click at [609, 580] on div "1.67 High-Index" at bounding box center [883, 582] width 575 height 20
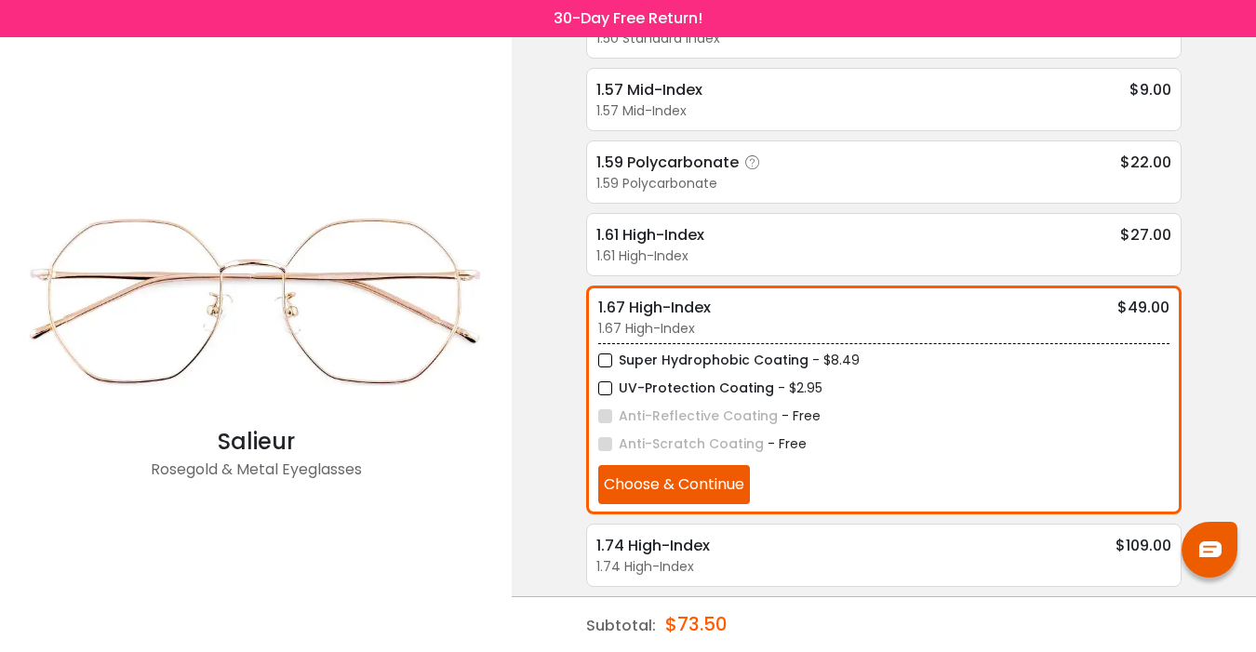
scroll to position [176, 0]
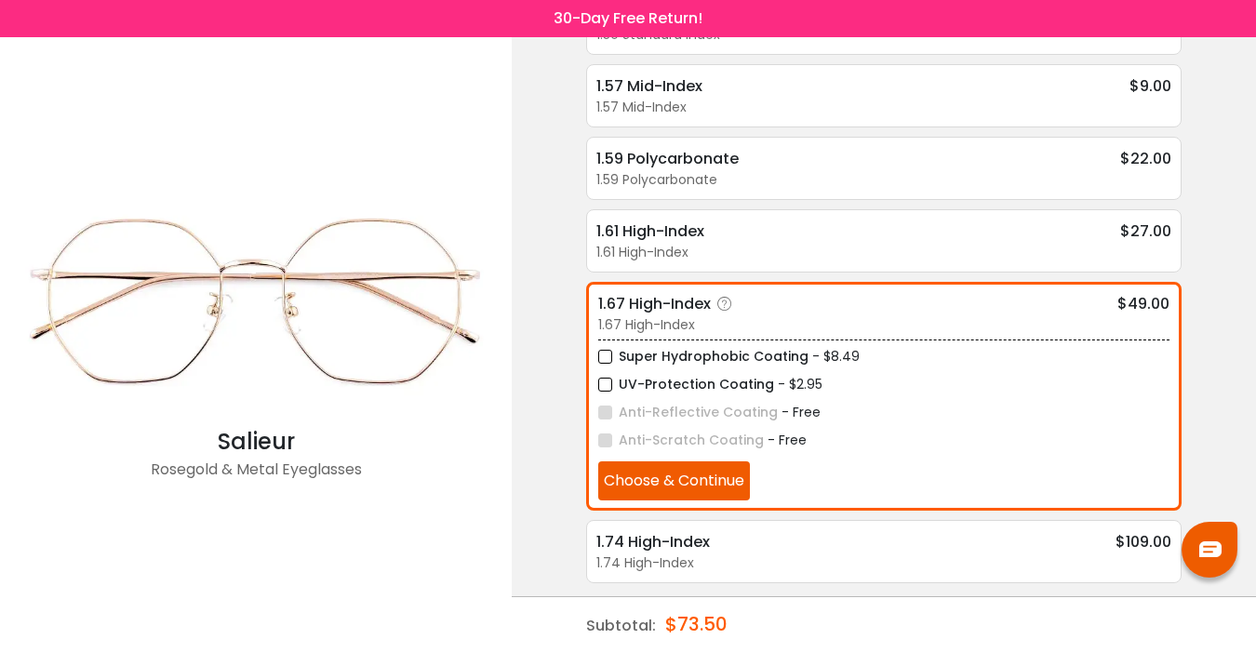
click at [608, 382] on label "UV-Protection Coating" at bounding box center [686, 384] width 176 height 23
click at [609, 355] on label "Super Hydrophobic Coating" at bounding box center [703, 356] width 210 height 23
click at [647, 479] on button "Choose & Continue" at bounding box center [674, 481] width 152 height 39
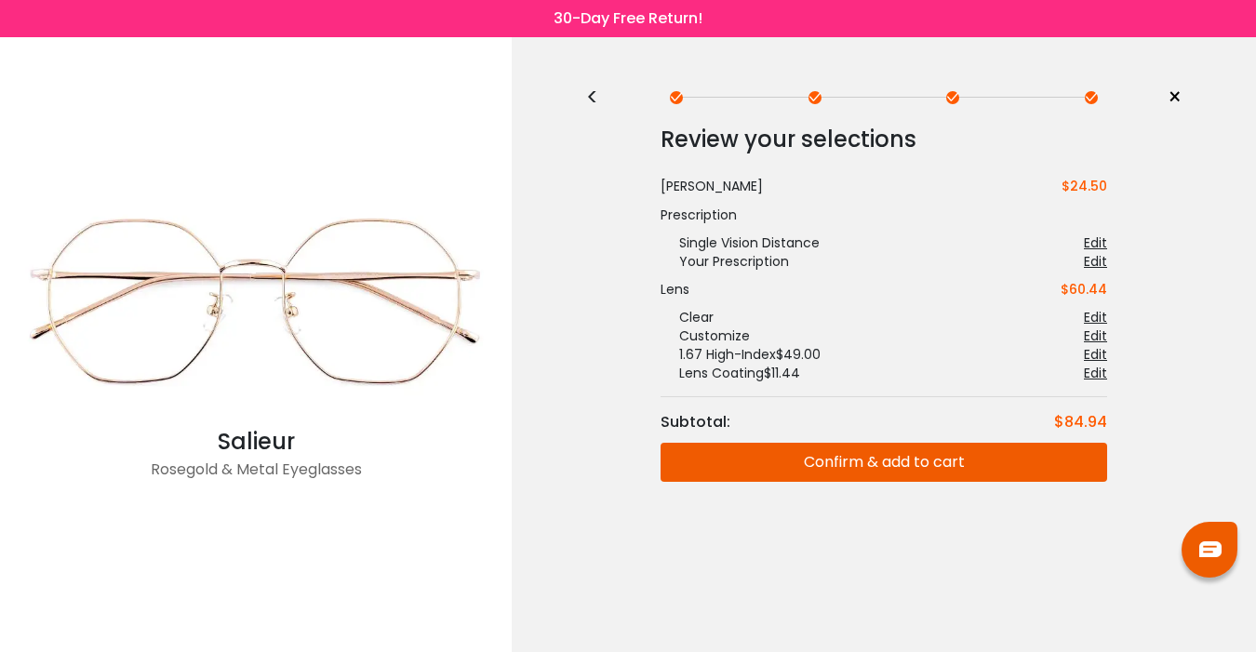
scroll to position [0, 0]
click at [741, 470] on button "Confirm & add to cart" at bounding box center [884, 462] width 447 height 39
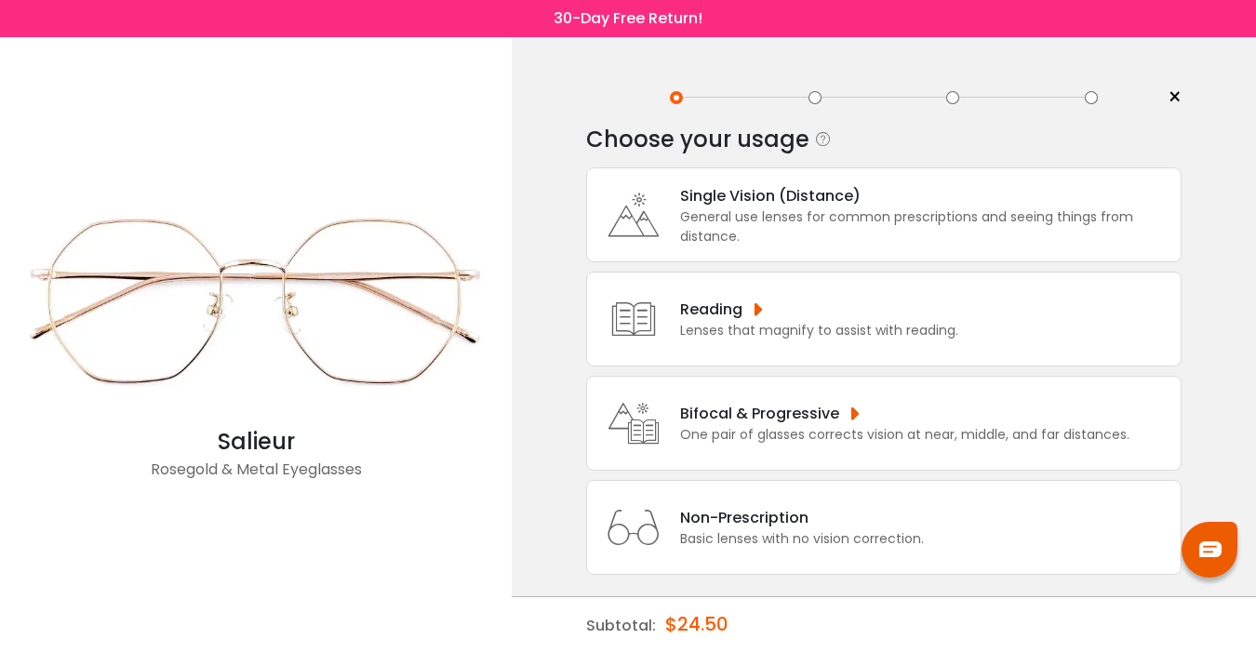
click at [1171, 96] on span "×" at bounding box center [1175, 98] width 14 height 28
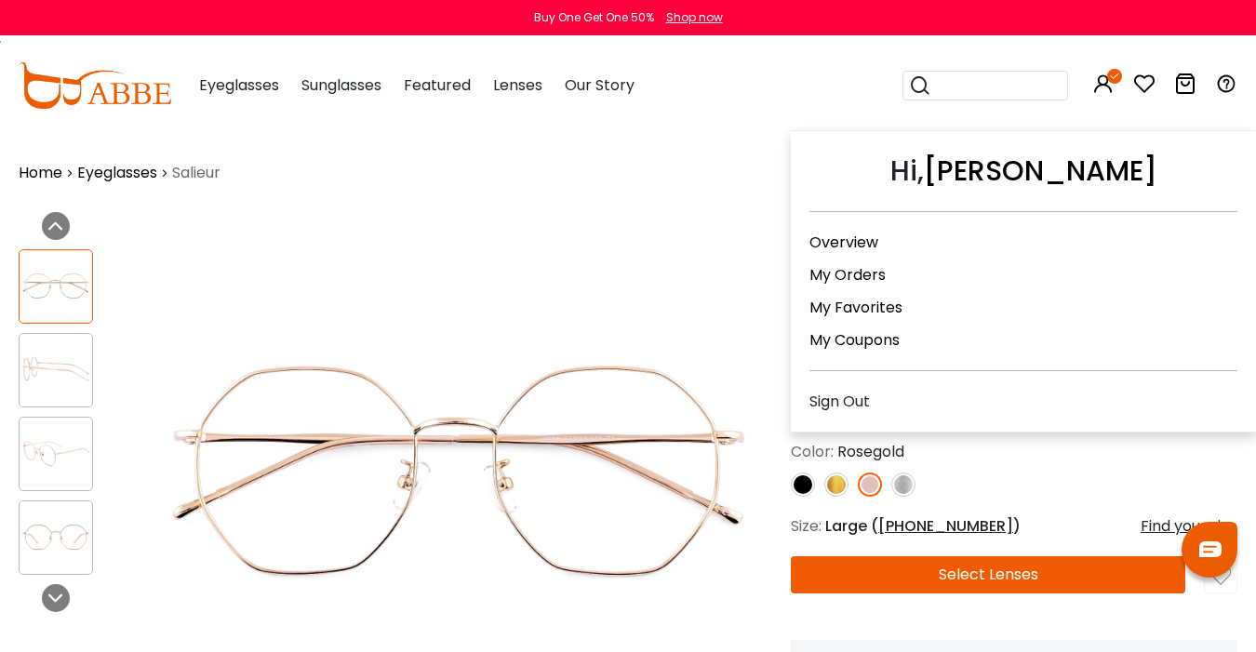
click at [1101, 83] on icon at bounding box center [1103, 84] width 22 height 22
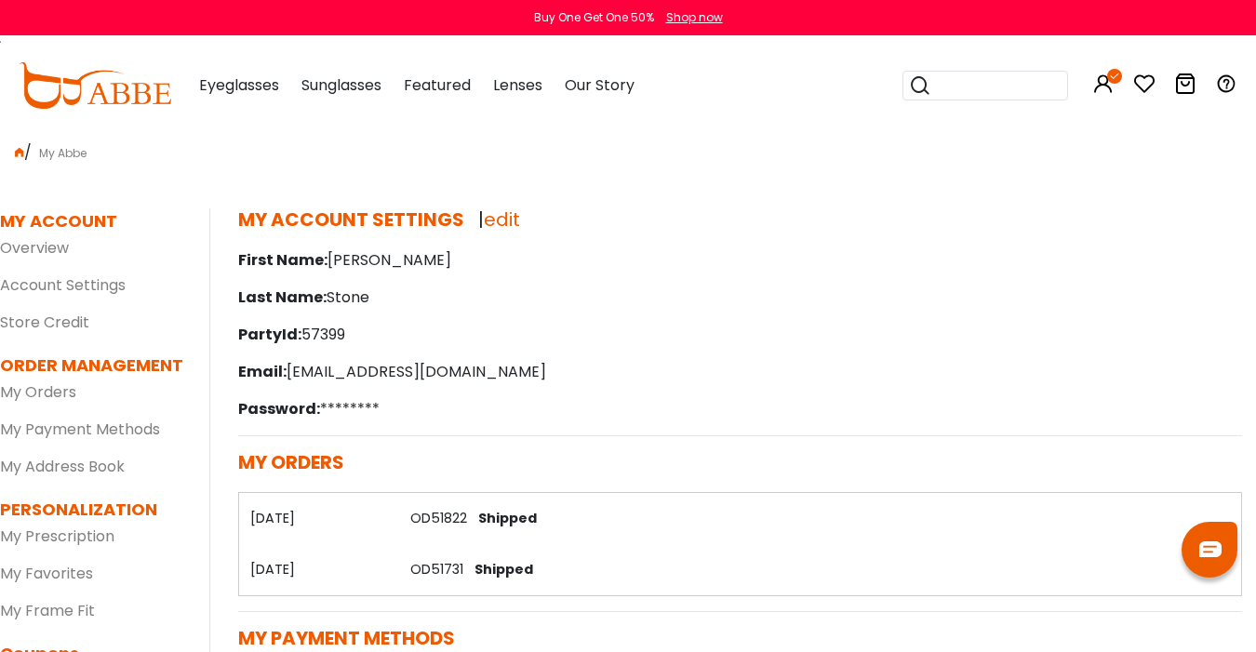
click at [428, 569] on link "OD51731" at bounding box center [436, 569] width 53 height 19
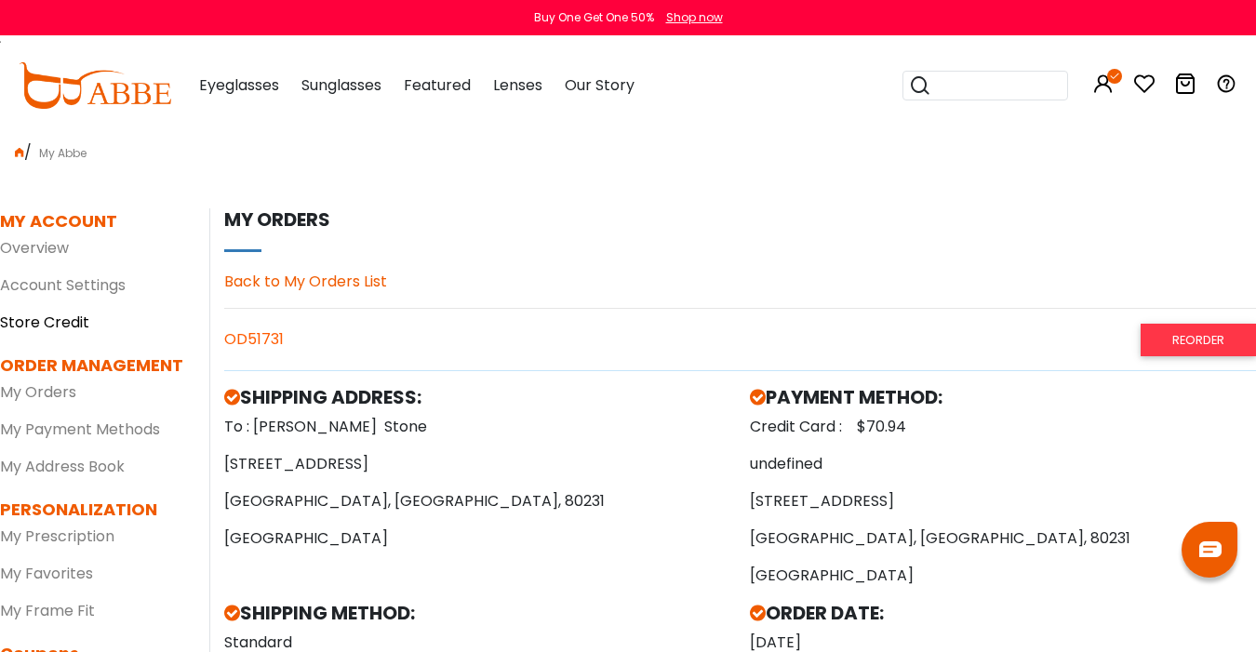
click at [36, 320] on link "Store Credit" at bounding box center [44, 322] width 89 height 21
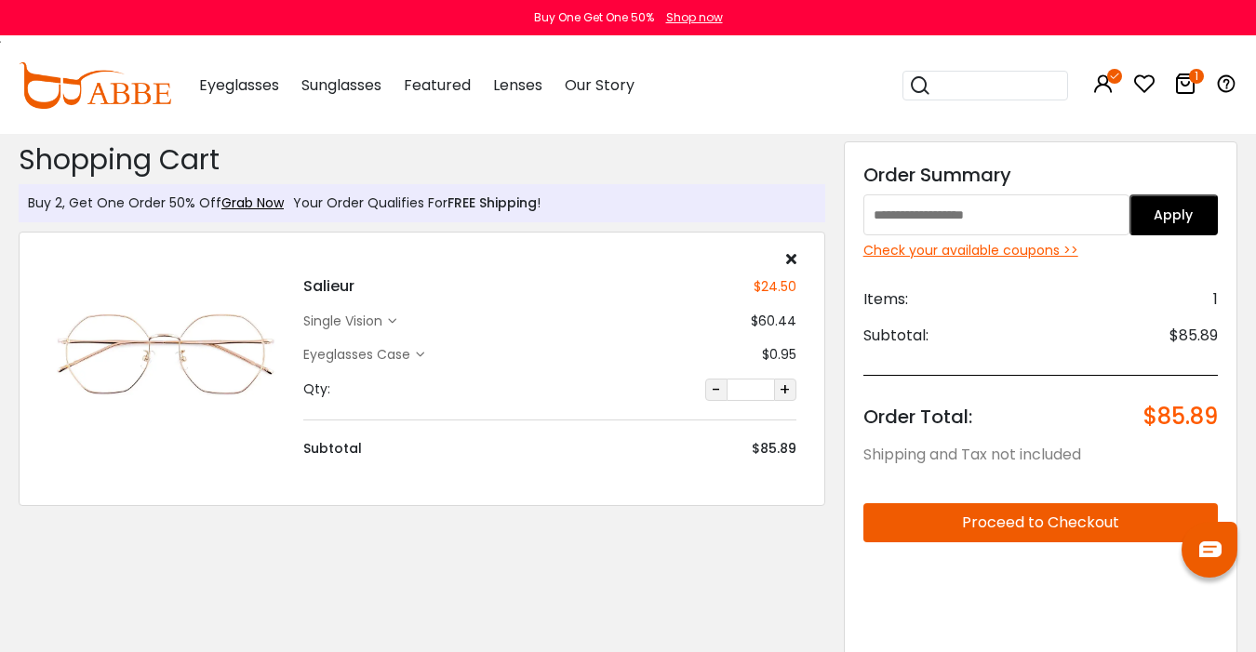
click at [912, 254] on div "Check your available coupons >>" at bounding box center [1041, 251] width 355 height 20
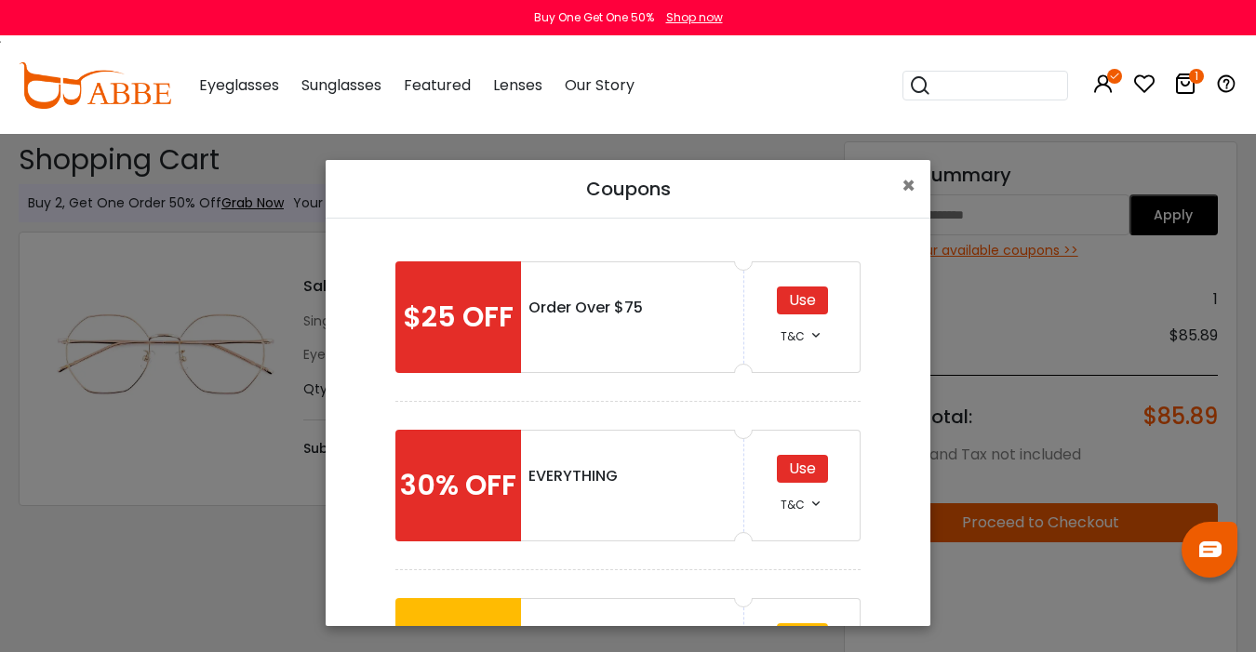
click at [812, 467] on div "Use" at bounding box center [802, 469] width 51 height 28
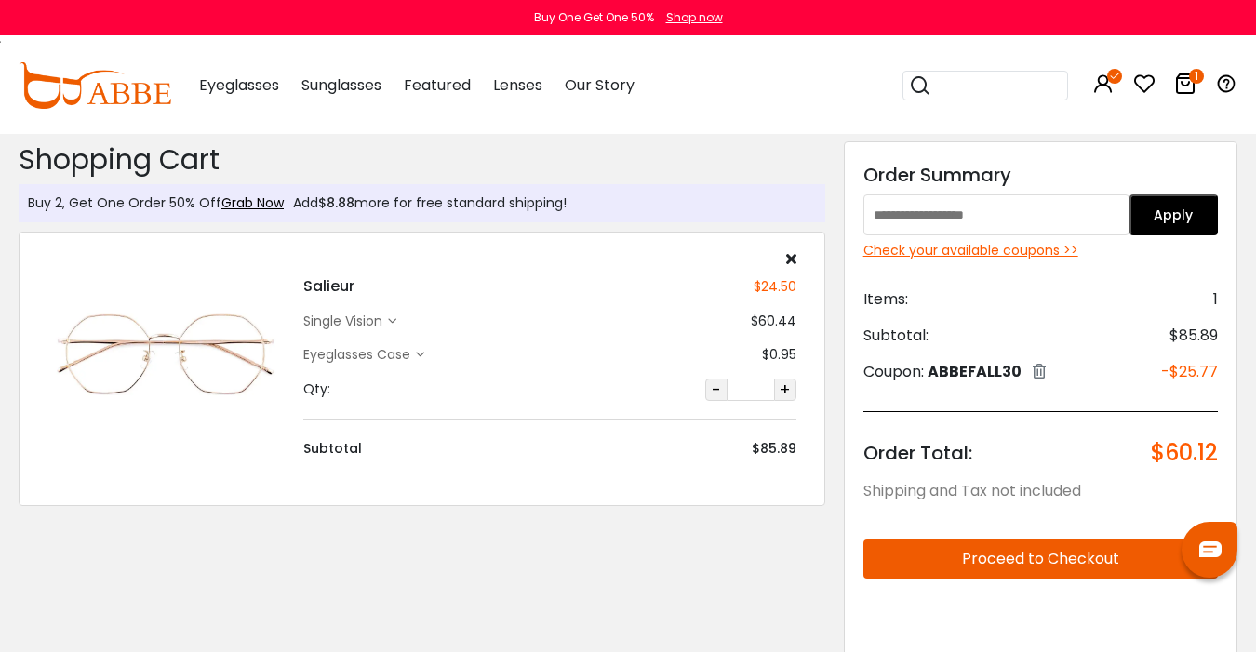
click at [930, 213] on input "text" at bounding box center [997, 214] width 266 height 41
type input "*****"
click at [1164, 221] on button "Apply" at bounding box center [1174, 214] width 88 height 41
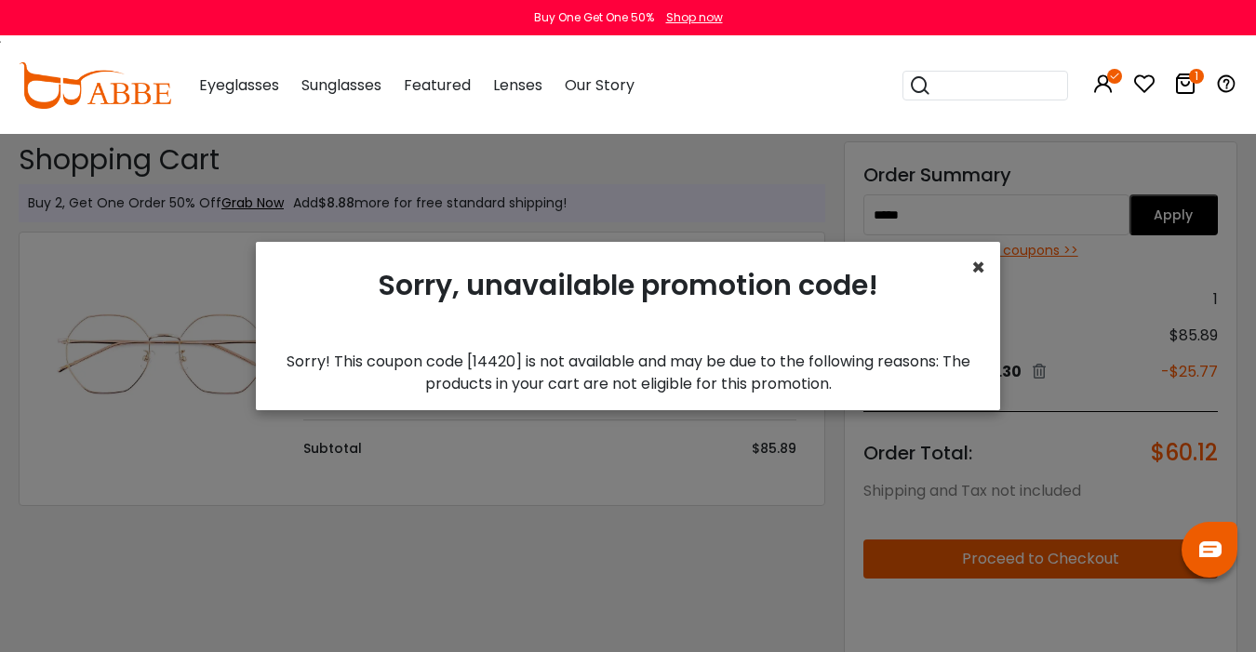
click at [981, 270] on span "×" at bounding box center [978, 267] width 14 height 31
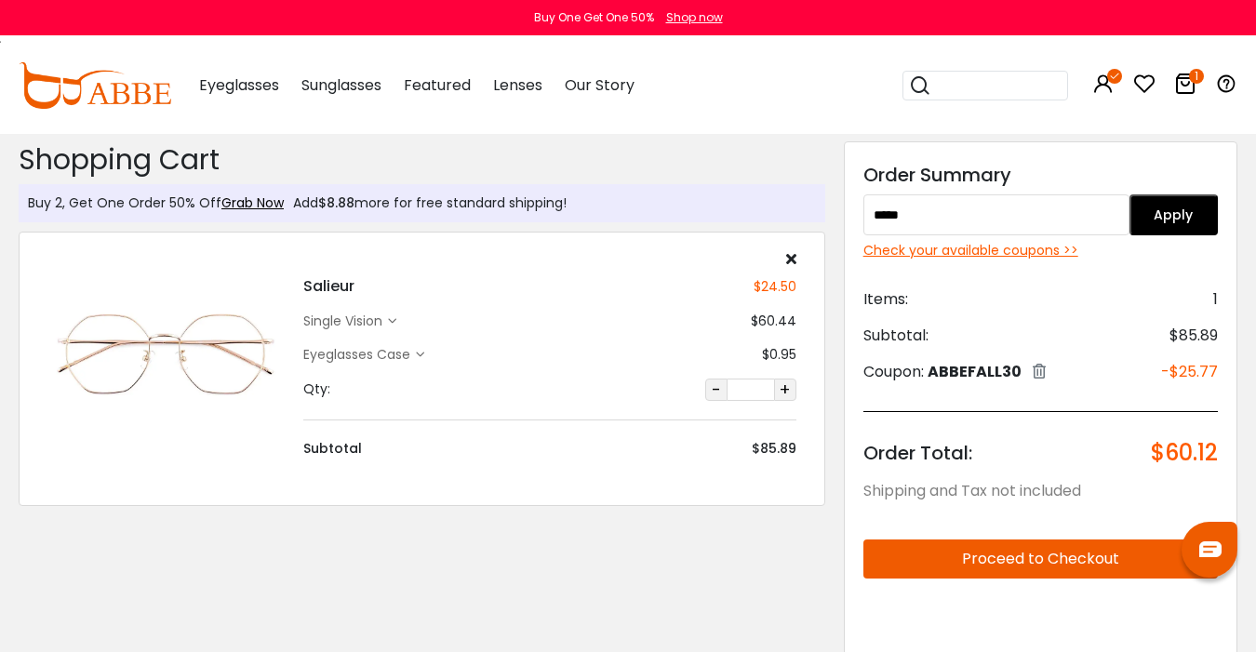
click at [923, 247] on div "Check your available coupons >>" at bounding box center [1041, 251] width 355 height 20
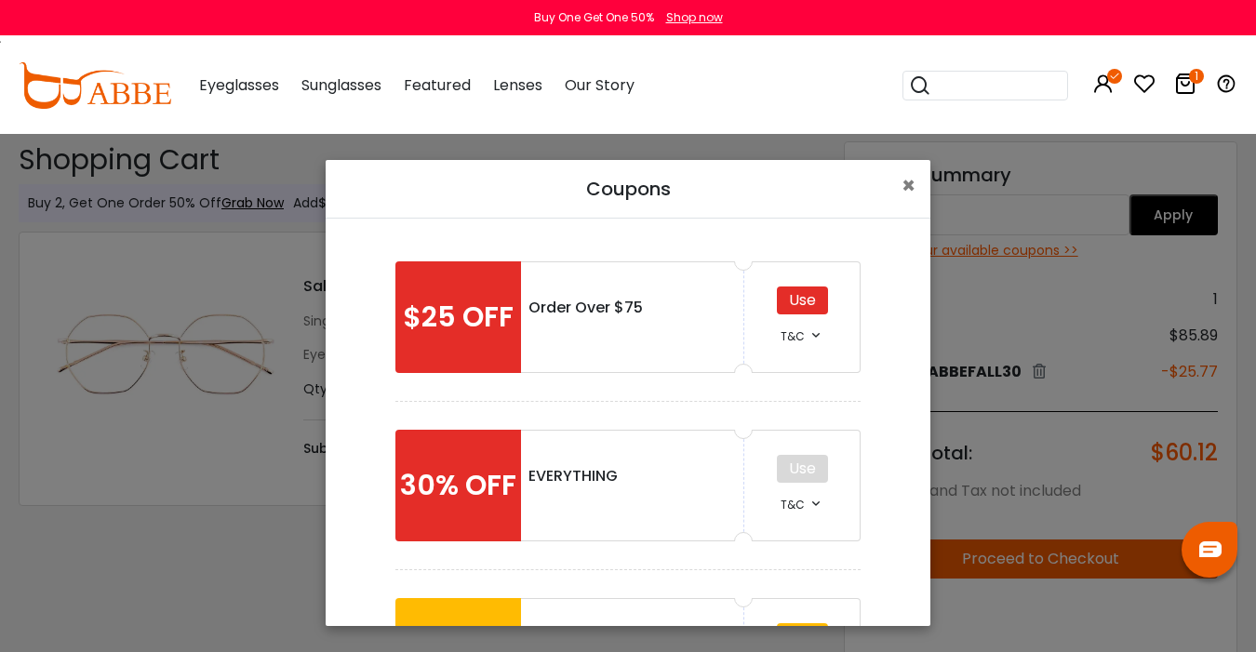
click at [797, 298] on div "Use" at bounding box center [802, 301] width 51 height 28
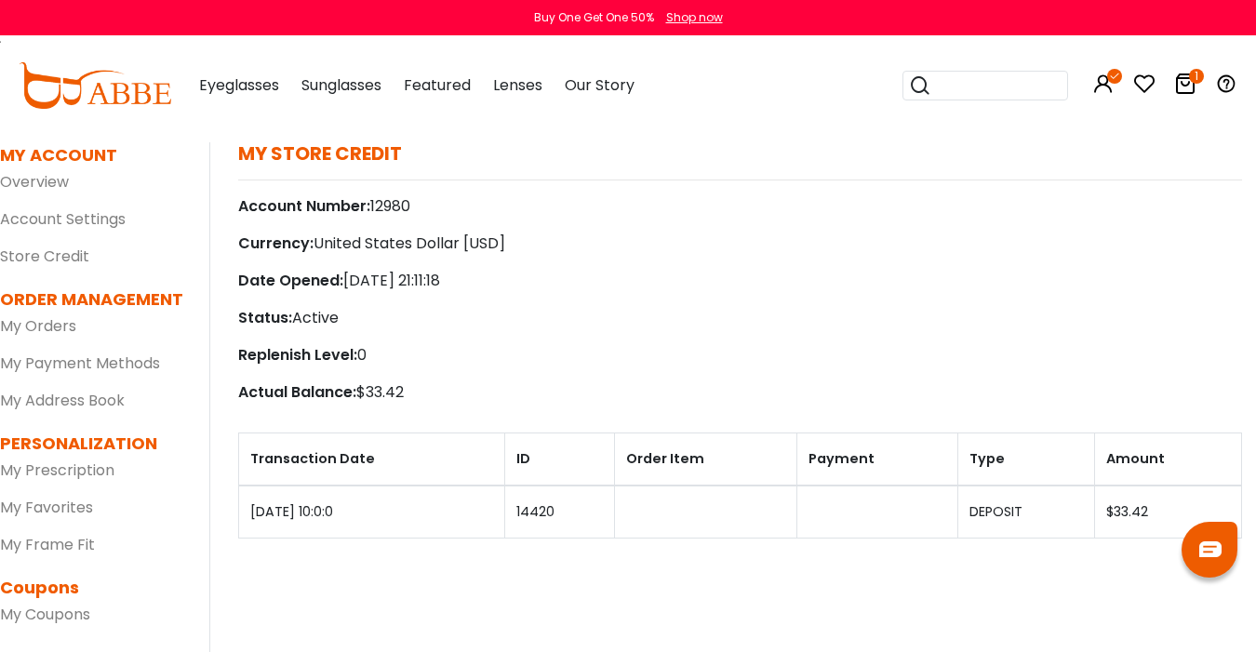
scroll to position [66, 19]
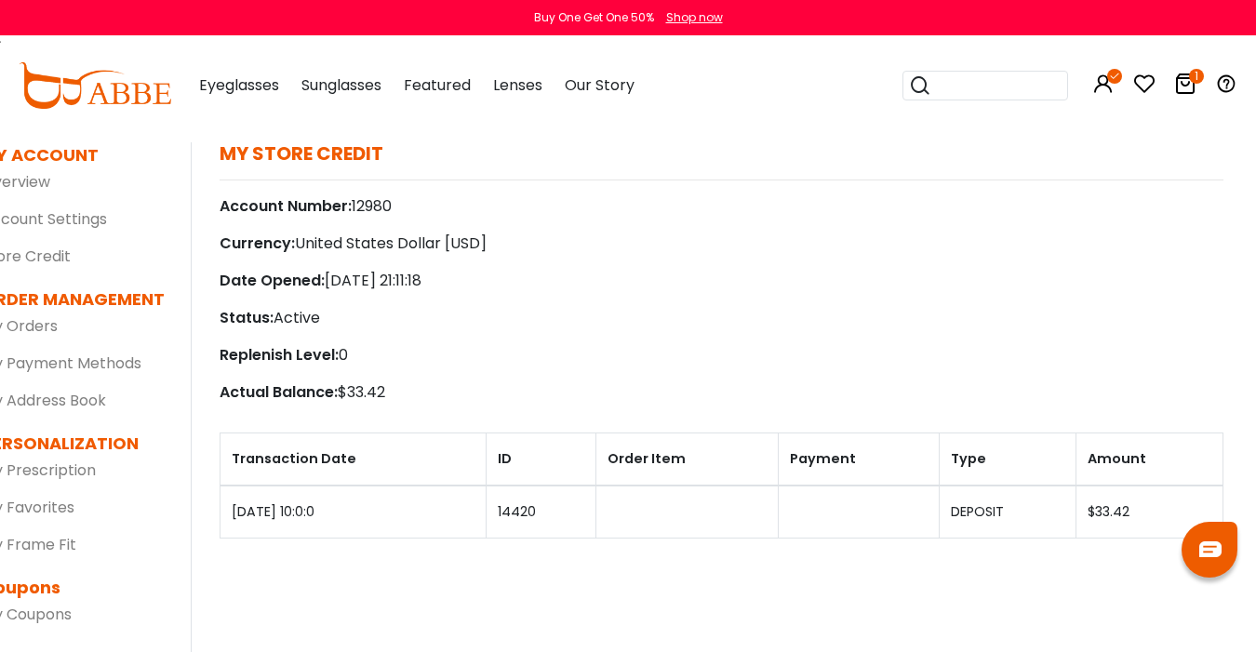
click at [312, 509] on td "[DATE] 10:0:0" at bounding box center [354, 512] width 266 height 53
click at [506, 517] on td "14420" at bounding box center [541, 512] width 111 height 53
click at [932, 528] on td at bounding box center [859, 512] width 160 height 53
click at [1004, 510] on td "DEPOSIT" at bounding box center [1007, 512] width 137 height 53
click at [1130, 506] on td "$33.42" at bounding box center [1149, 512] width 147 height 53
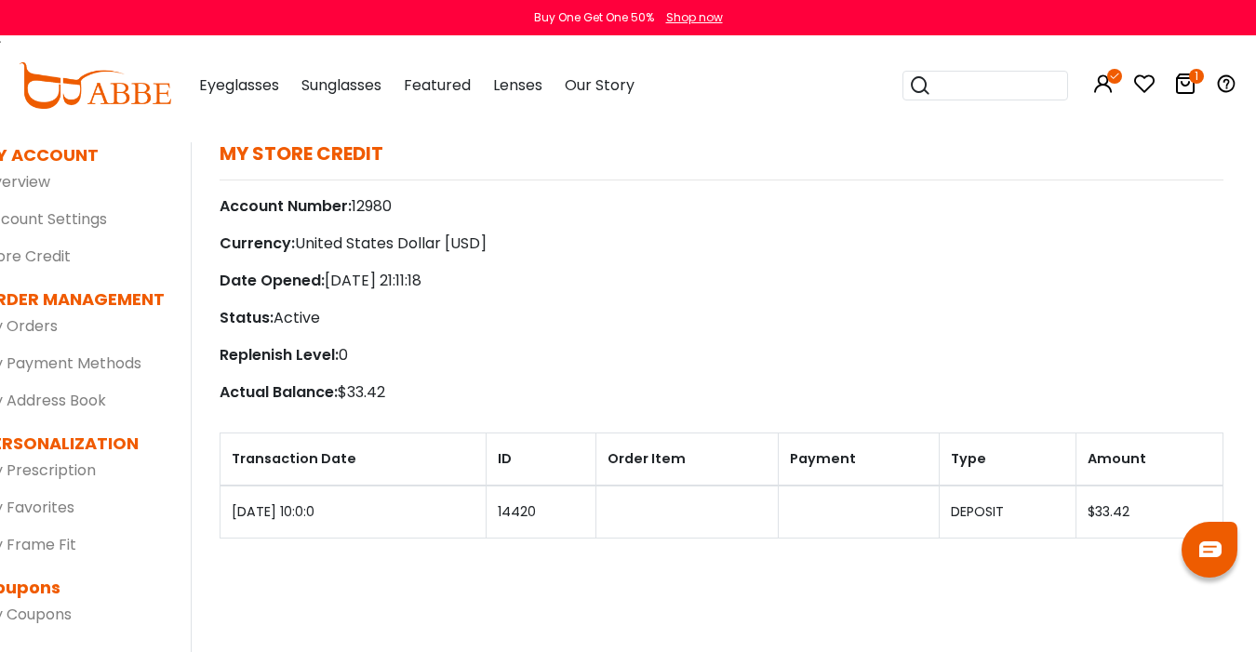
click at [283, 499] on td "2025-09-7 10:0:0" at bounding box center [354, 512] width 266 height 53
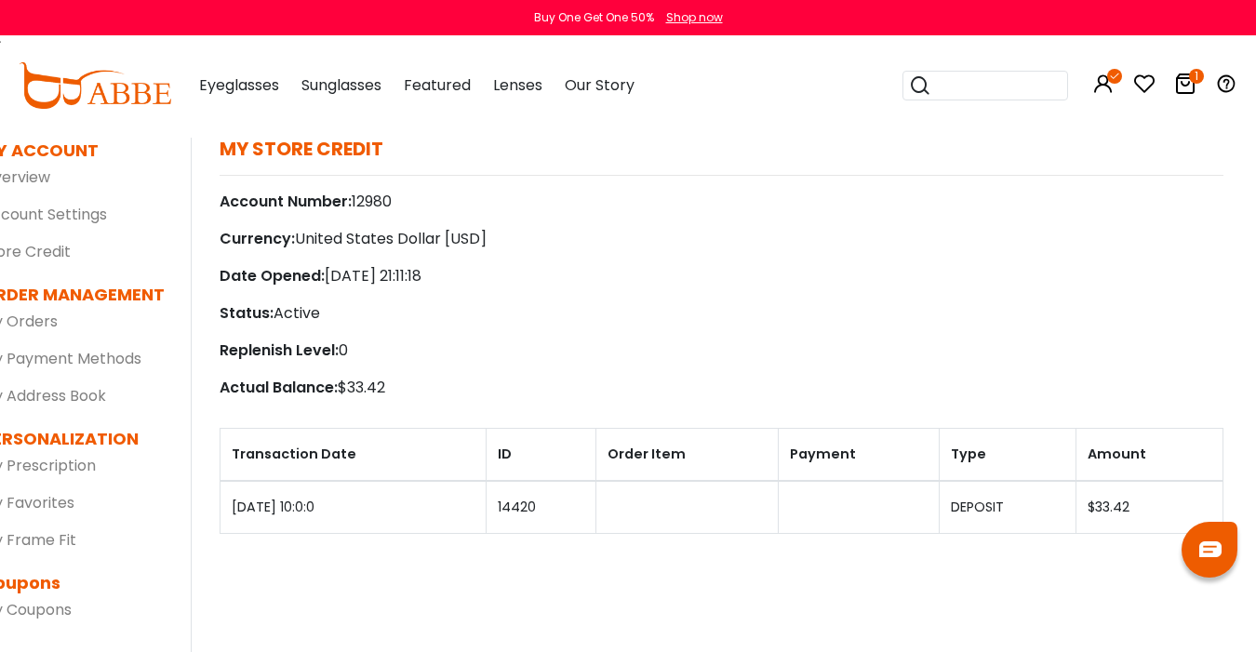
scroll to position [71, 0]
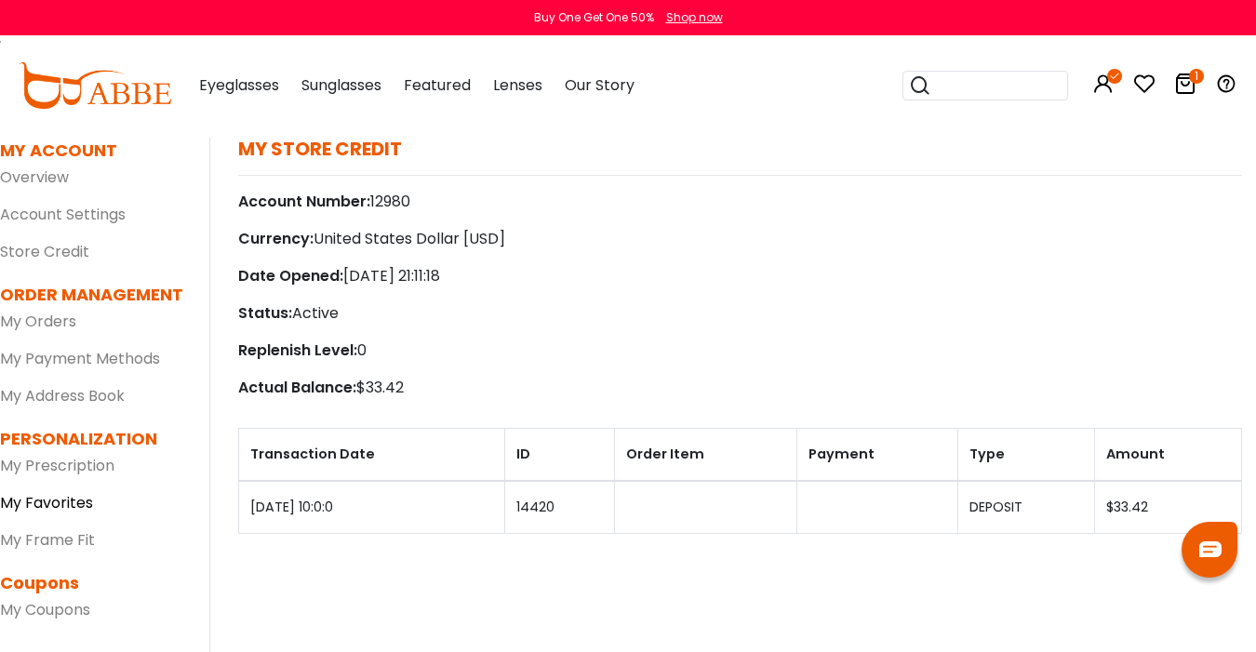
click at [43, 502] on link "My Favorites" at bounding box center [46, 502] width 93 height 21
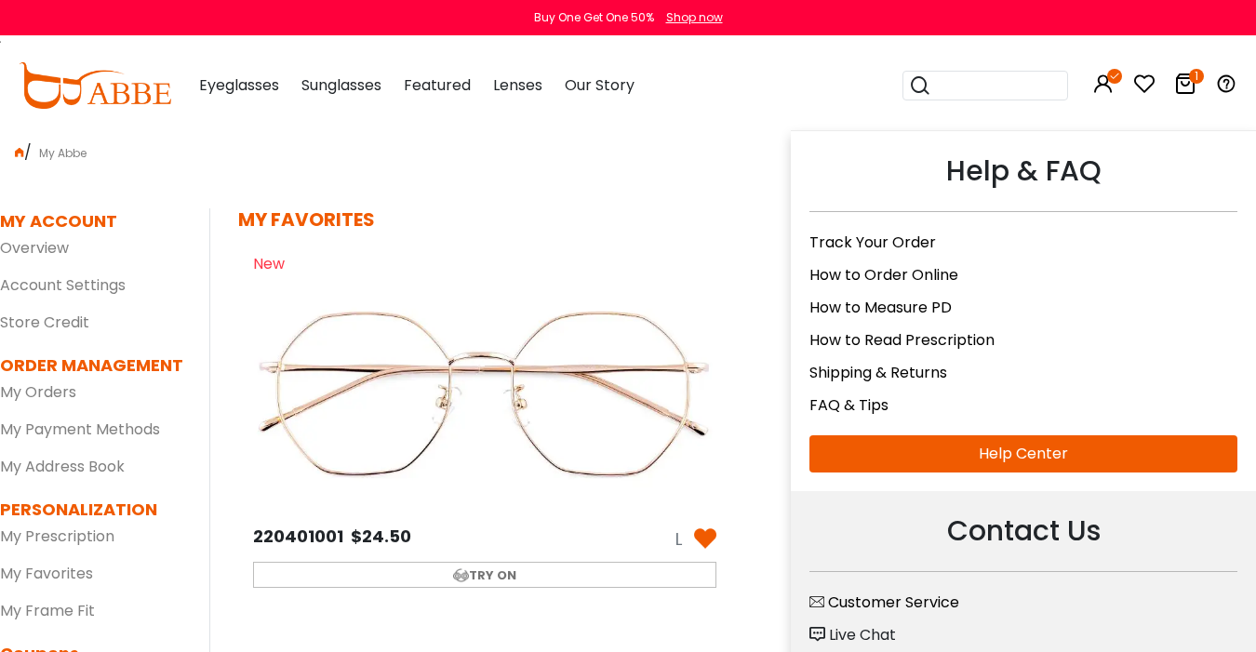
click at [1223, 86] on icon at bounding box center [1226, 84] width 22 height 22
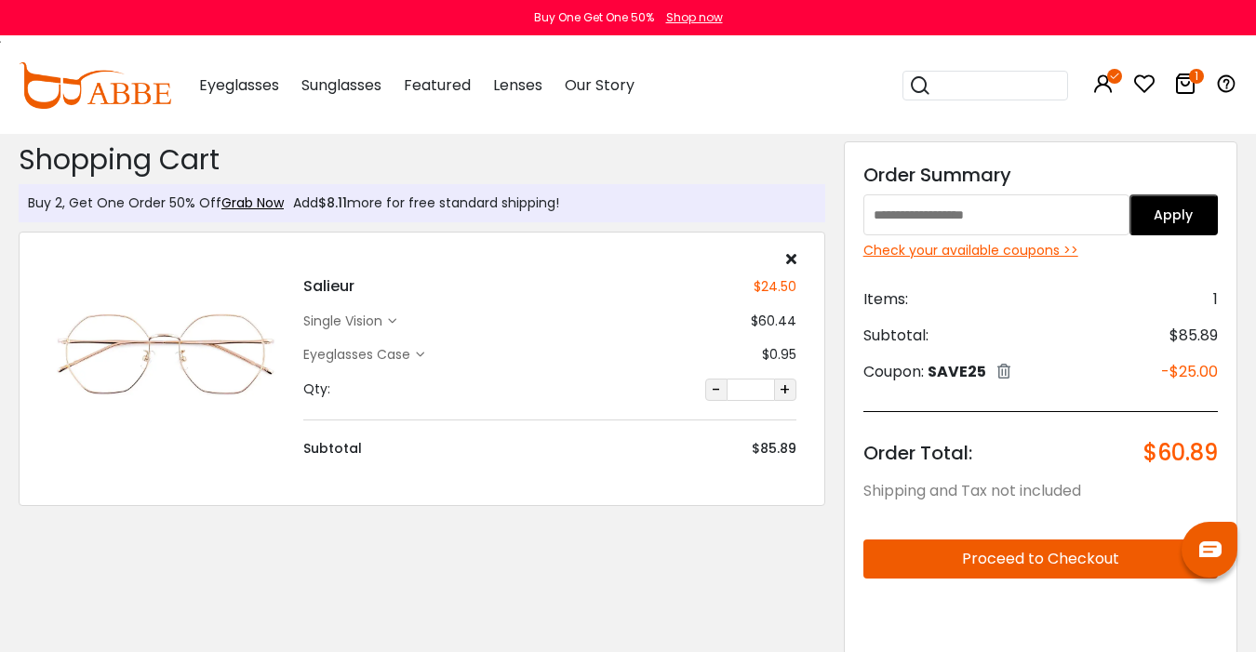
click at [950, 250] on div "Check your available coupons >>" at bounding box center [1041, 251] width 355 height 20
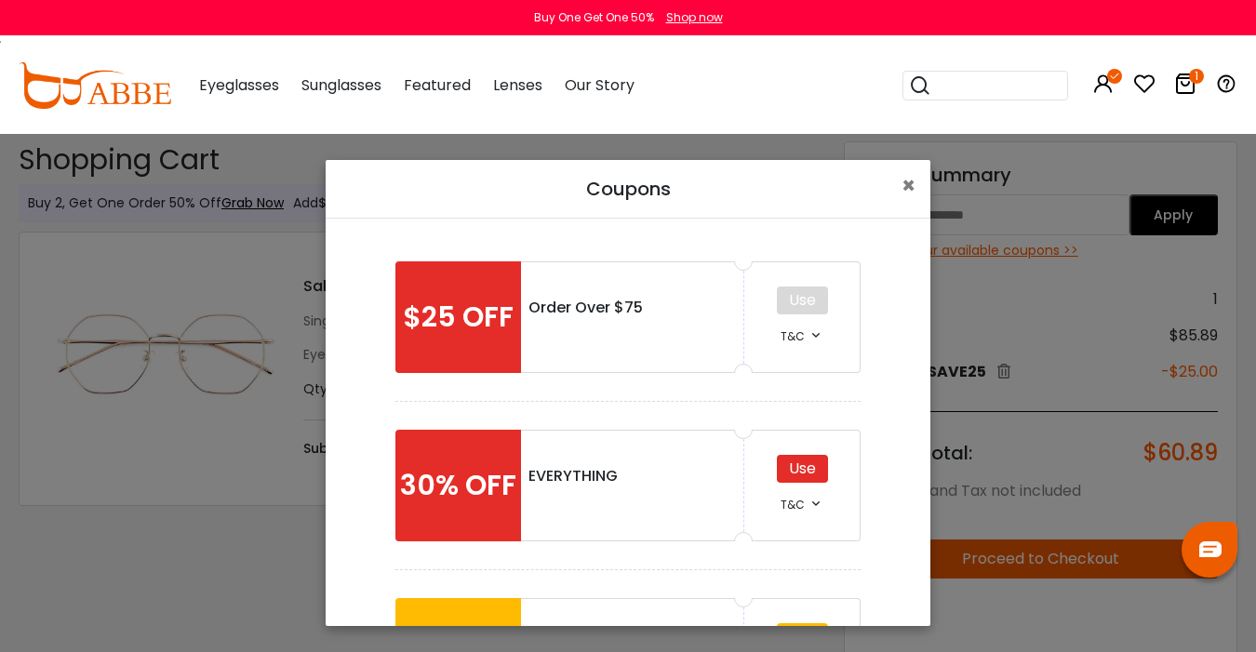
click at [801, 465] on div "Use" at bounding box center [802, 469] width 51 height 28
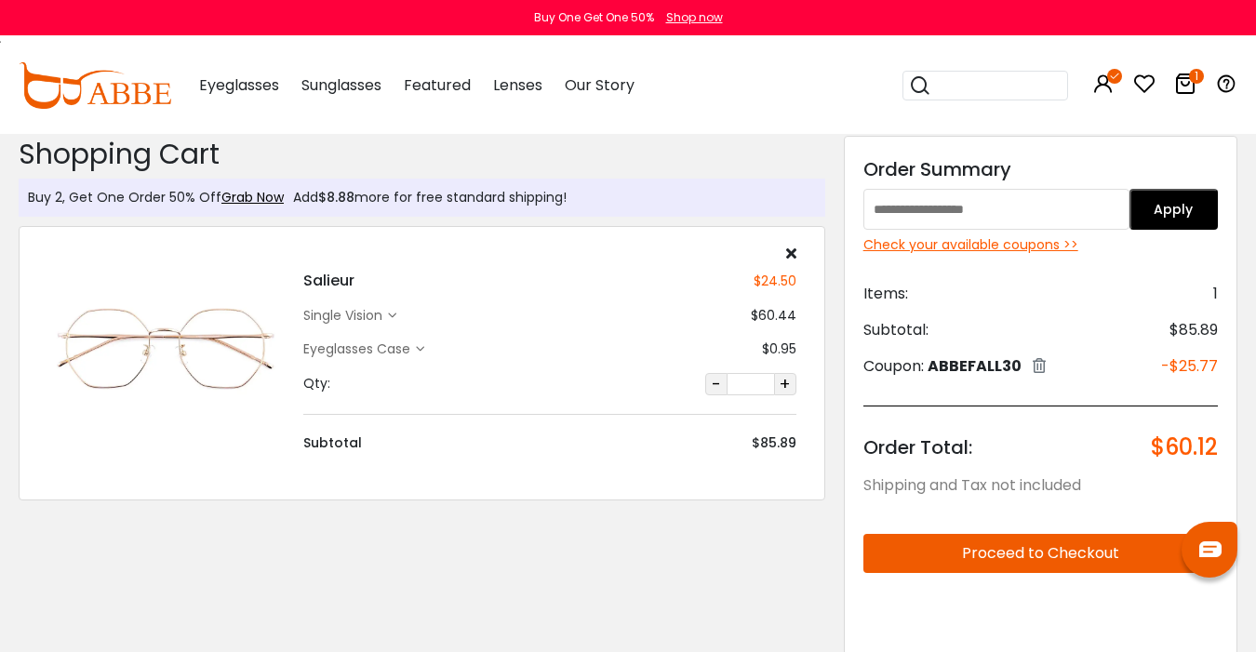
scroll to position [10, 0]
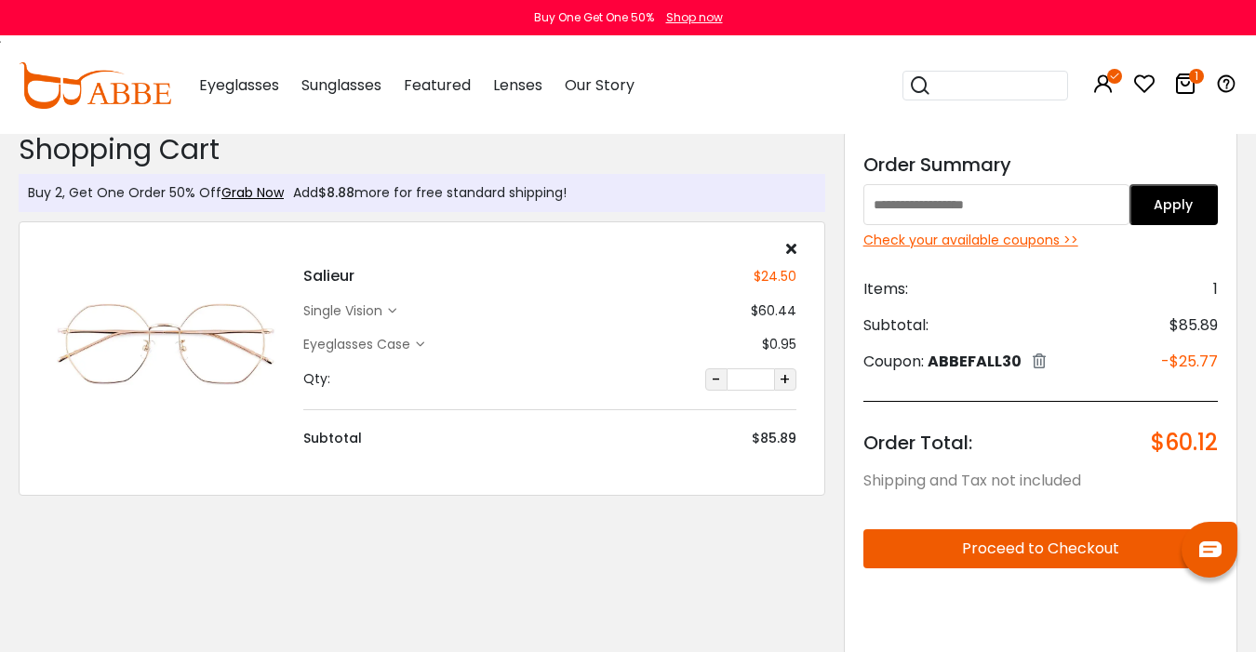
click at [397, 347] on div "Eyeglasses Case" at bounding box center [359, 345] width 113 height 20
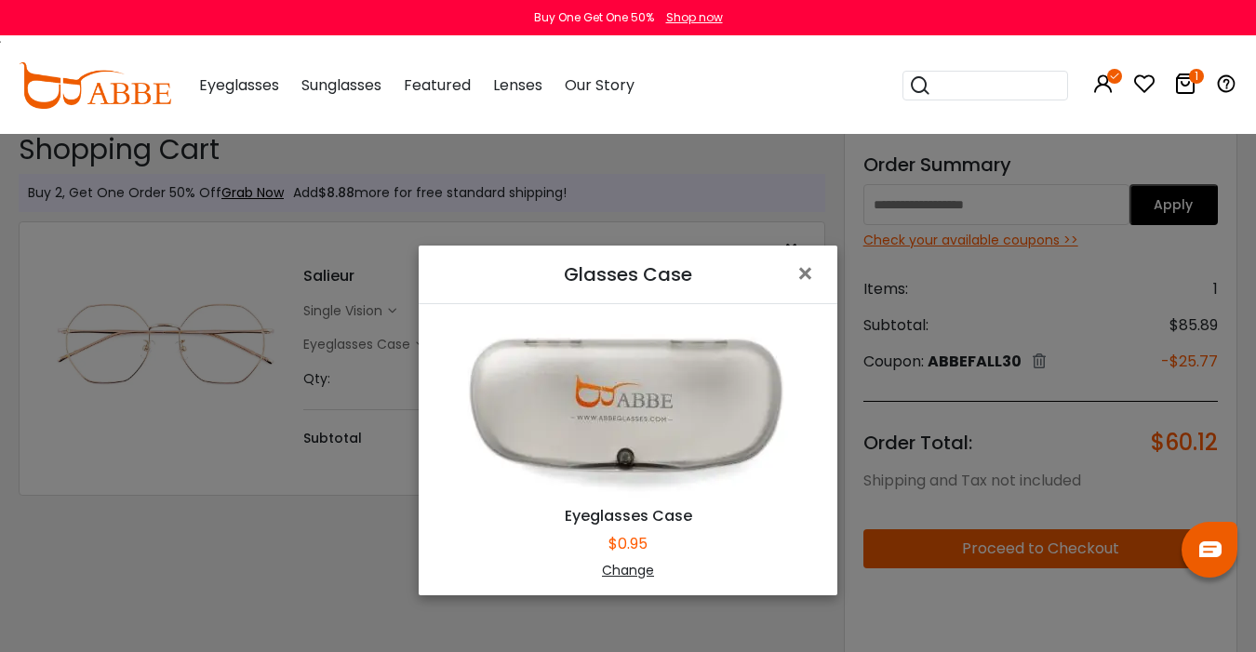
scroll to position [0, 0]
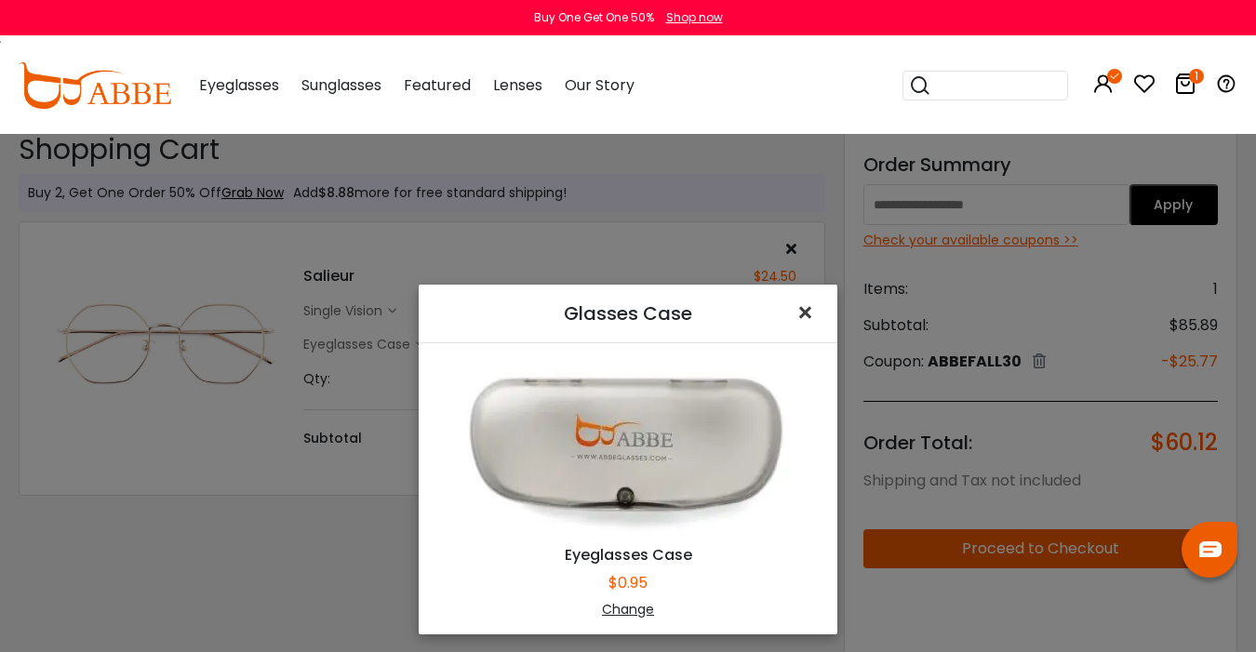
click at [804, 315] on span "×" at bounding box center [809, 313] width 27 height 40
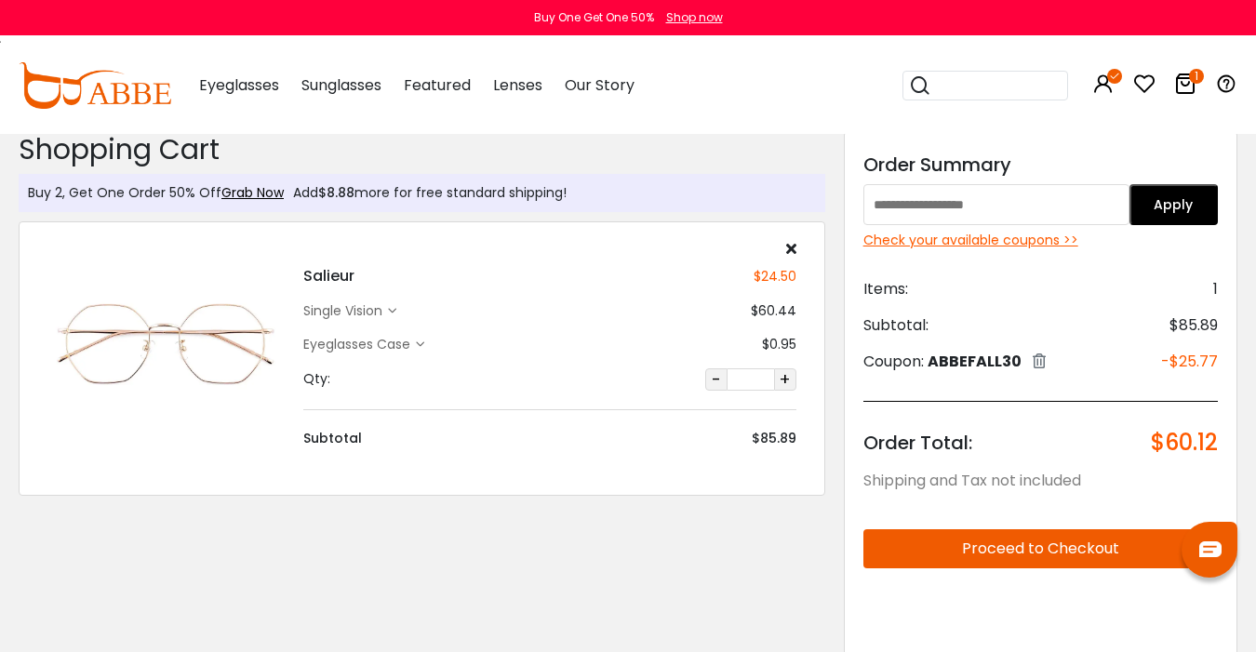
click at [388, 302] on div "single vision" at bounding box center [345, 311] width 85 height 20
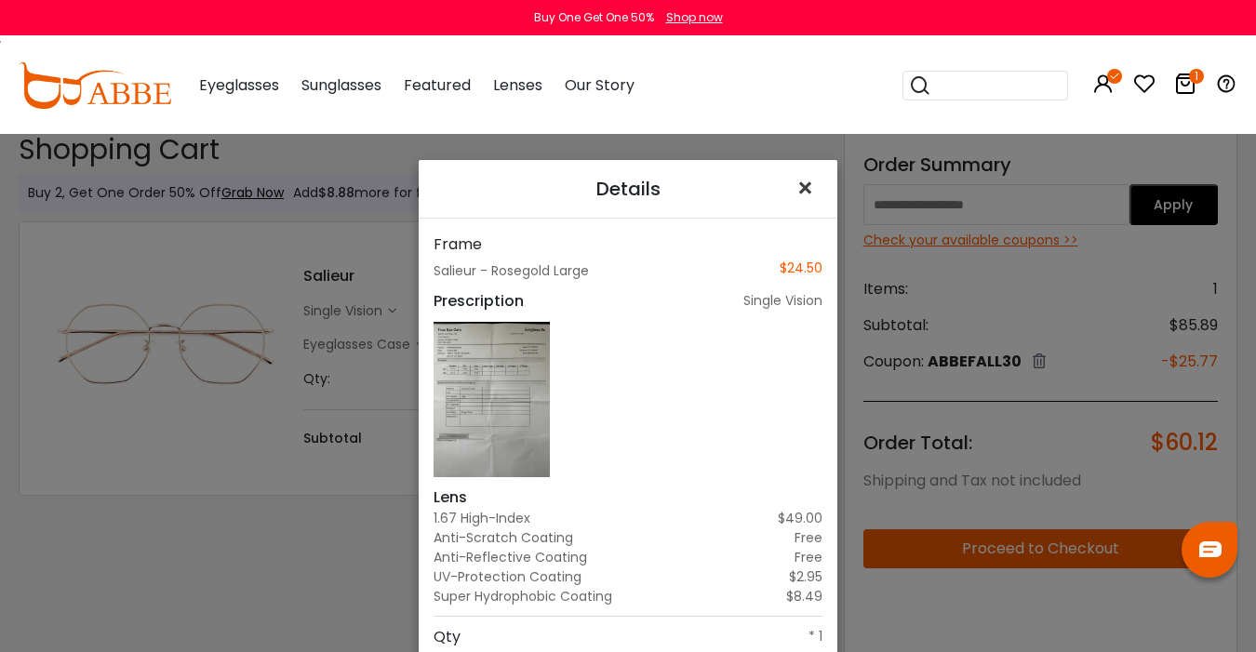
click at [804, 208] on span "×" at bounding box center [809, 188] width 27 height 40
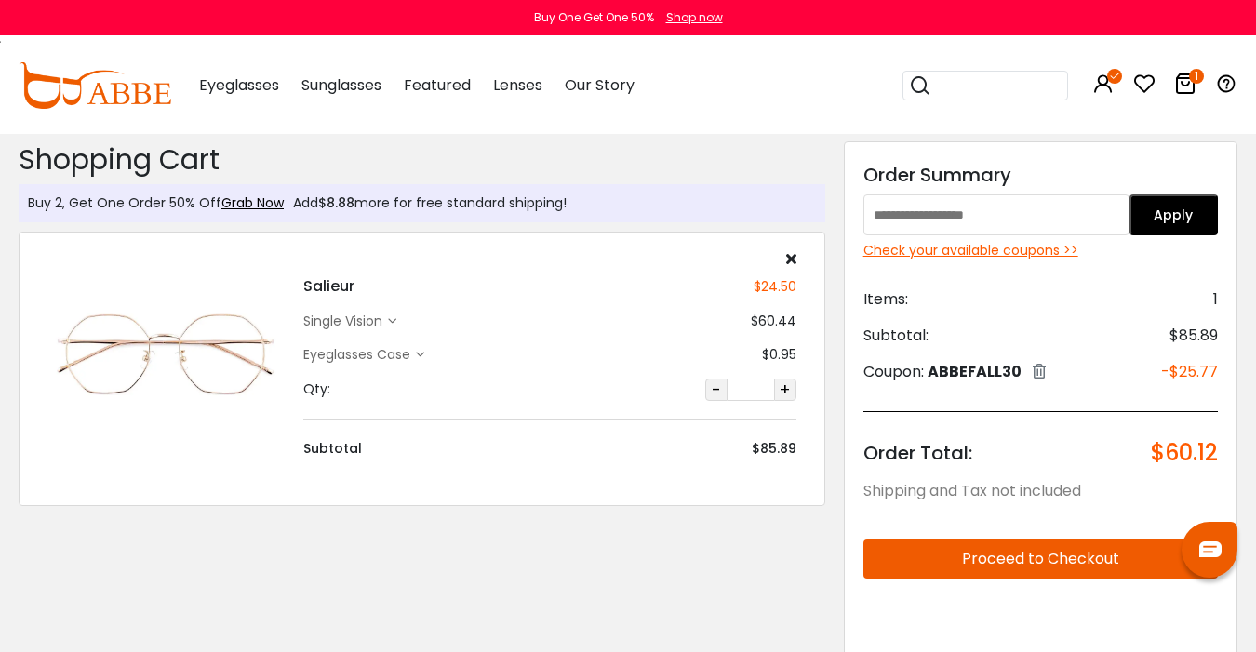
click at [1002, 561] on button "Proceed to Checkout" at bounding box center [1041, 559] width 355 height 39
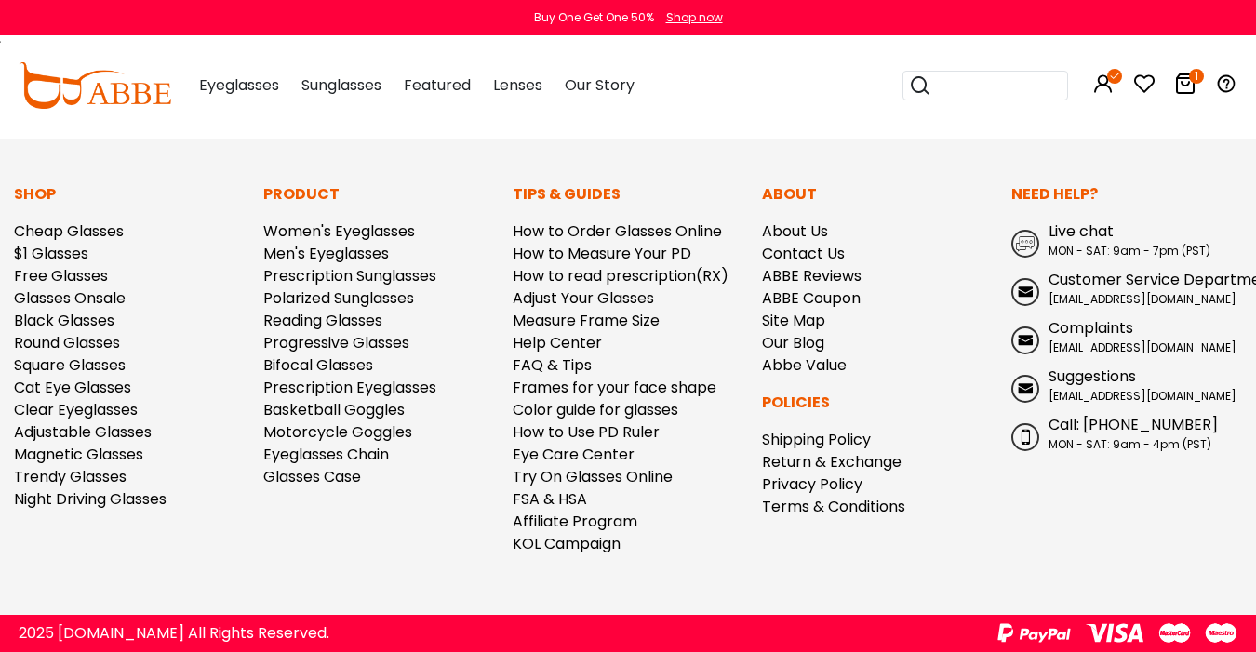
scroll to position [6893, 19]
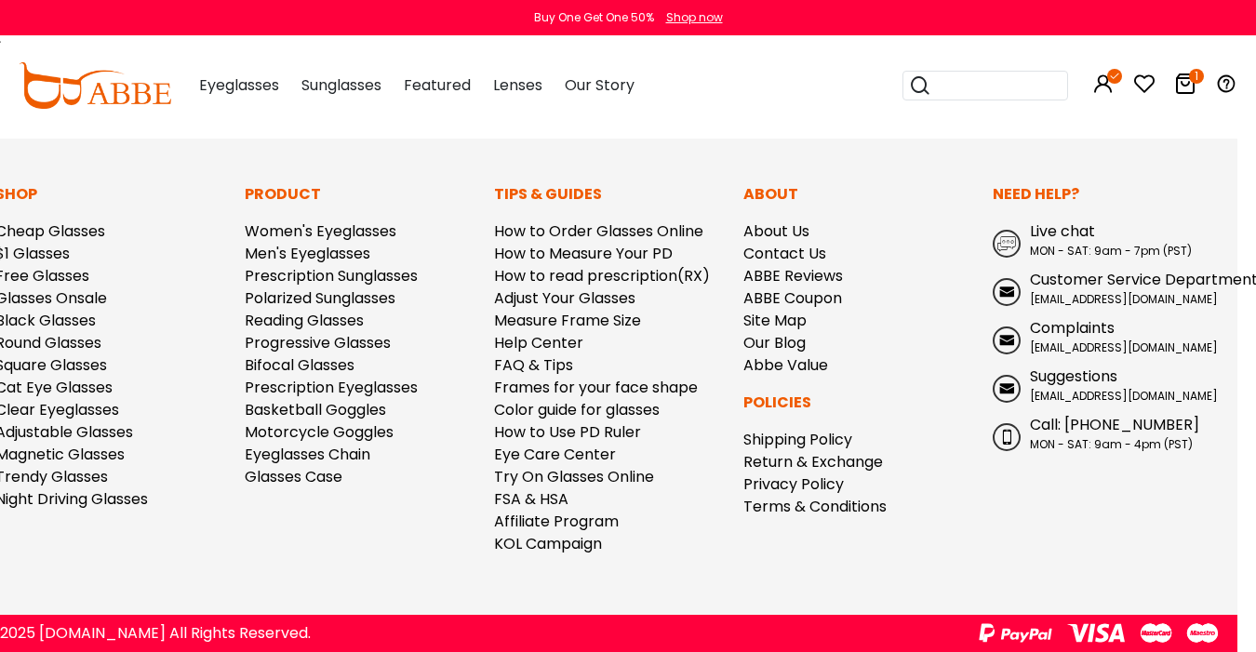
click at [1075, 234] on span "Live chat" at bounding box center [1062, 231] width 65 height 21
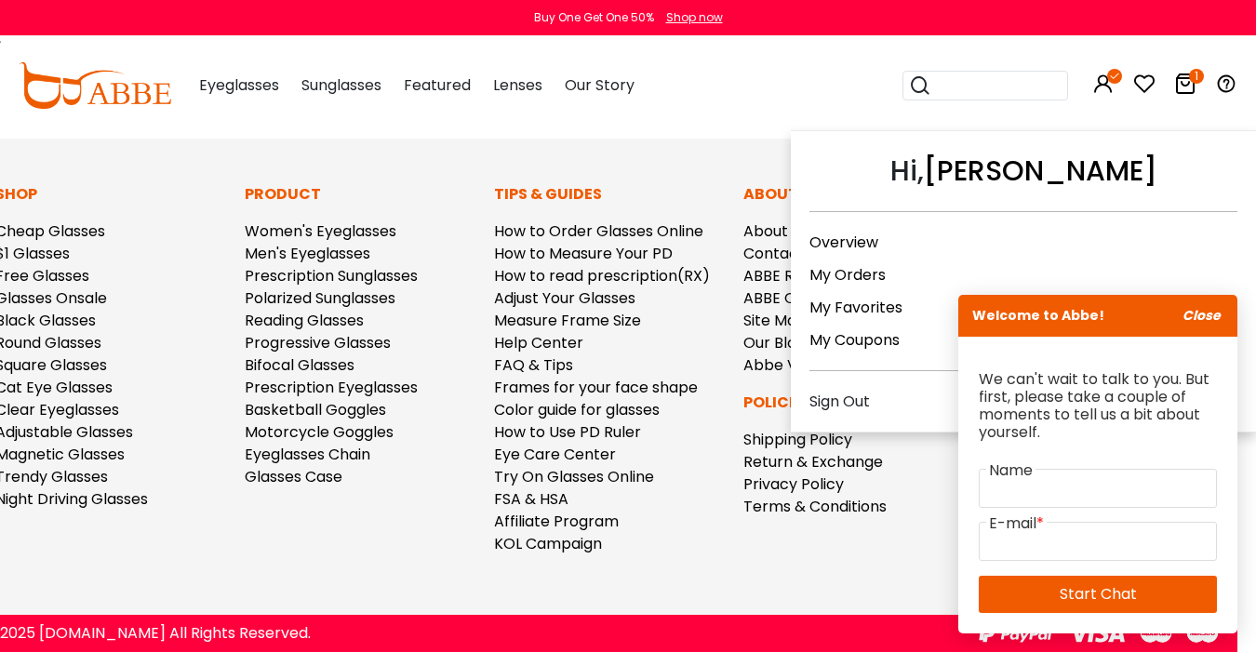
click at [1110, 74] on icon at bounding box center [1114, 76] width 15 height 15
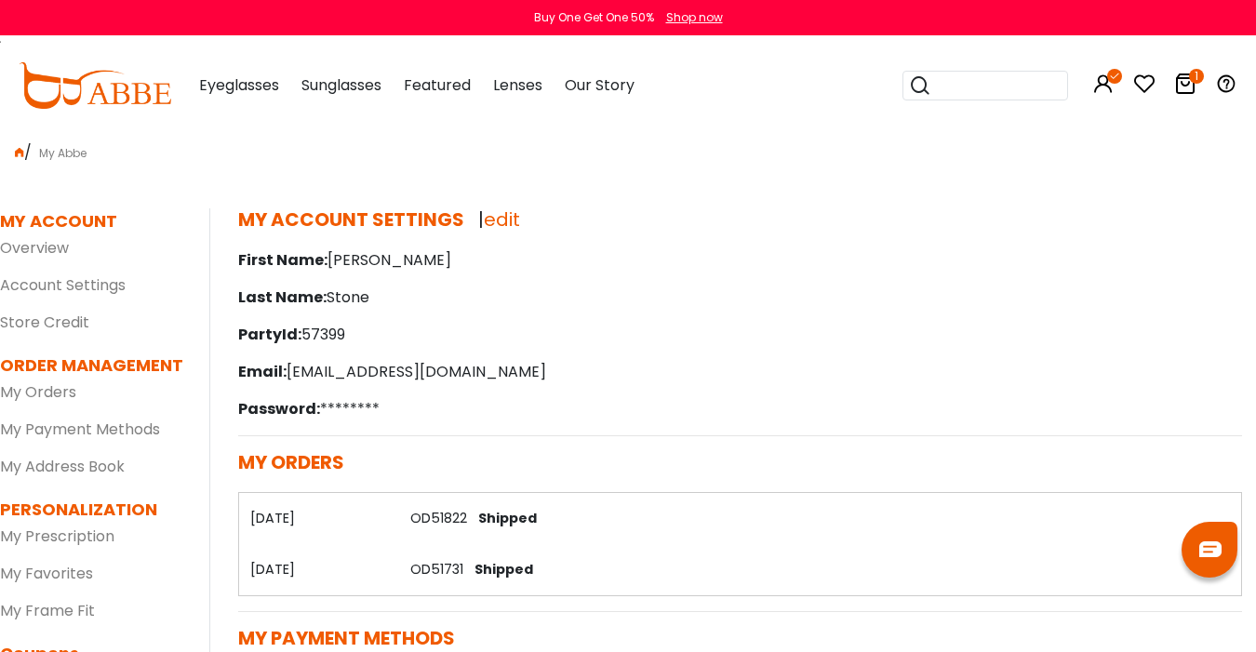
click at [1203, 542] on img at bounding box center [1210, 550] width 22 height 16
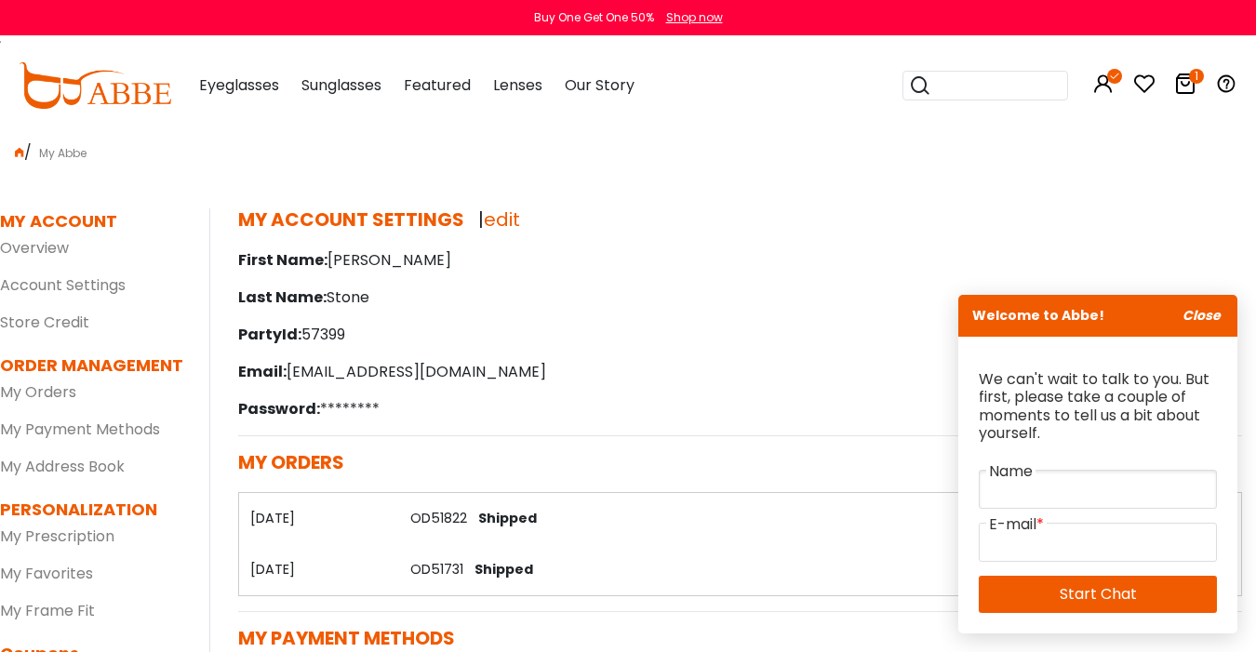
click at [1076, 488] on input "text" at bounding box center [1098, 489] width 238 height 39
type input "*****"
type input "**********"
click at [1087, 596] on link "Start Chat" at bounding box center [1098, 594] width 238 height 37
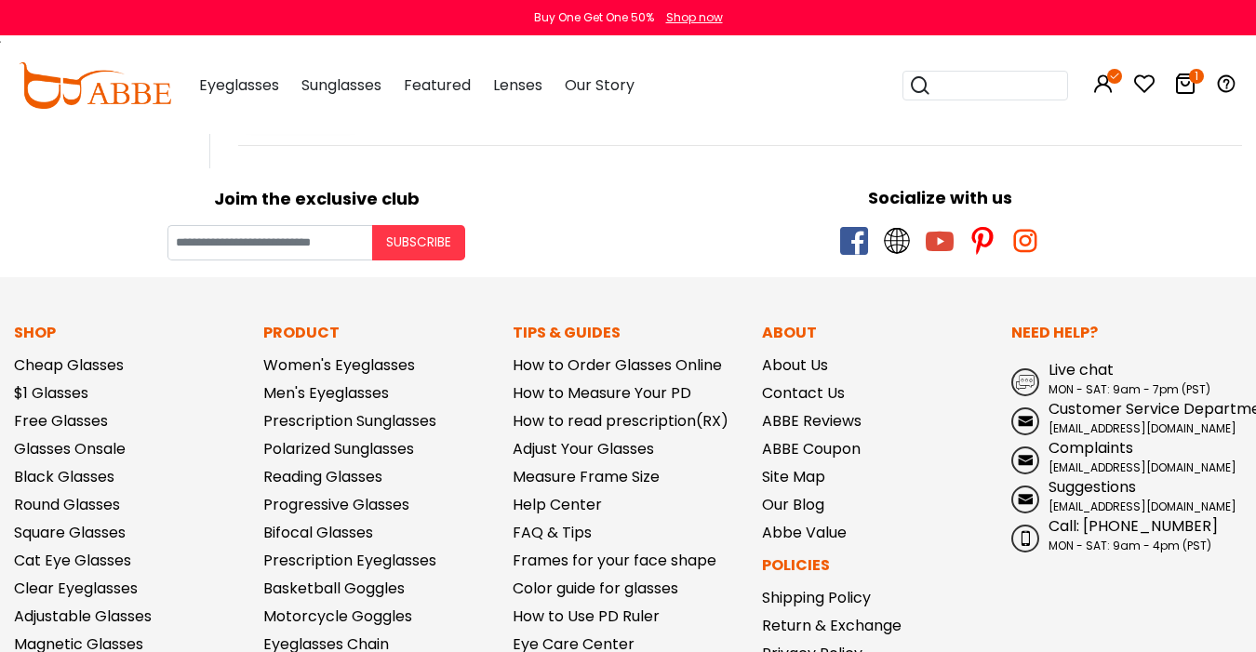
scroll to position [1520, 0]
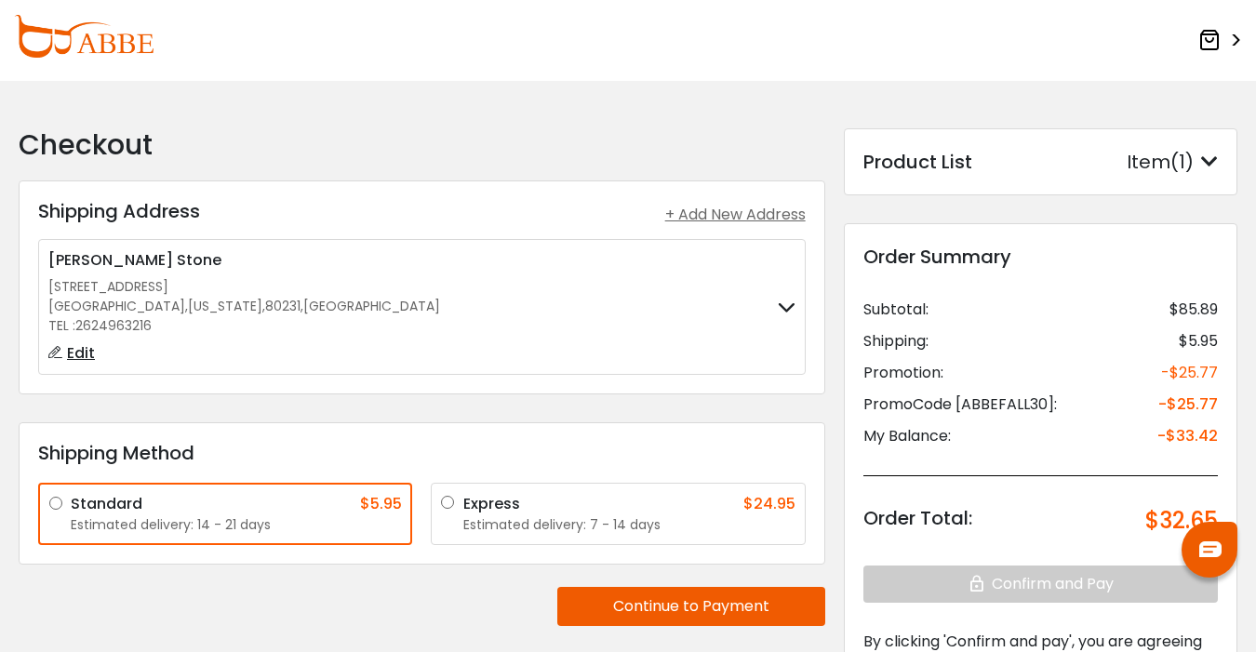
click at [783, 306] on icon at bounding box center [787, 307] width 18 height 12
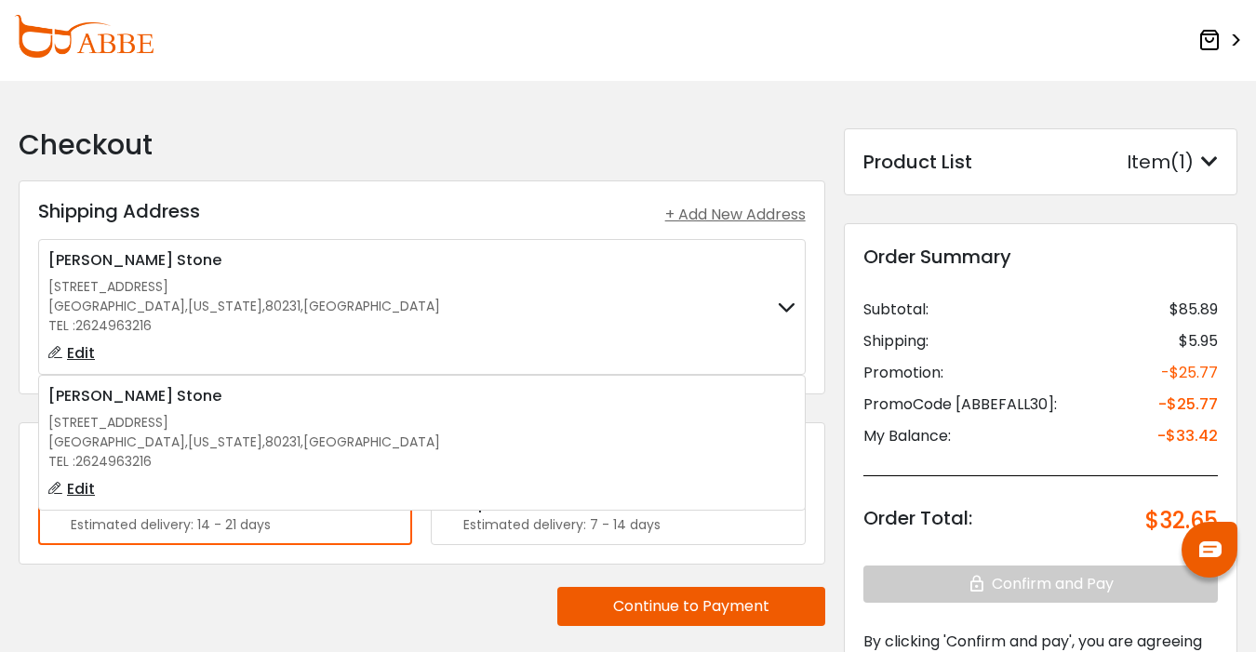
click at [783, 307] on icon at bounding box center [787, 307] width 18 height 12
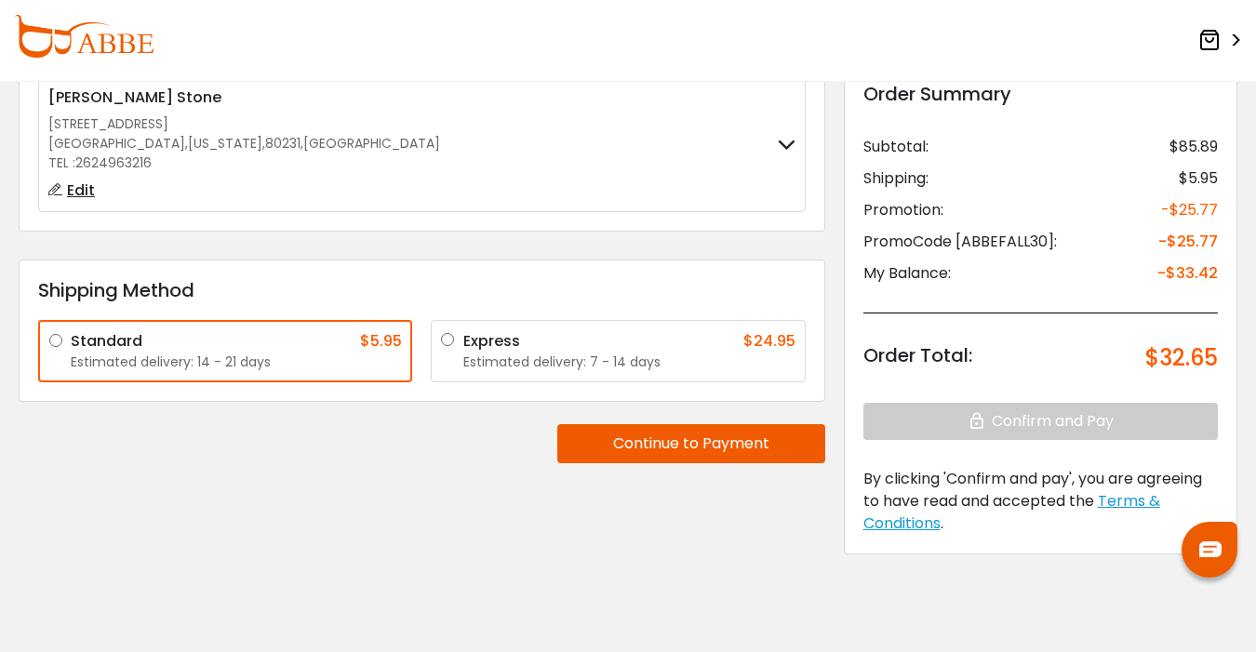
scroll to position [176, 0]
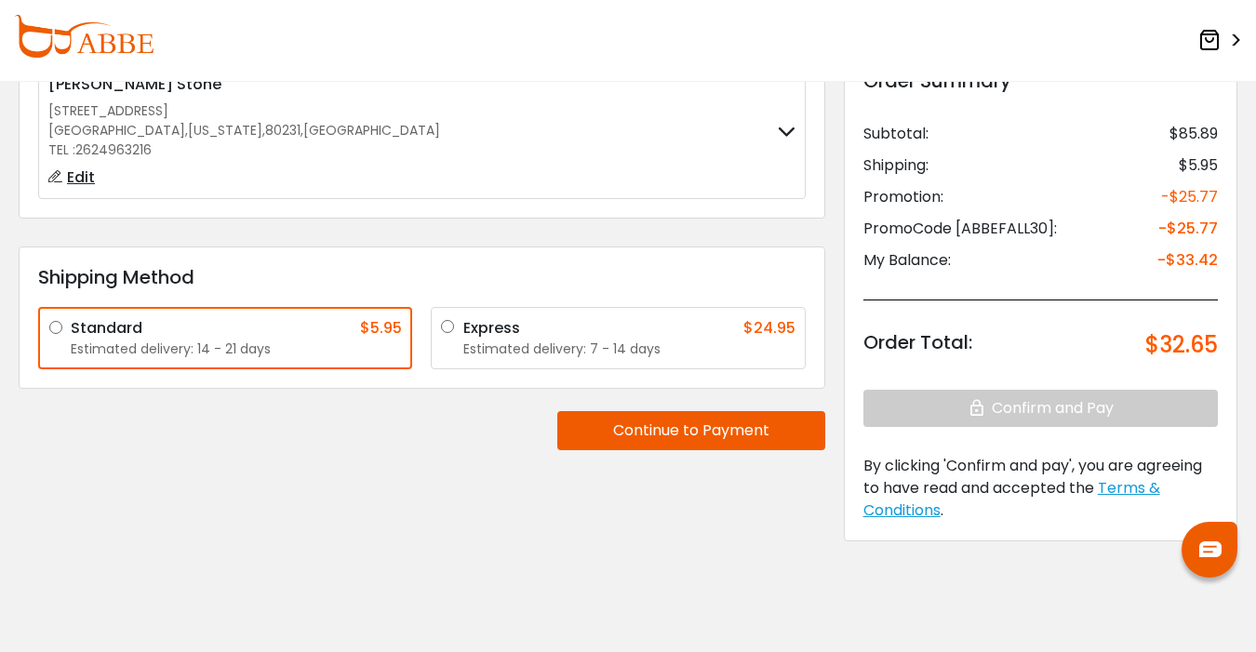
click at [630, 435] on button "Continue to Payment" at bounding box center [691, 430] width 268 height 39
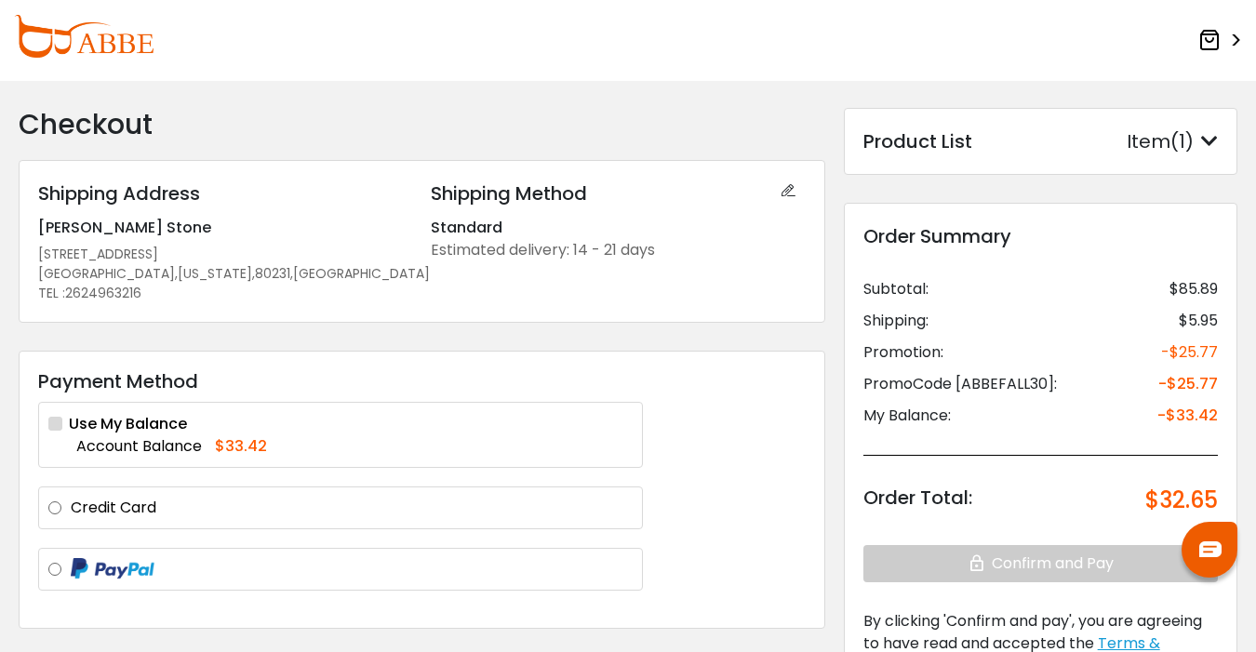
scroll to position [14, 0]
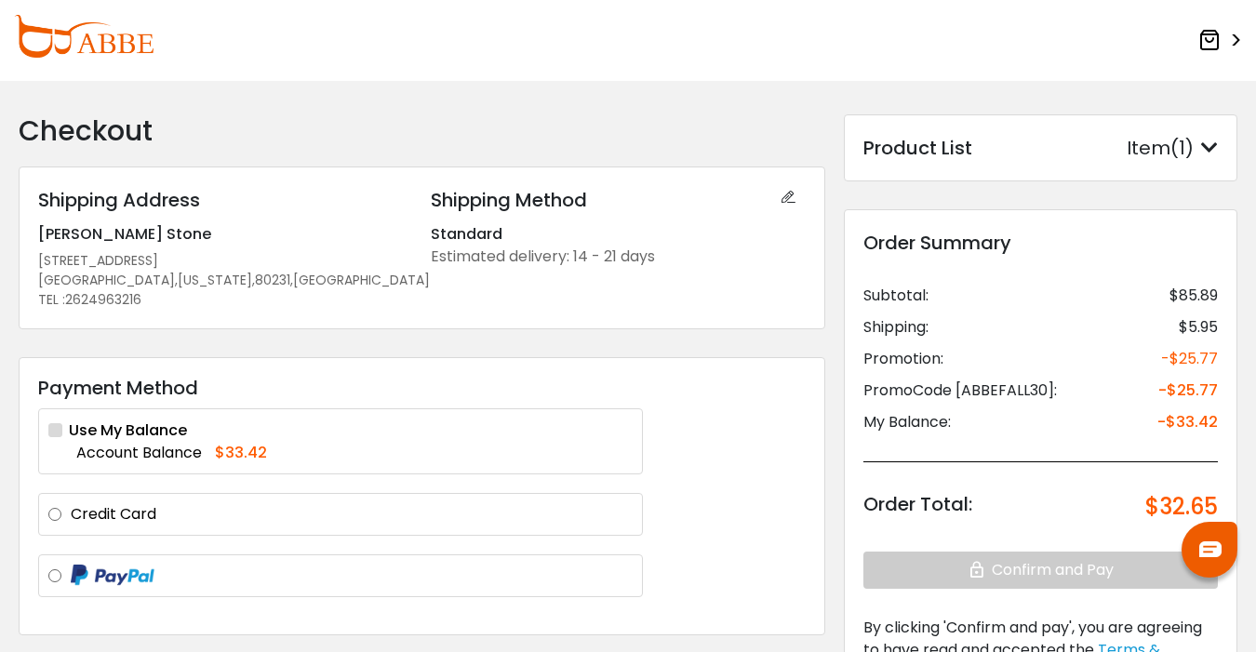
click at [120, 503] on label "Credit Card" at bounding box center [352, 514] width 562 height 22
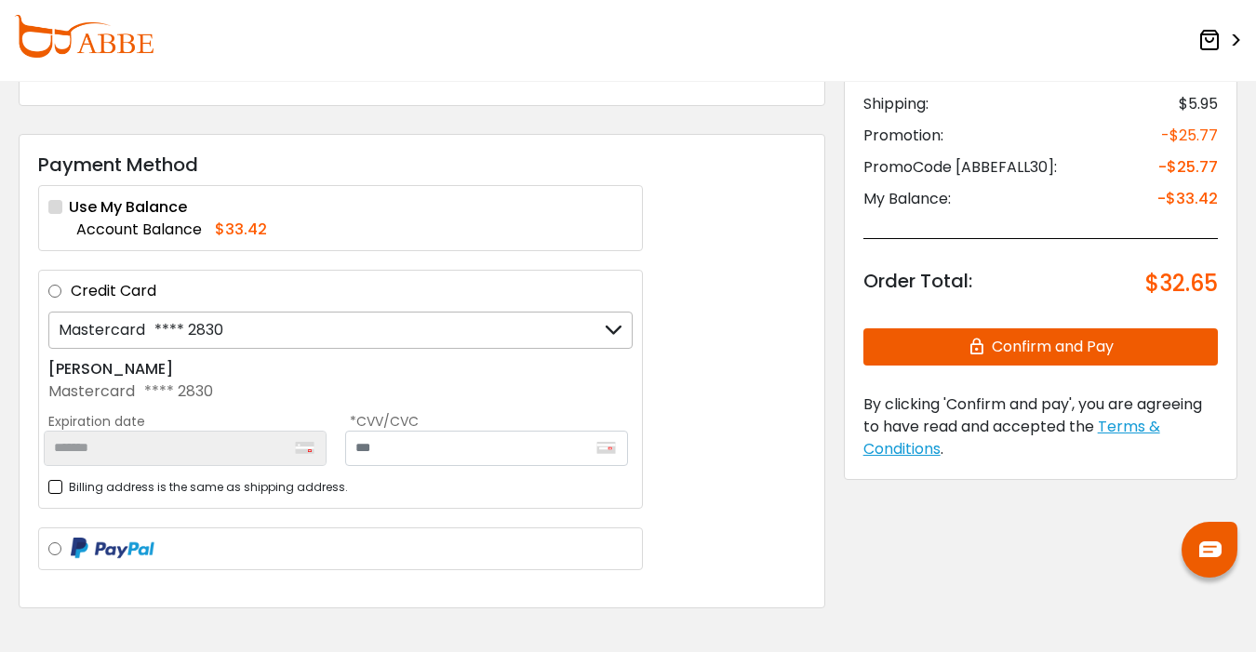
scroll to position [242, 0]
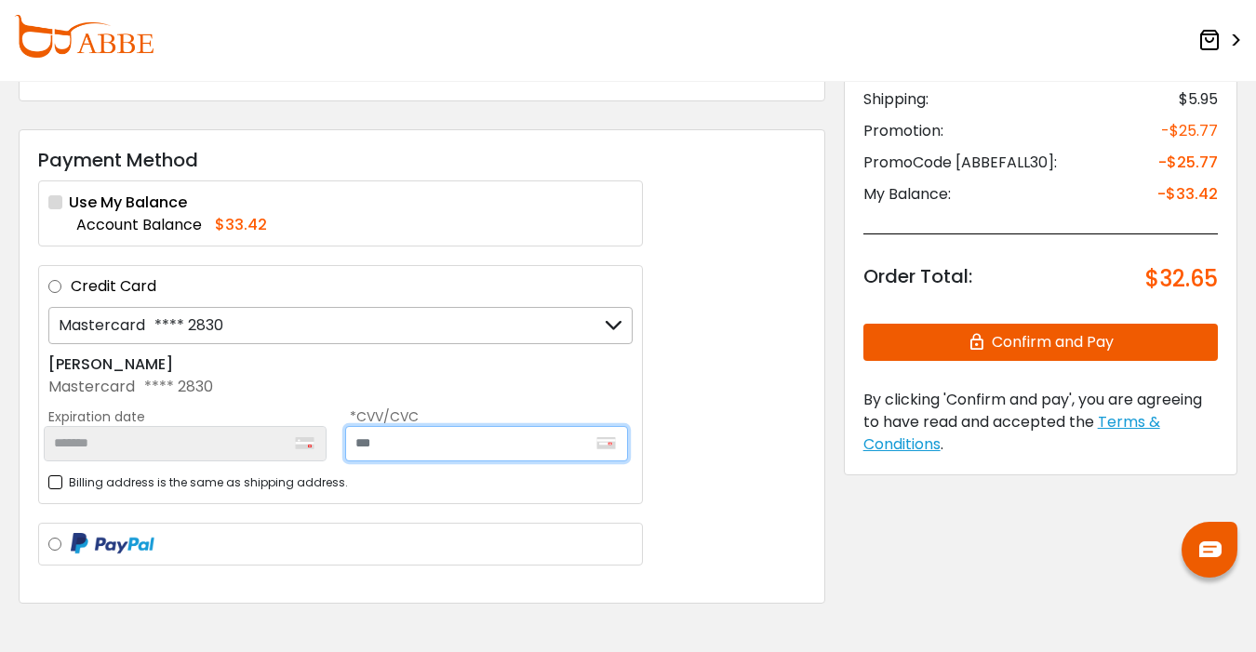
click at [386, 440] on input "text" at bounding box center [486, 443] width 283 height 35
type input "***"
click at [928, 351] on button "Confirm and Pay" at bounding box center [1041, 342] width 355 height 37
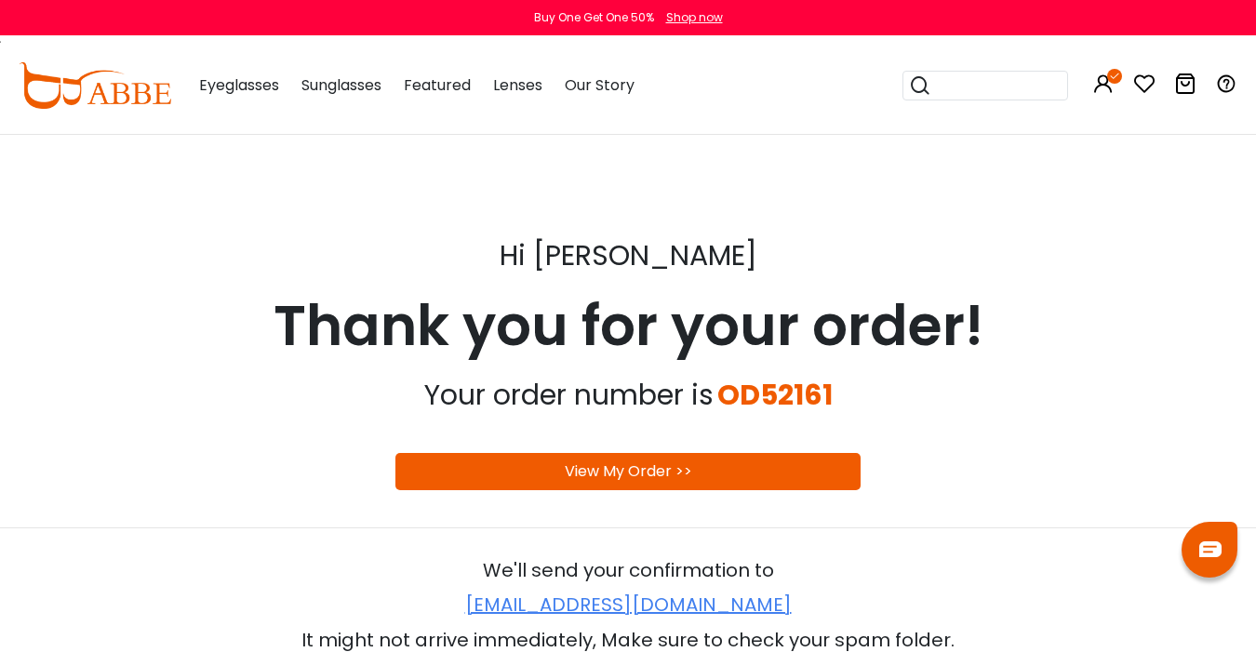
click at [609, 478] on link "View My Order >>" at bounding box center [628, 471] width 127 height 21
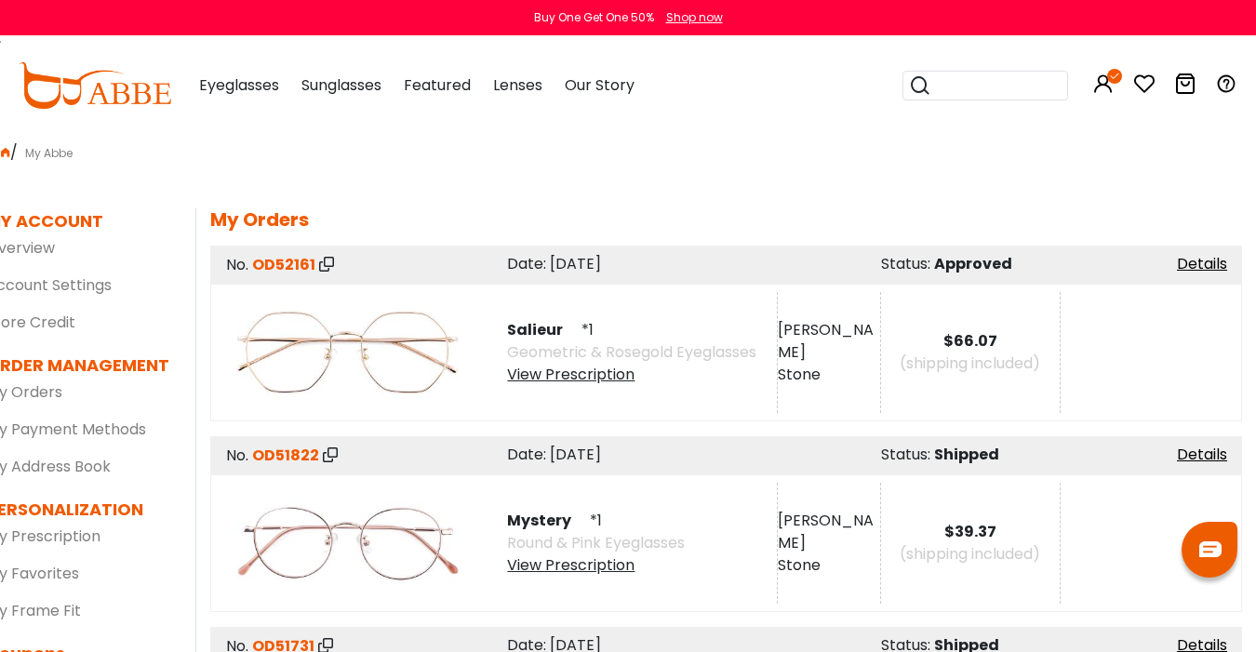
scroll to position [0, 19]
